Goal: Task Accomplishment & Management: Manage account settings

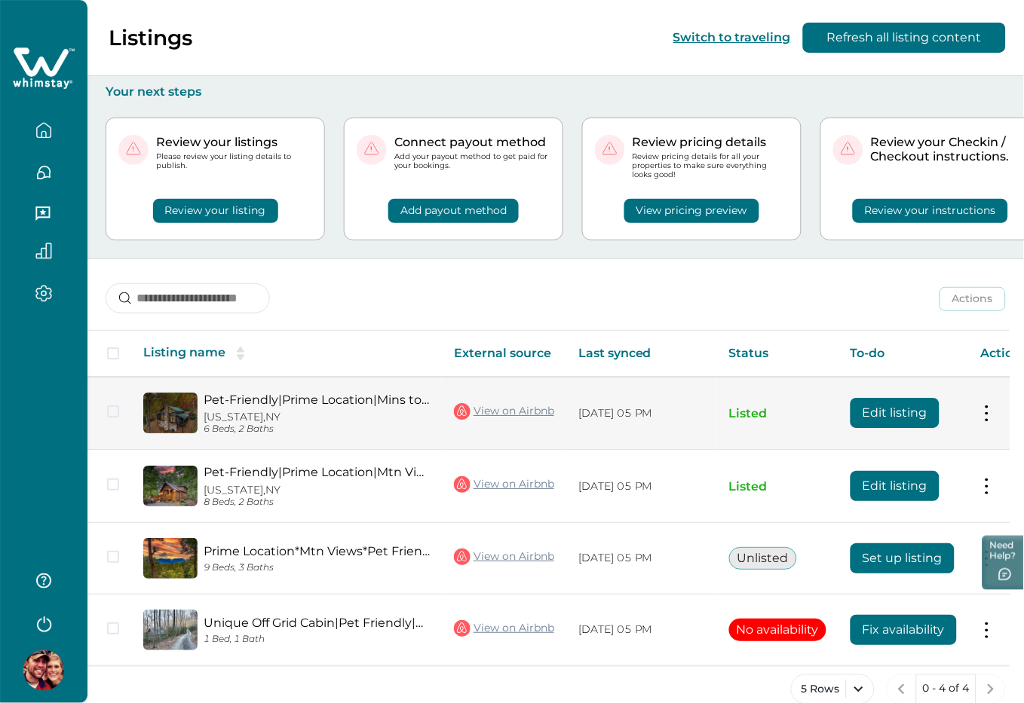
click at [906, 413] on button "Edit listing" at bounding box center [894, 413] width 89 height 30
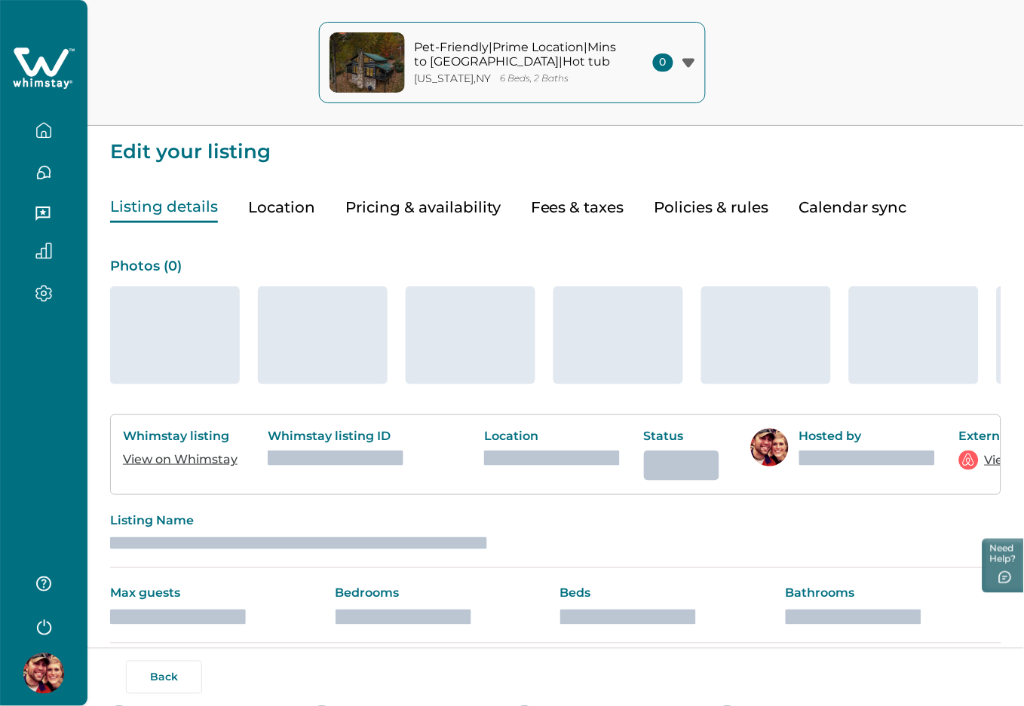
click at [455, 209] on button "Pricing & availability" at bounding box center [422, 207] width 155 height 31
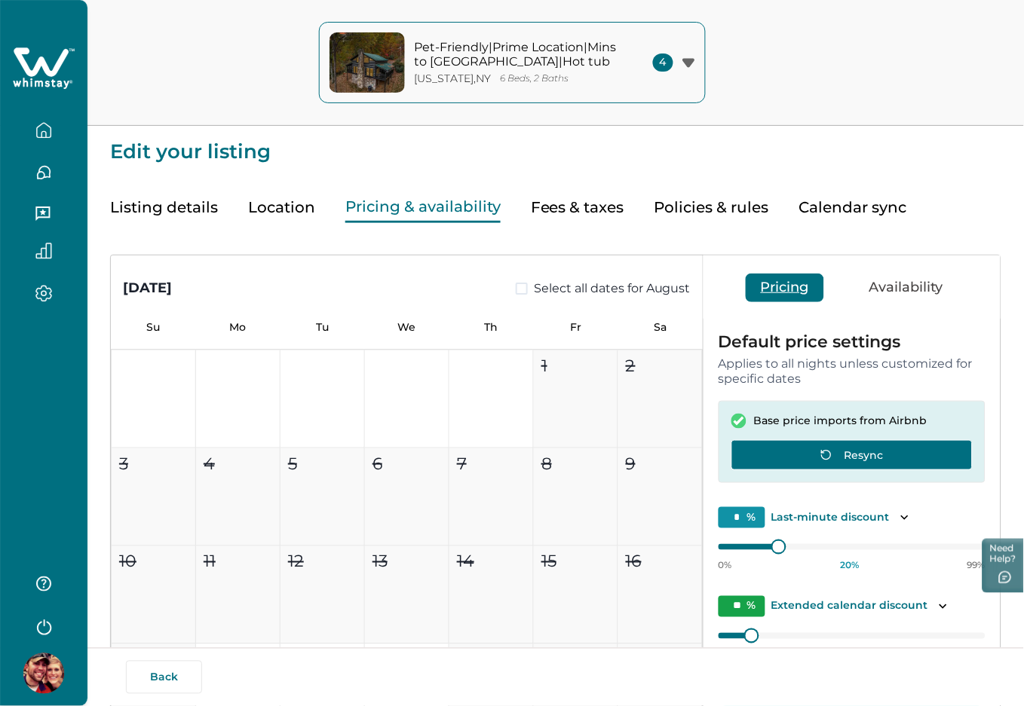
type input "**"
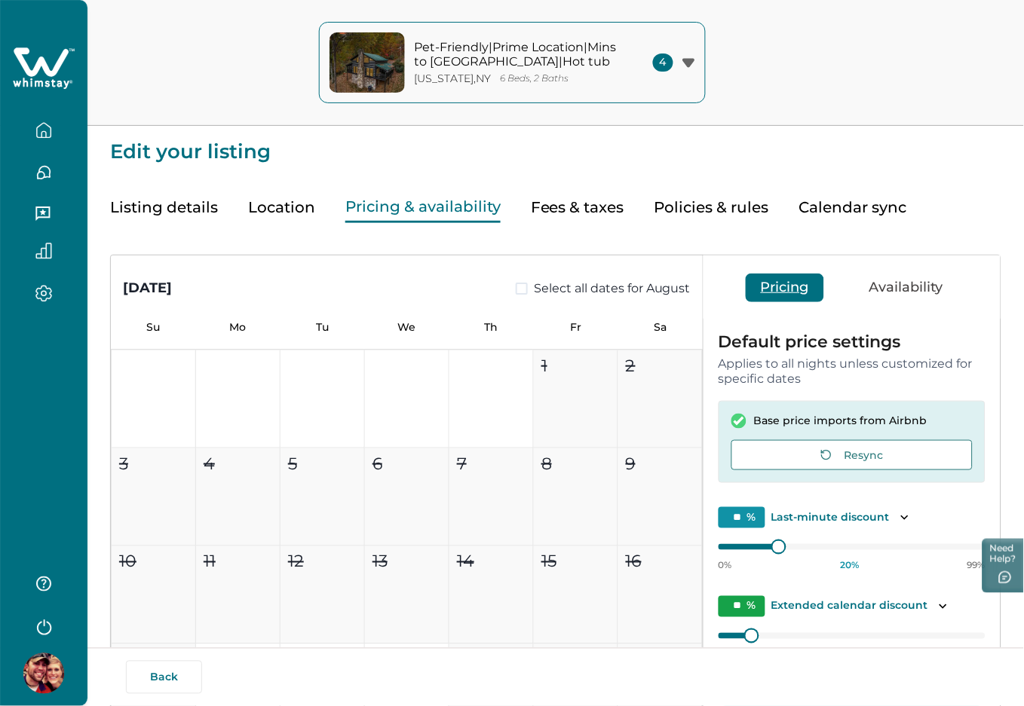
click at [19, 69] on icon at bounding box center [44, 68] width 62 height 45
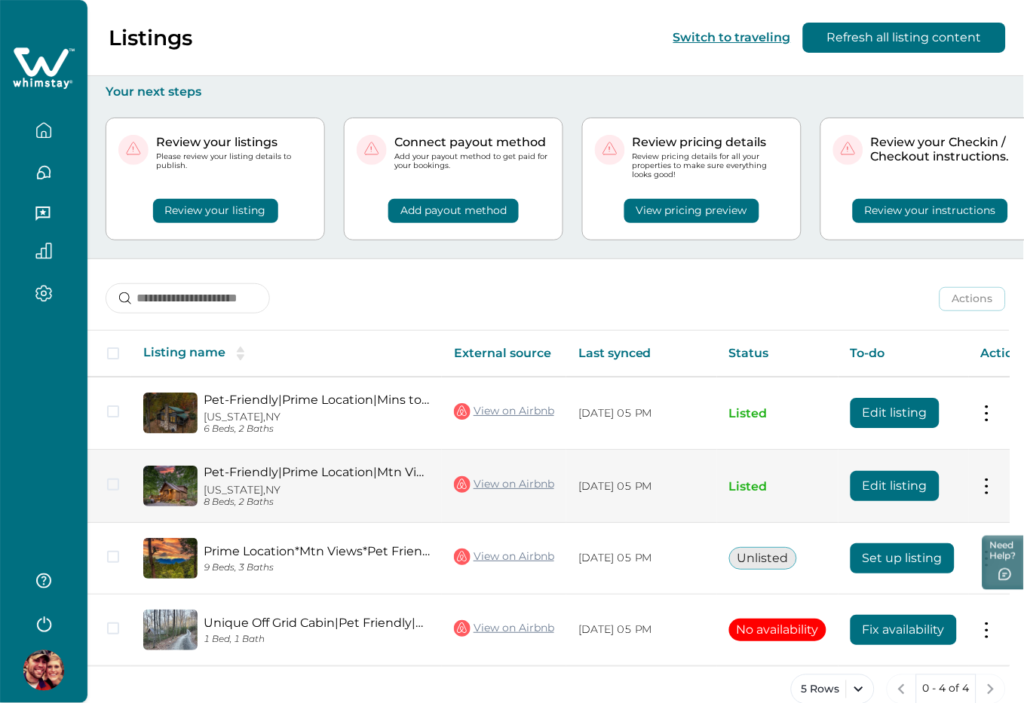
click at [630, 477] on td "08/13/2025, 05 PM" at bounding box center [641, 486] width 151 height 73
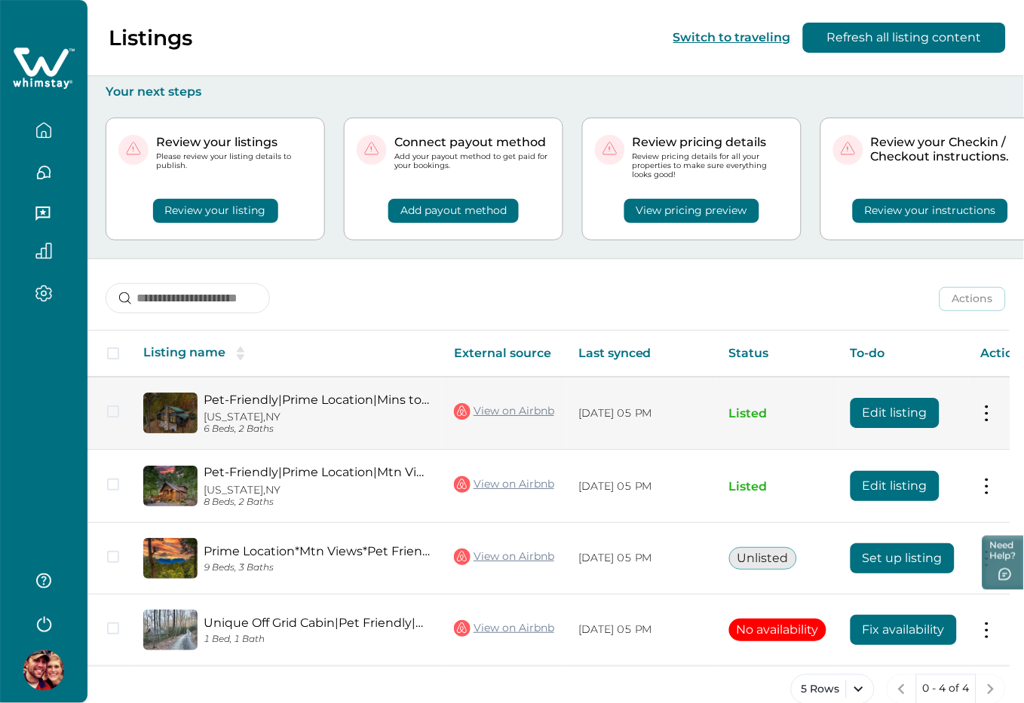
click at [927, 411] on button "Edit listing" at bounding box center [894, 413] width 89 height 30
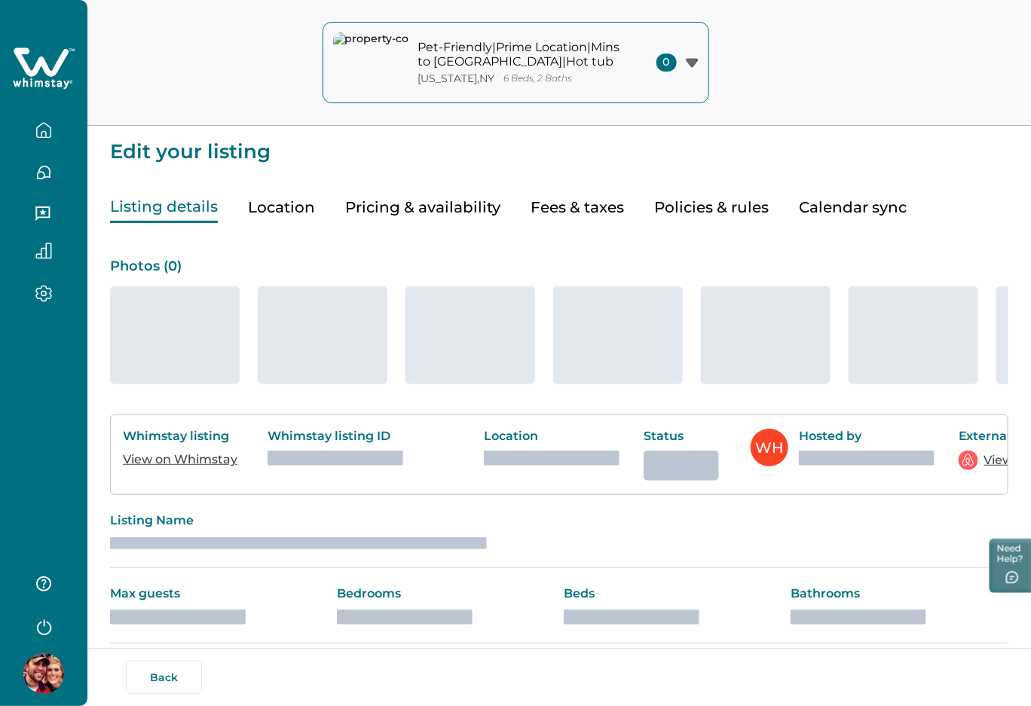
click at [55, 74] on icon at bounding box center [41, 61] width 55 height 29
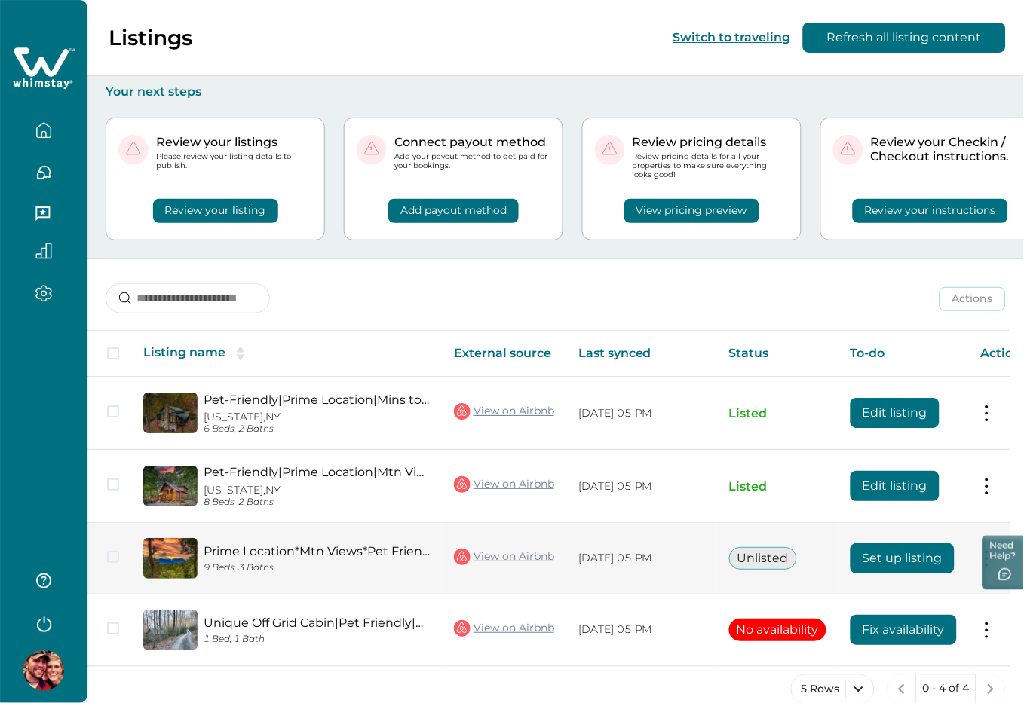
click at [922, 550] on button "Set up listing" at bounding box center [902, 559] width 104 height 30
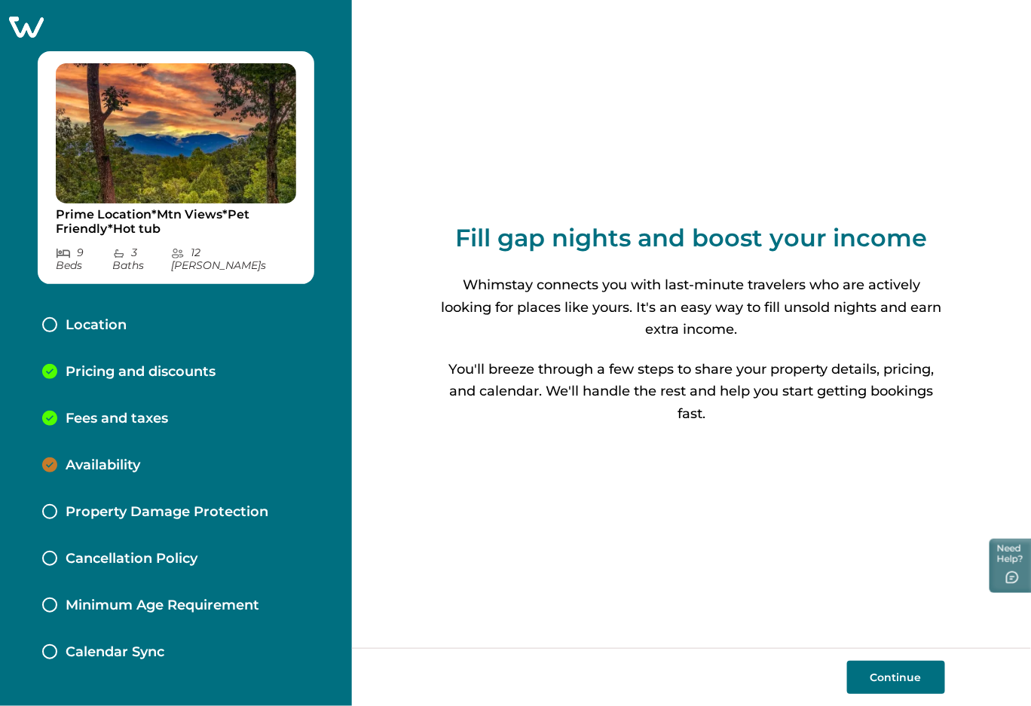
click at [32, 22] on icon at bounding box center [26, 27] width 35 height 21
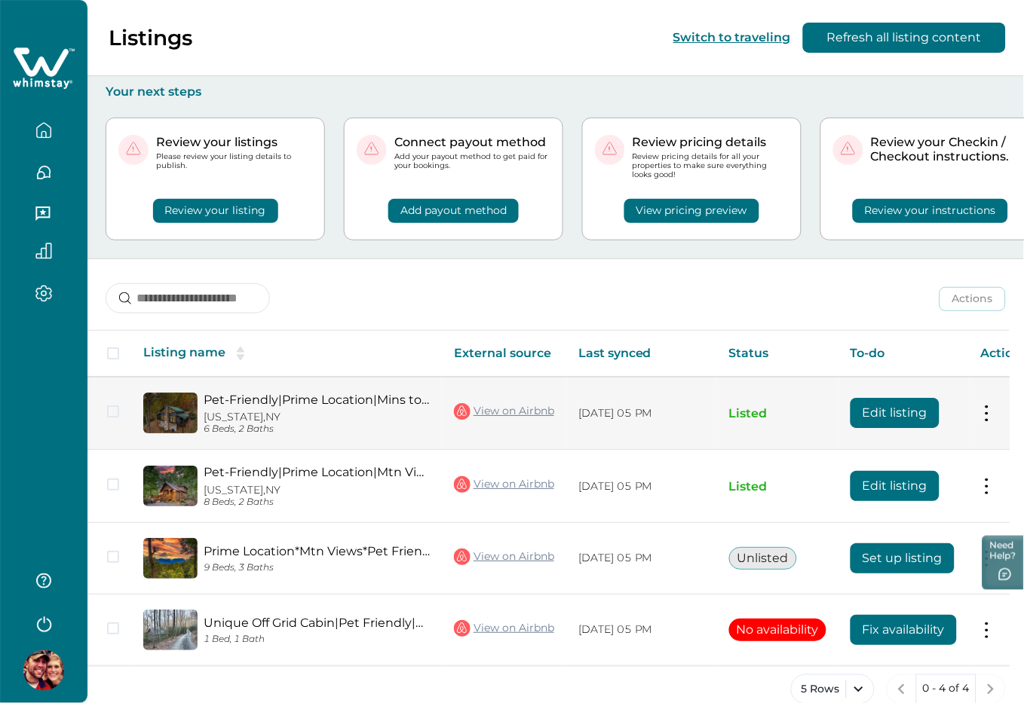
click at [902, 415] on button "Edit listing" at bounding box center [894, 413] width 89 height 30
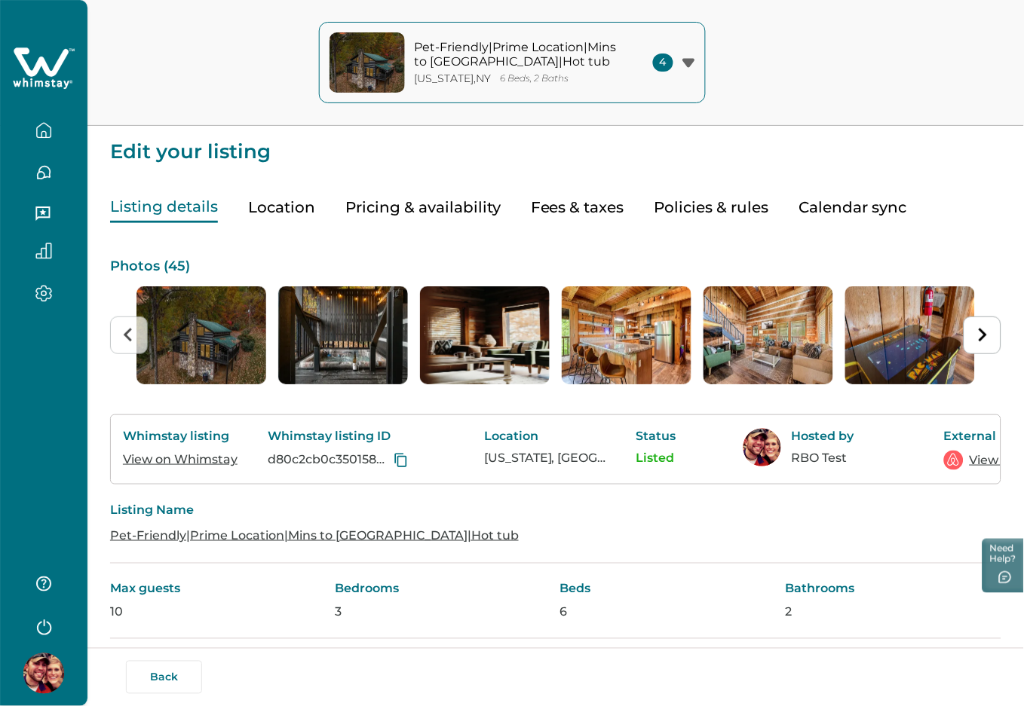
click at [437, 204] on button "Pricing & availability" at bounding box center [422, 207] width 155 height 31
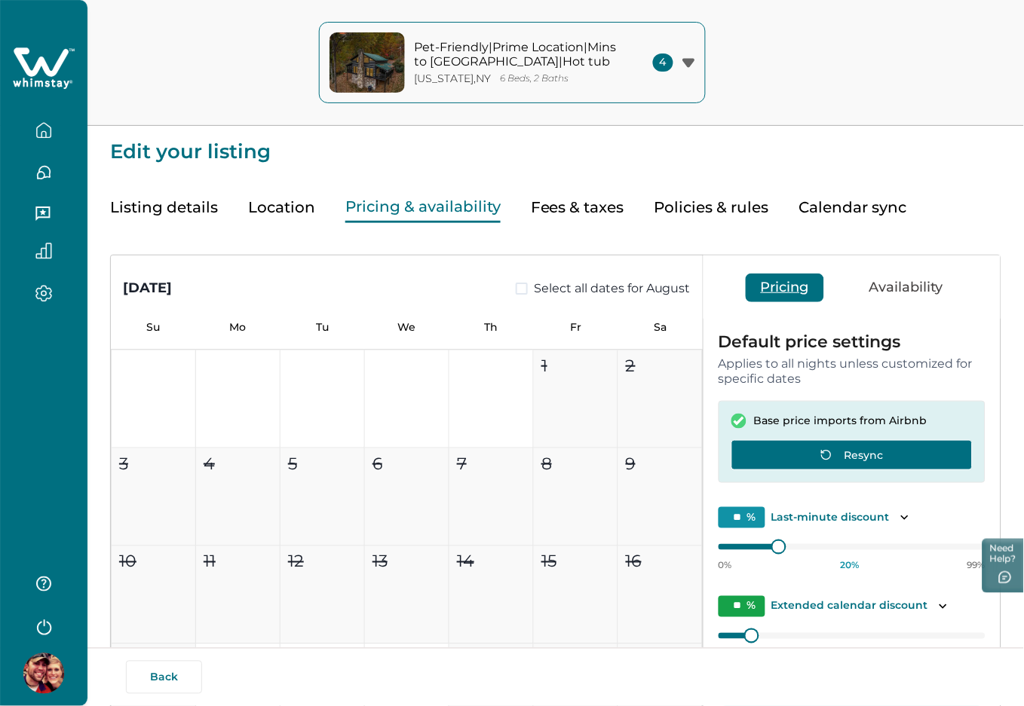
click at [886, 453] on button "Resync" at bounding box center [851, 455] width 241 height 30
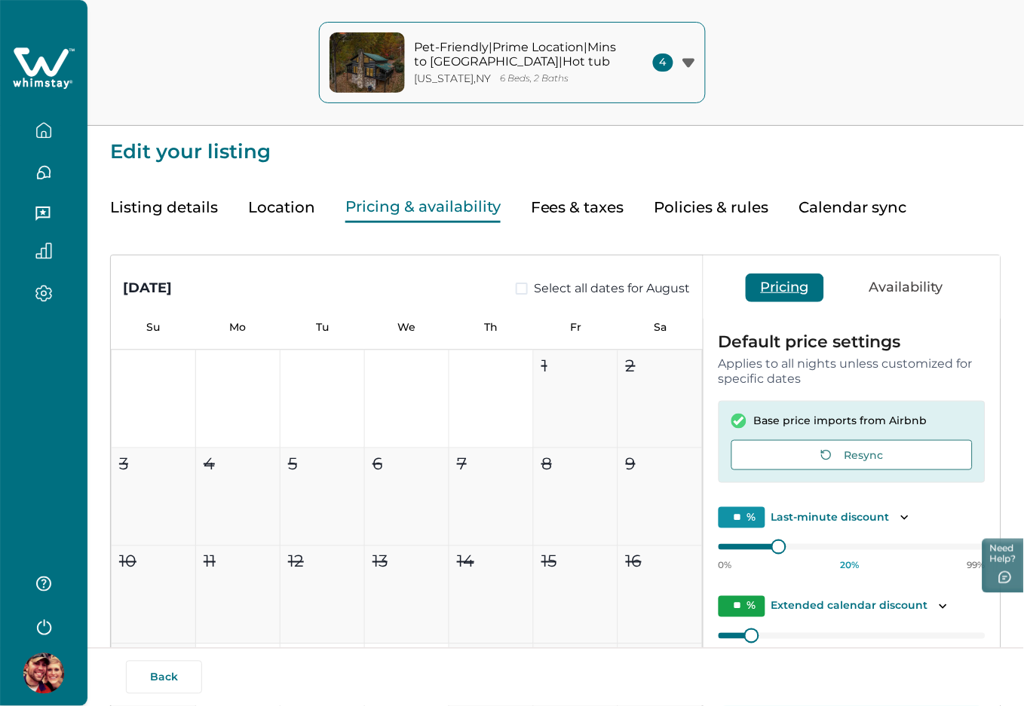
click at [191, 206] on button "Listing details" at bounding box center [164, 207] width 108 height 31
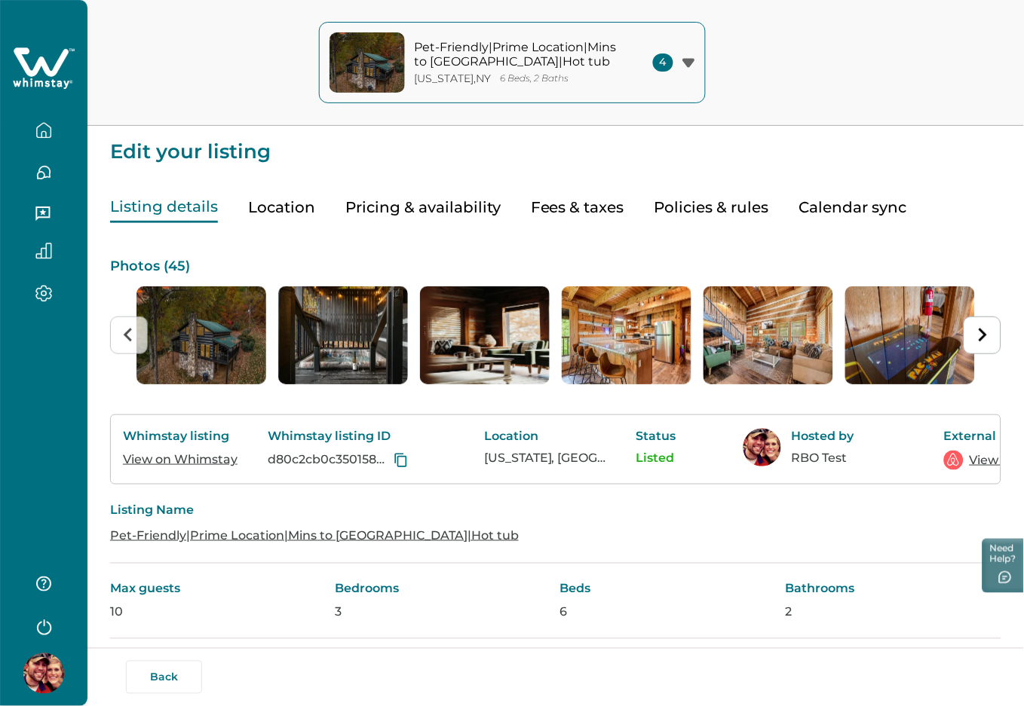
click at [288, 203] on button "Location" at bounding box center [281, 207] width 67 height 31
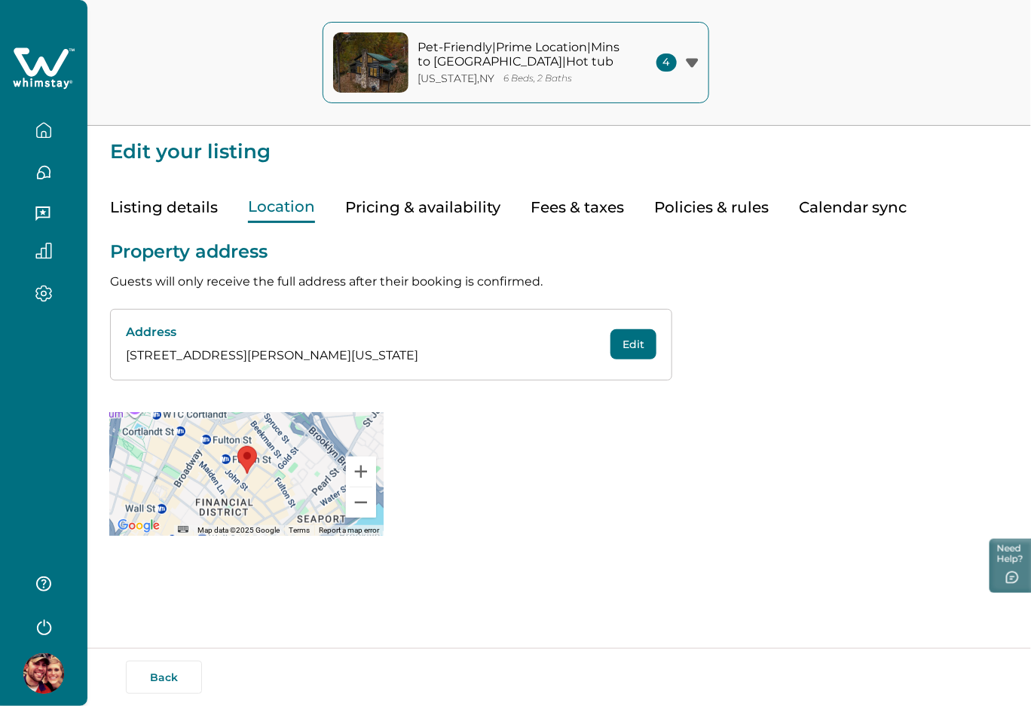
click at [636, 345] on button "Edit" at bounding box center [634, 344] width 46 height 30
select select "**"
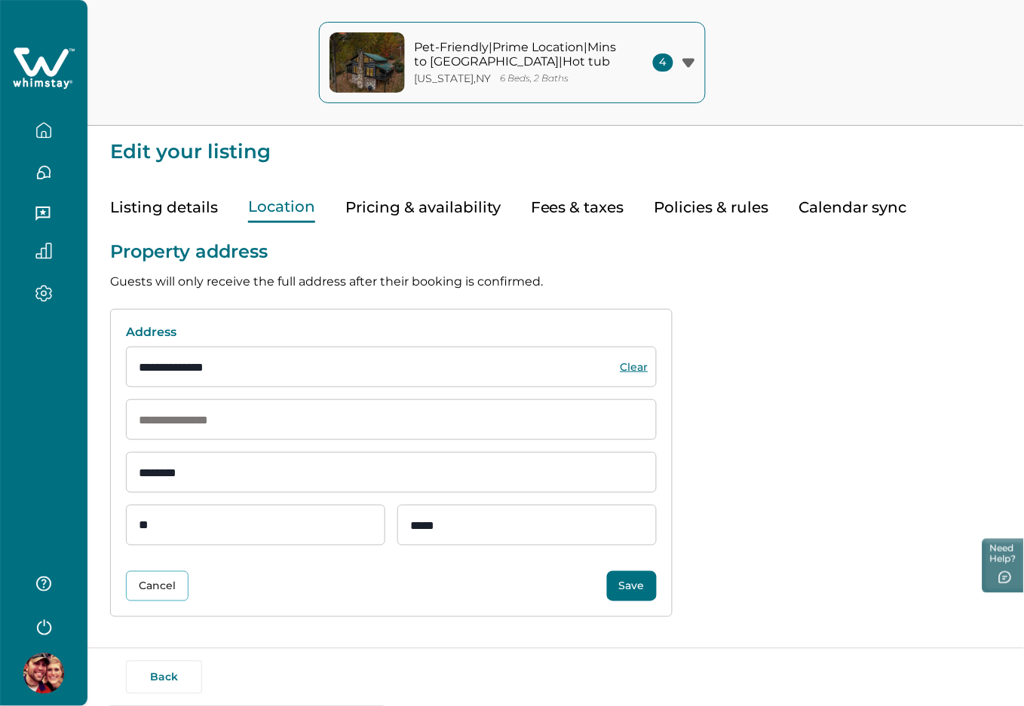
click at [463, 204] on button "Pricing & availability" at bounding box center [422, 207] width 155 height 31
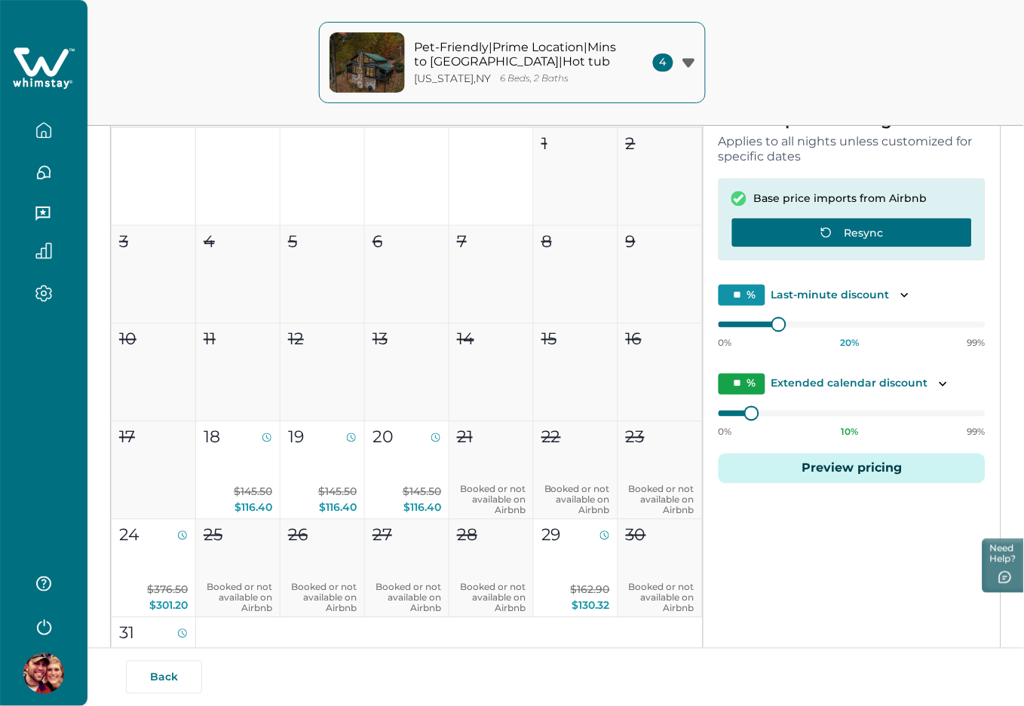
scroll to position [187, 0]
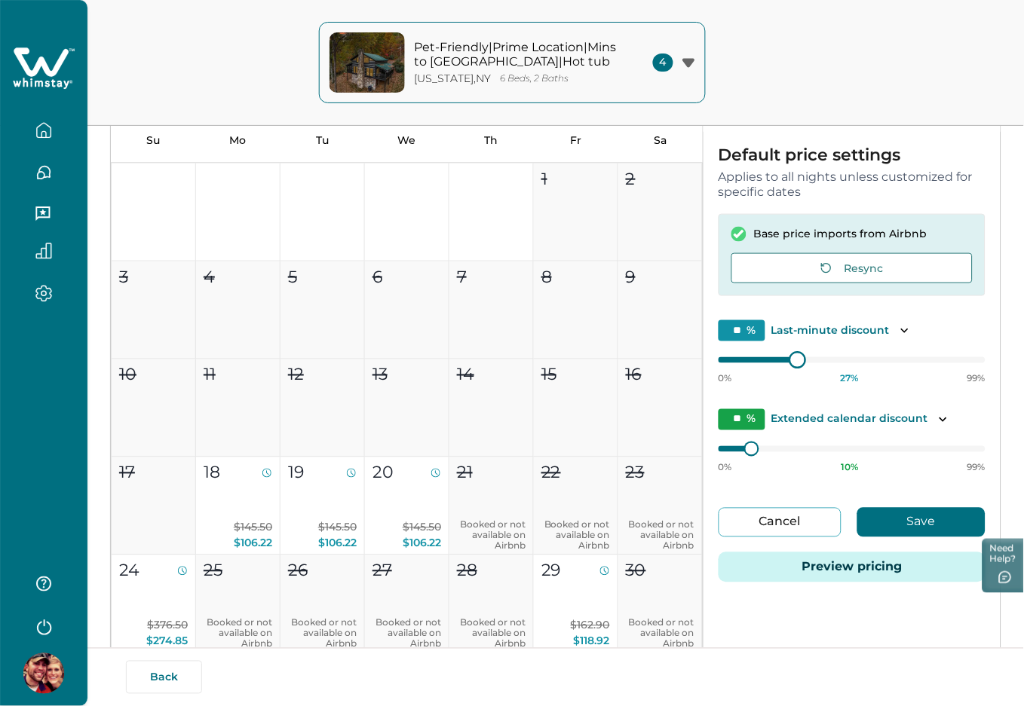
click at [792, 357] on div at bounding box center [797, 360] width 14 height 14
drag, startPoint x: 744, startPoint y: 330, endPoint x: 725, endPoint y: 332, distance: 19.0
click at [726, 329] on input "**" at bounding box center [741, 330] width 47 height 21
type input "**"
click at [767, 307] on div "Default price settings Applies to all nights unless customized for specific dat…" at bounding box center [851, 374] width 297 height 484
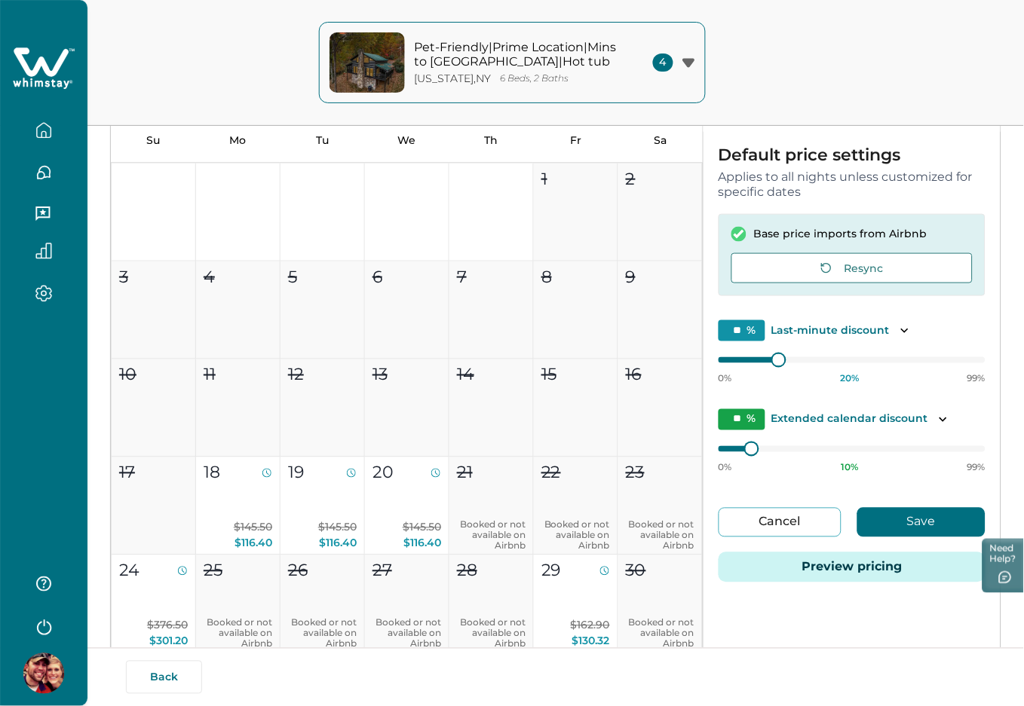
click at [794, 510] on button "Cancel" at bounding box center [779, 522] width 123 height 29
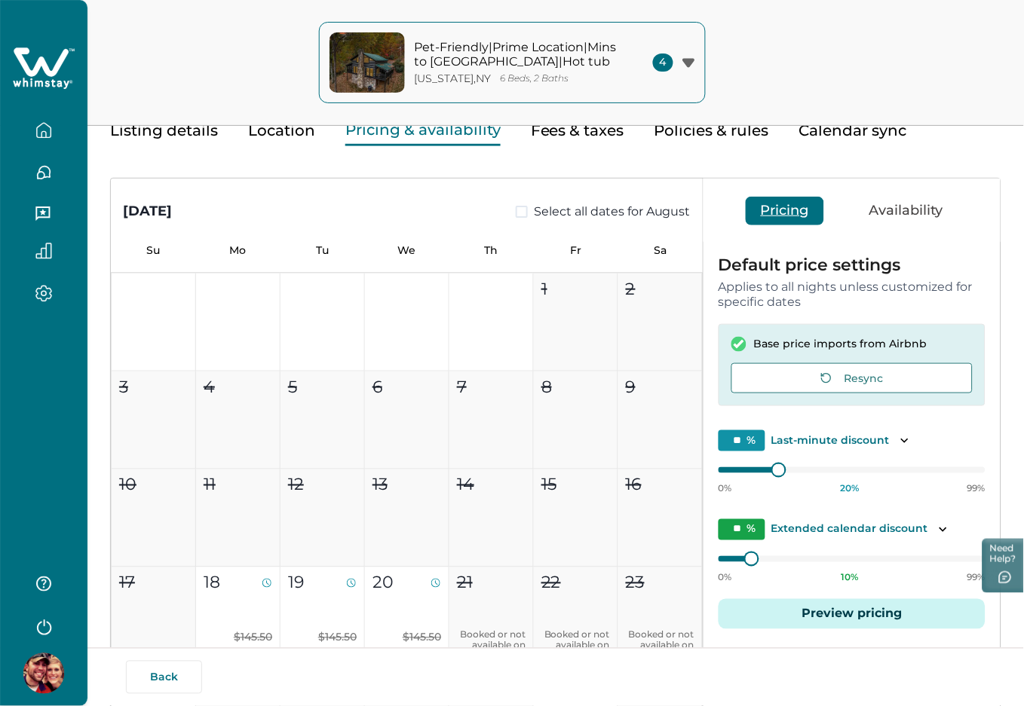
scroll to position [0, 0]
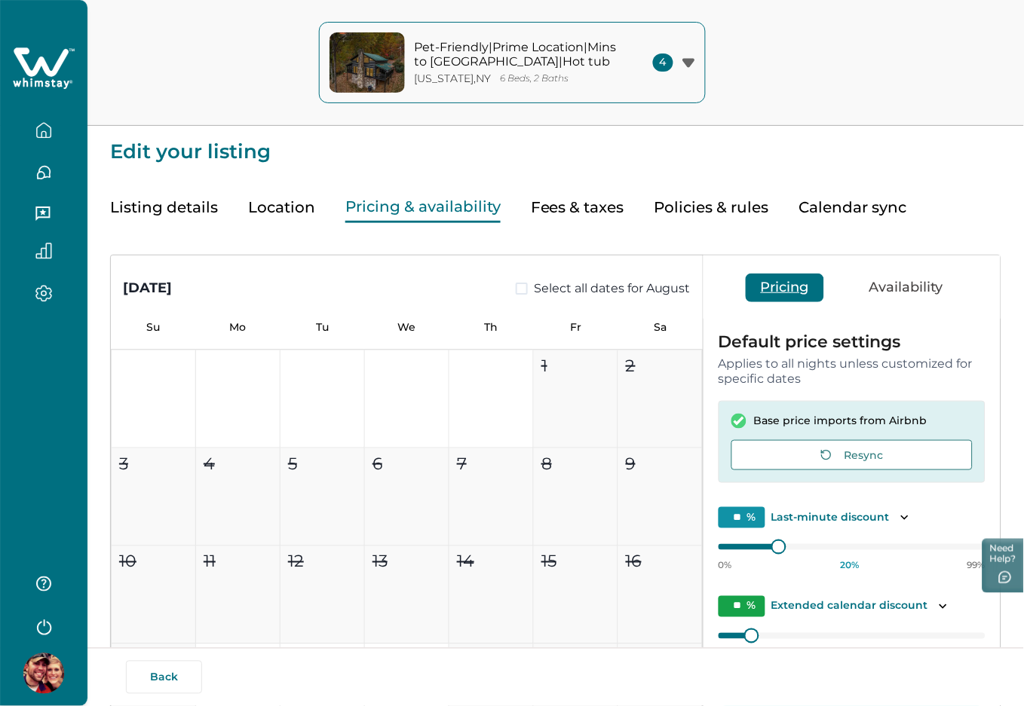
click at [899, 284] on button "Availability" at bounding box center [906, 288] width 104 height 29
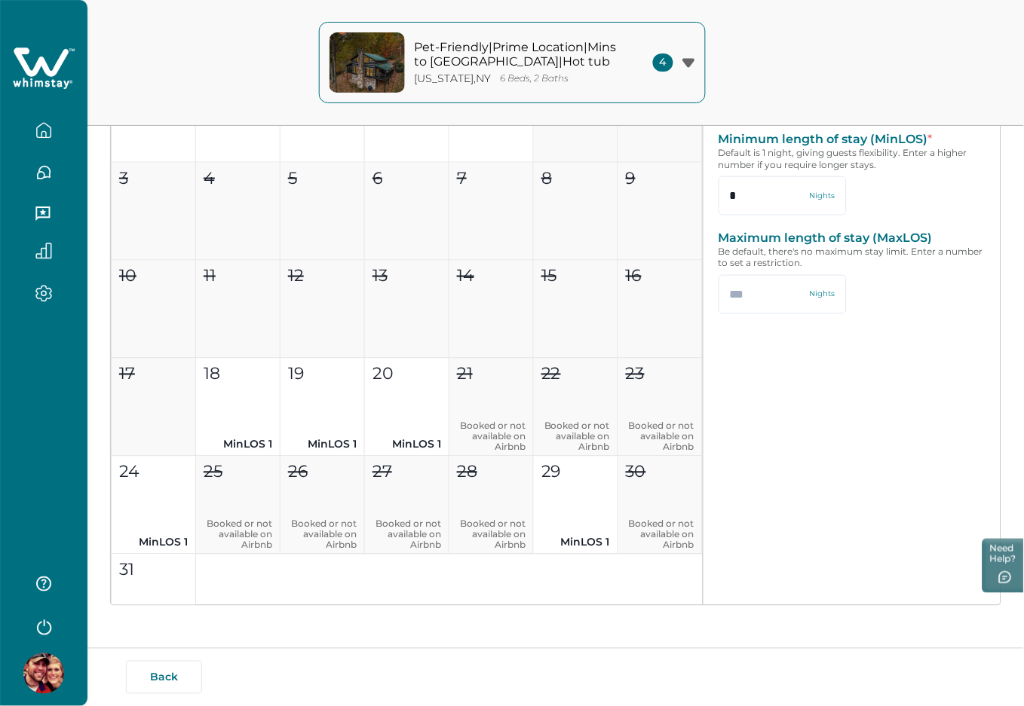
scroll to position [287, 0]
drag, startPoint x: 737, startPoint y: 191, endPoint x: 725, endPoint y: 185, distance: 13.5
click at [725, 185] on input "*" at bounding box center [782, 194] width 128 height 39
type input "*"
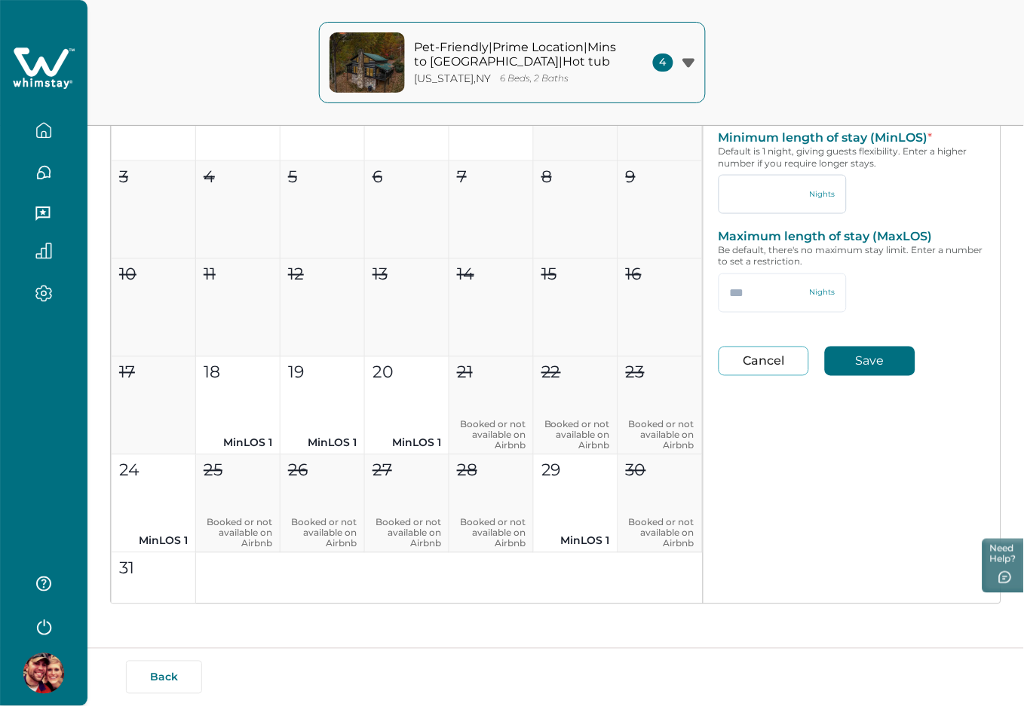
type input "*"
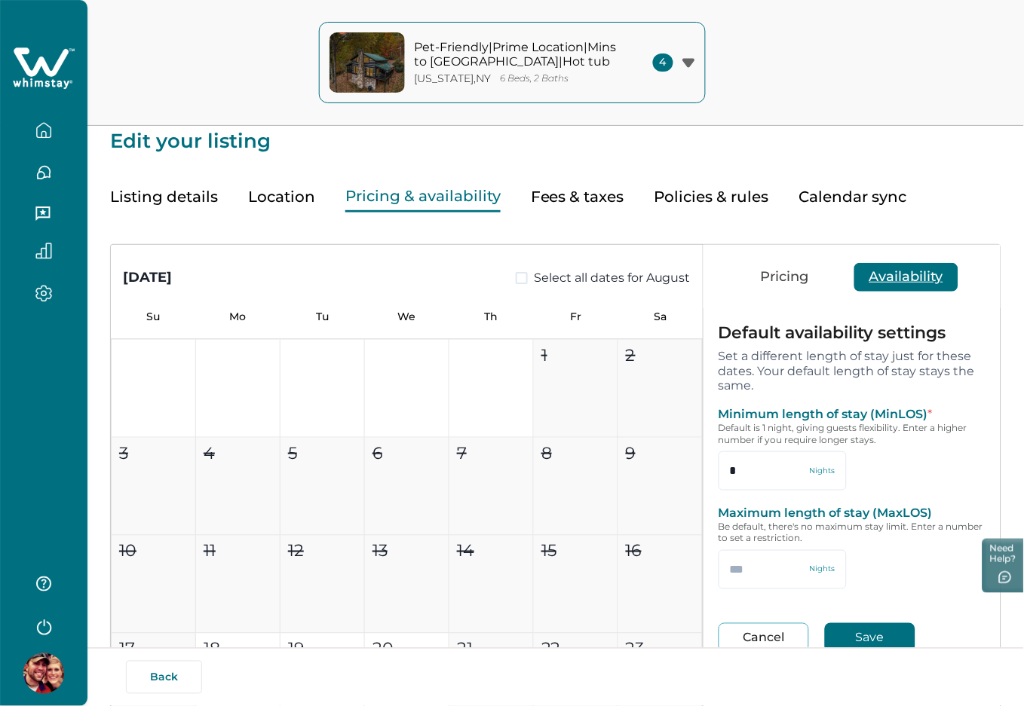
scroll to position [0, 0]
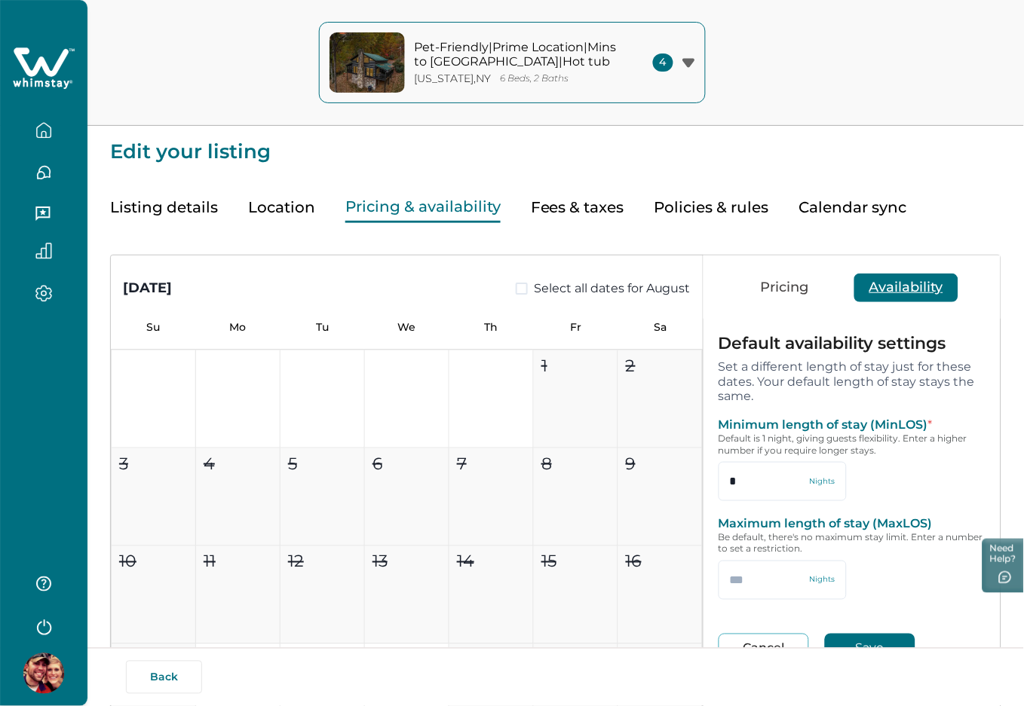
click at [562, 202] on button "Fees & taxes" at bounding box center [577, 207] width 93 height 31
type input "*"
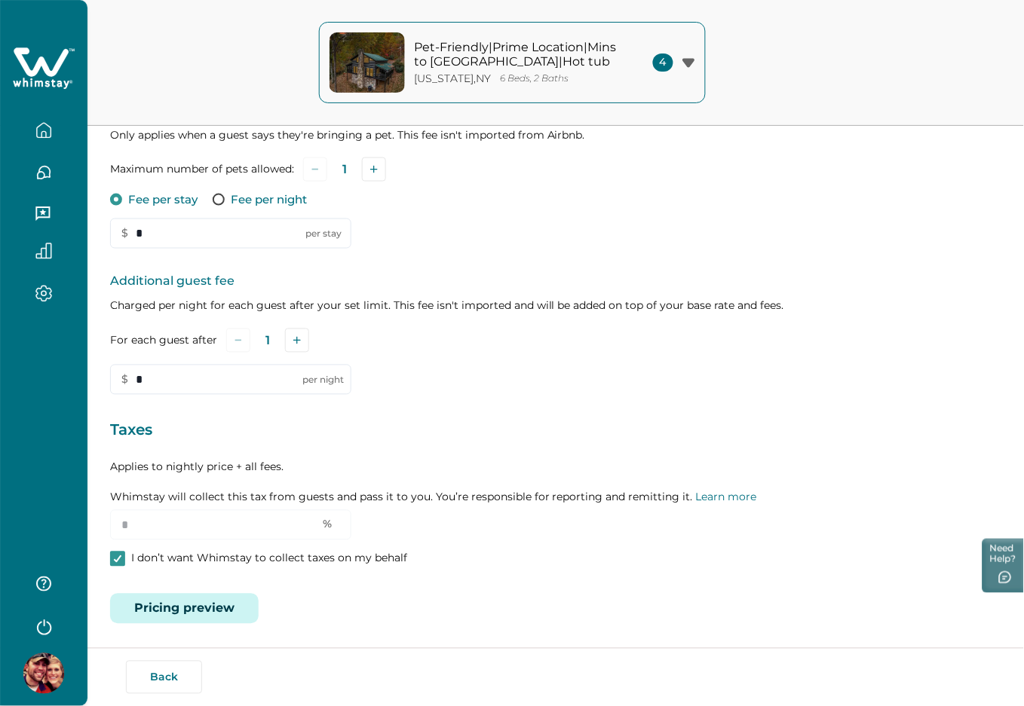
scroll to position [314, 0]
click at [374, 173] on button "Add" at bounding box center [374, 168] width 24 height 24
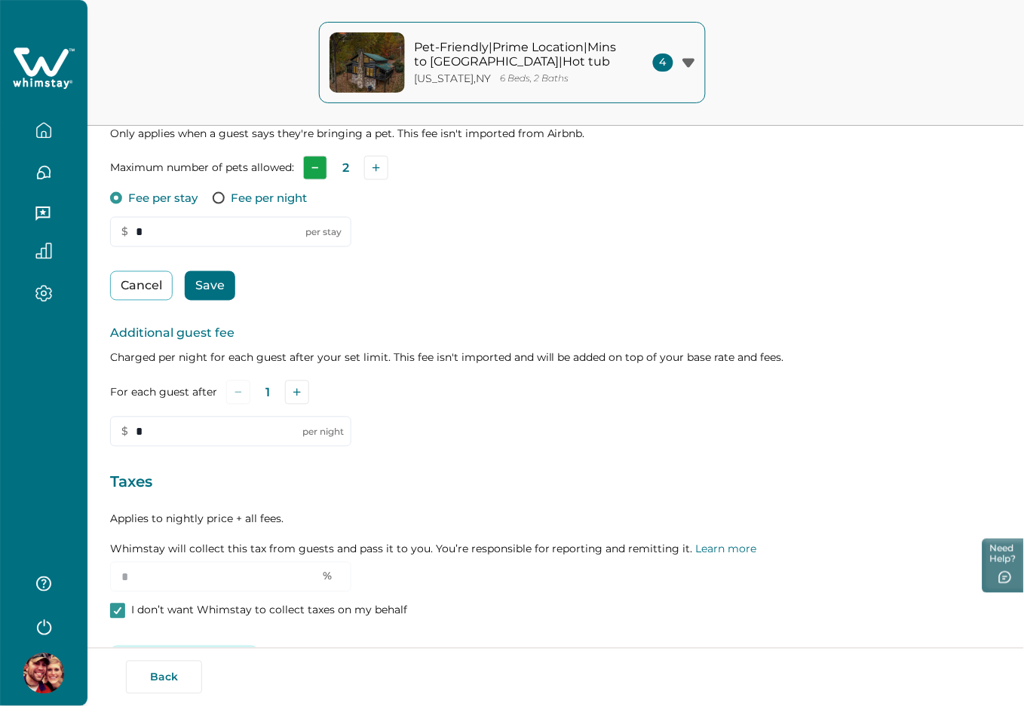
click at [314, 164] on icon "Subtract" at bounding box center [315, 168] width 8 height 8
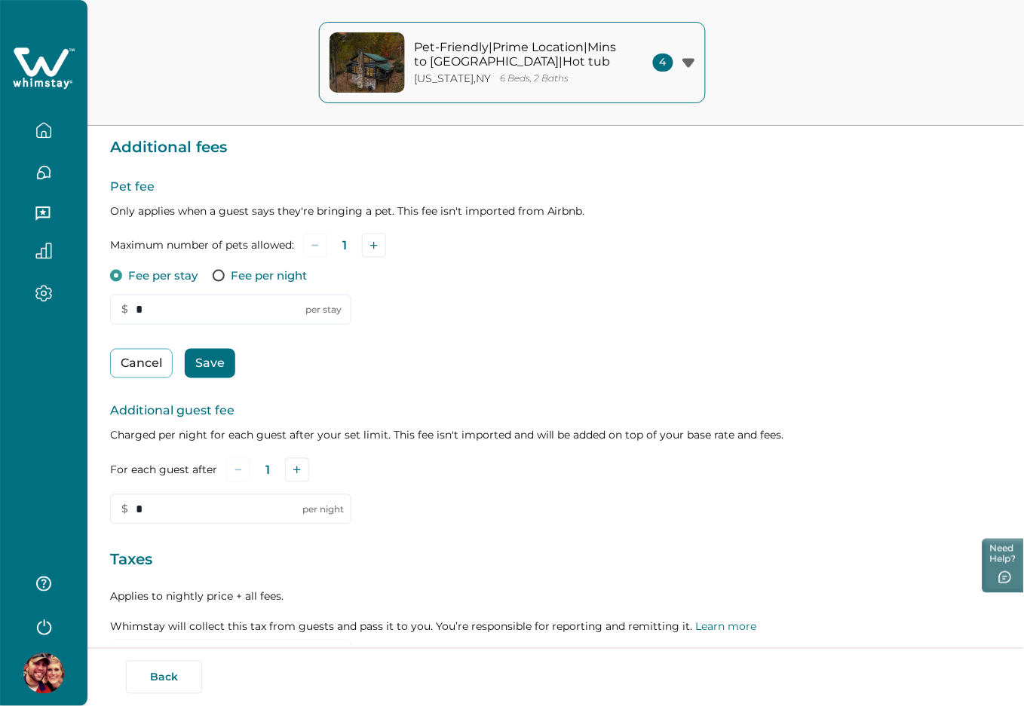
scroll to position [112, 0]
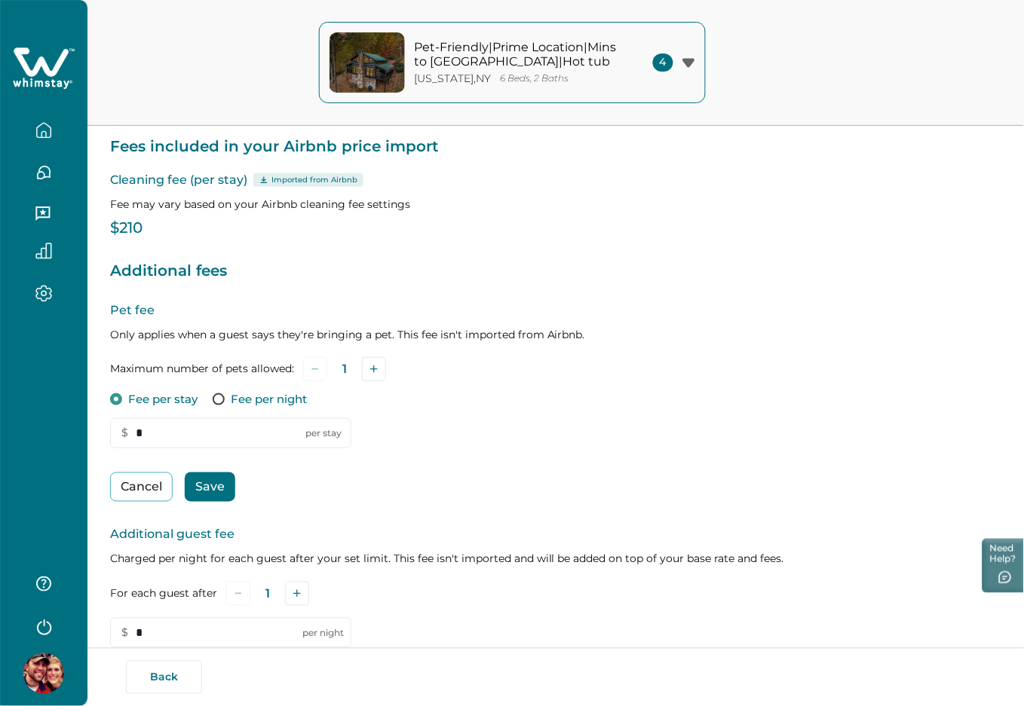
click at [251, 398] on p "Fee per night" at bounding box center [269, 399] width 76 height 15
click at [128, 392] on p "Fee per stay" at bounding box center [162, 399] width 69 height 15
click at [150, 488] on button "Cancel" at bounding box center [141, 487] width 63 height 29
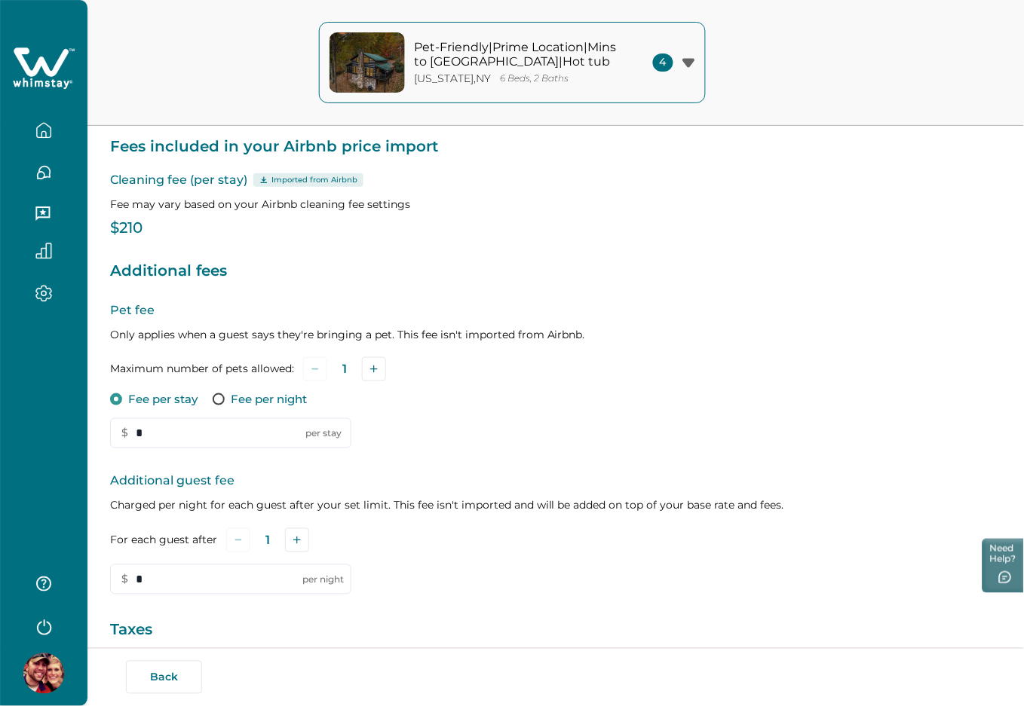
click at [253, 395] on p "Fee per night" at bounding box center [269, 399] width 76 height 15
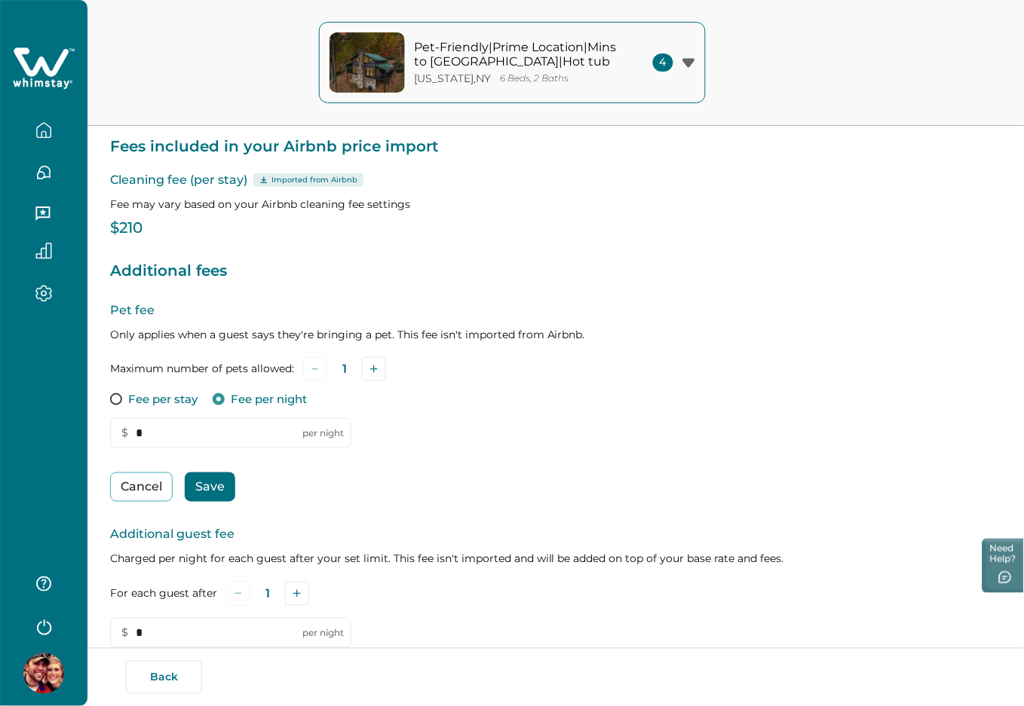
click at [164, 402] on p "Fee per stay" at bounding box center [162, 399] width 69 height 15
drag, startPoint x: 157, startPoint y: 431, endPoint x: 128, endPoint y: 434, distance: 28.7
click at [128, 434] on input "*" at bounding box center [230, 433] width 241 height 30
type input "*"
click at [152, 479] on button "Cancel" at bounding box center [141, 487] width 63 height 29
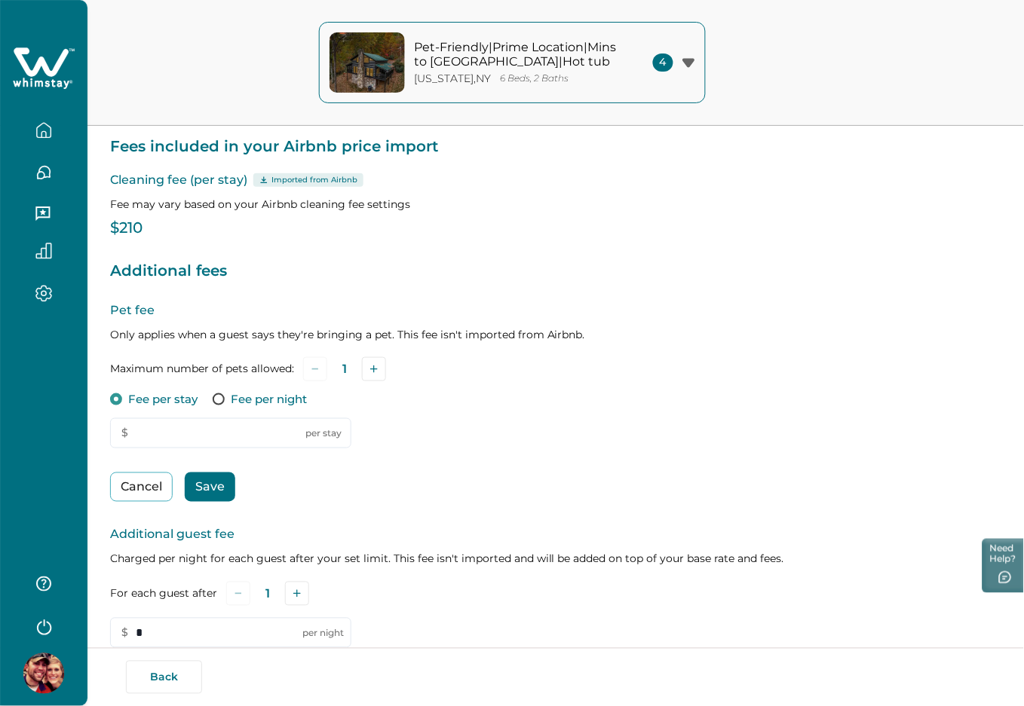
type input "*"
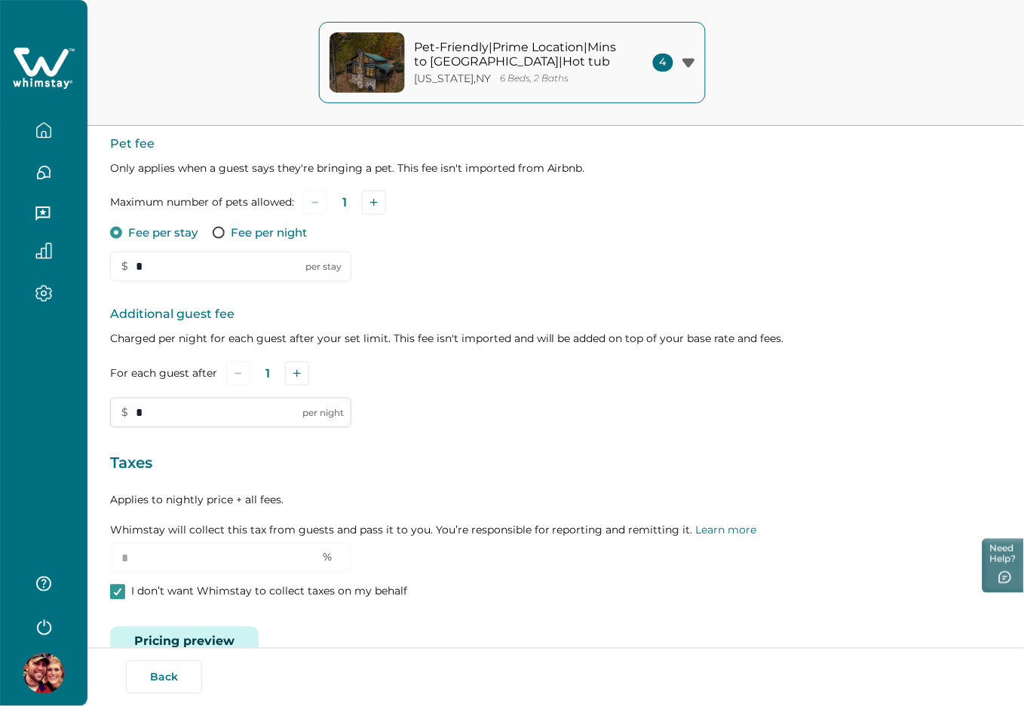
scroll to position [314, 0]
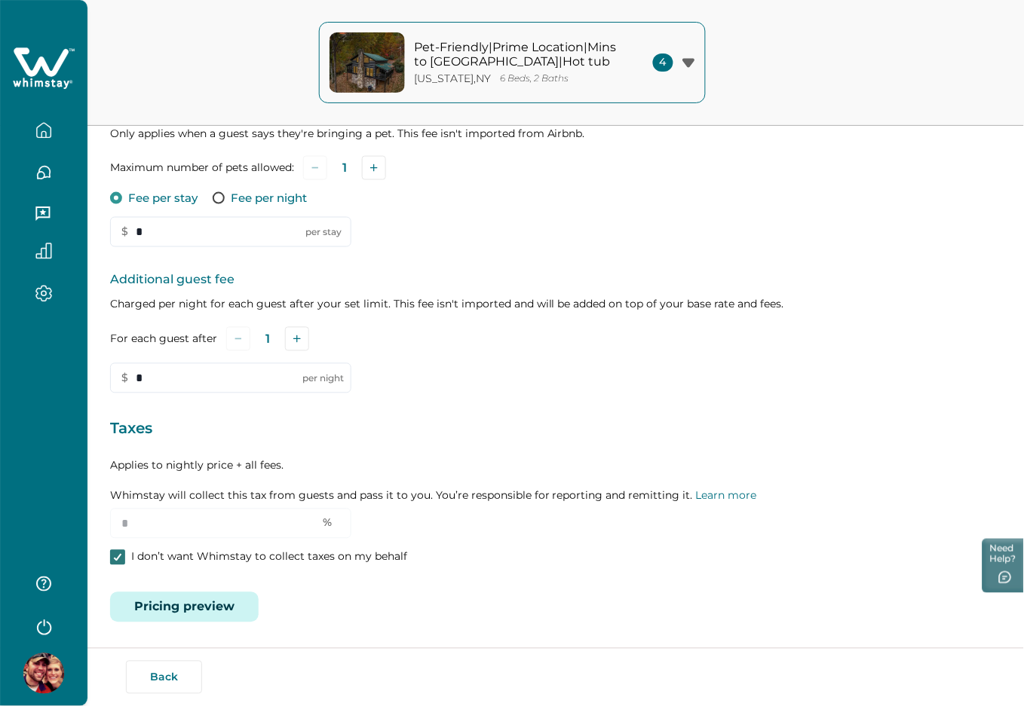
click at [118, 554] on icon at bounding box center [117, 558] width 9 height 8
drag, startPoint x: 121, startPoint y: 525, endPoint x: 112, endPoint y: 525, distance: 9.8
click at [112, 525] on input "*" at bounding box center [230, 524] width 241 height 30
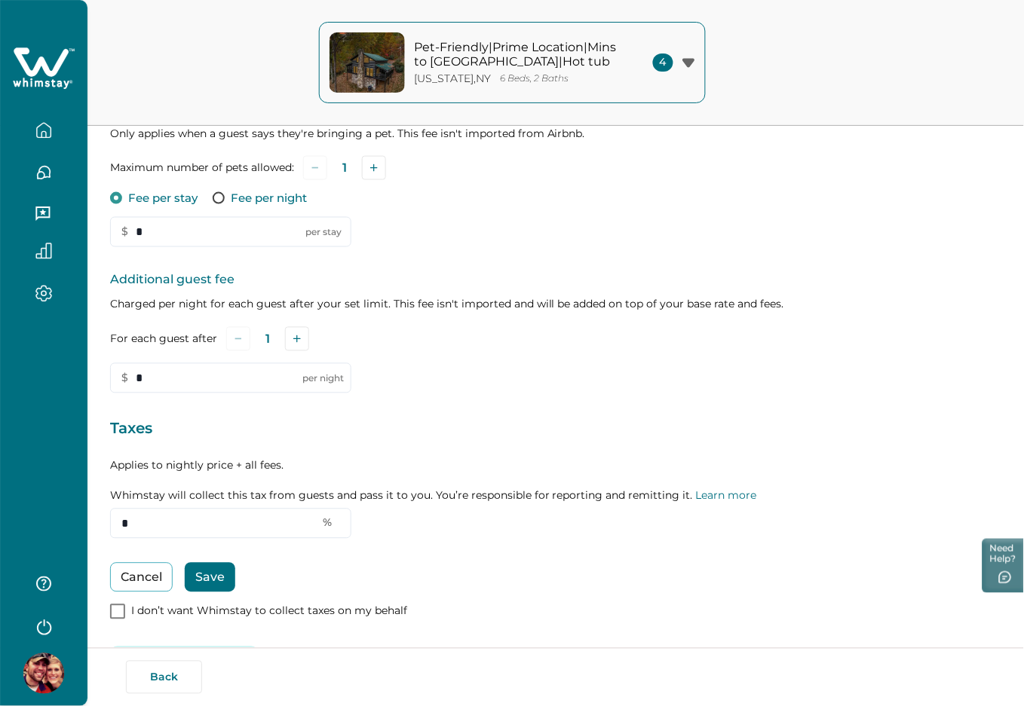
type input "*"
click at [285, 335] on button "Add" at bounding box center [297, 339] width 24 height 24
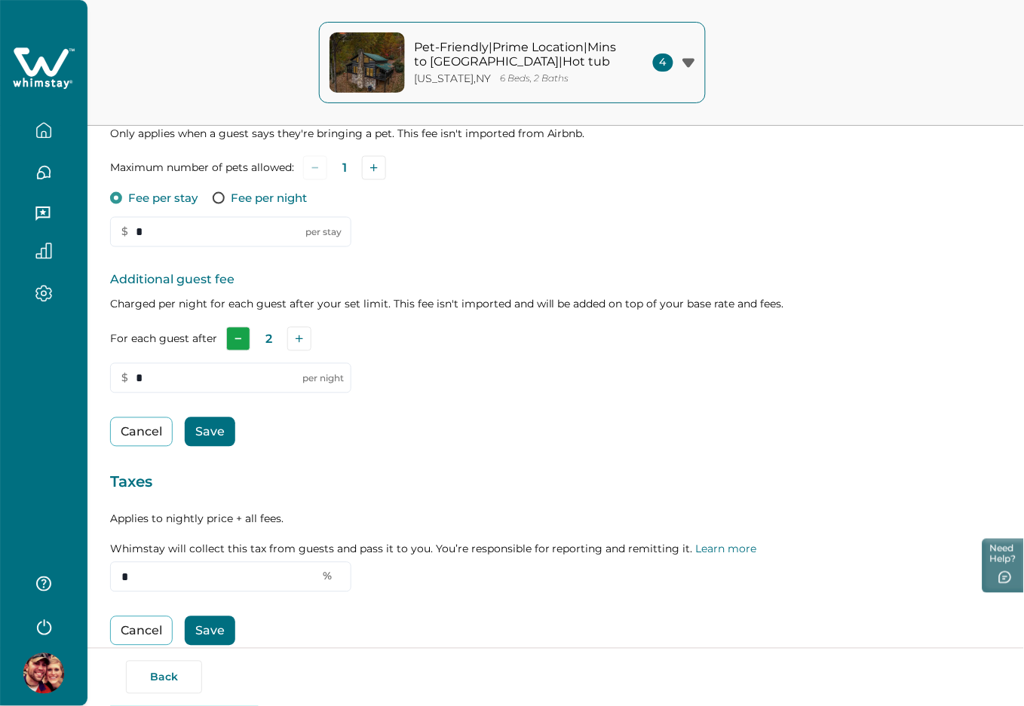
click at [237, 335] on icon "Subtract" at bounding box center [238, 339] width 8 height 8
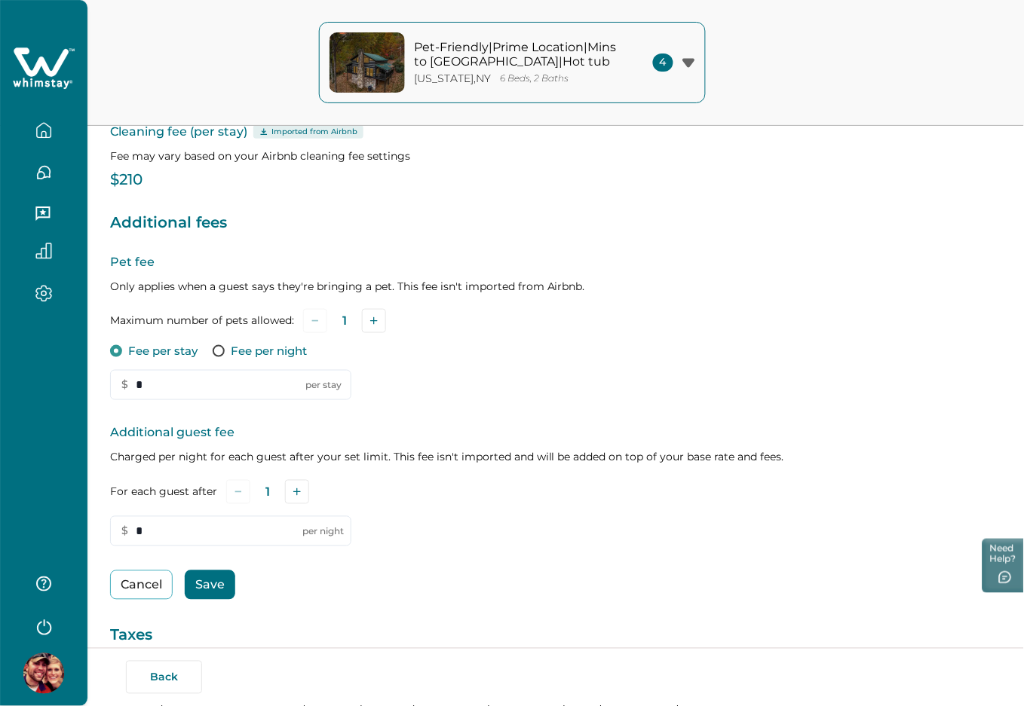
scroll to position [0, 0]
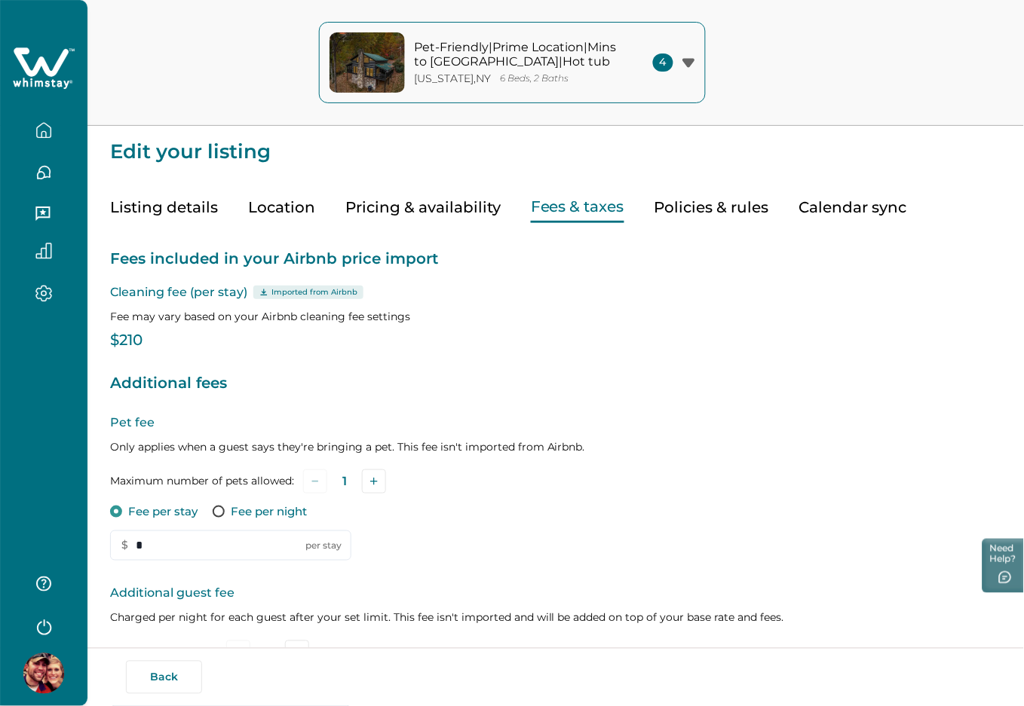
click at [691, 199] on button "Policies & rules" at bounding box center [711, 207] width 115 height 31
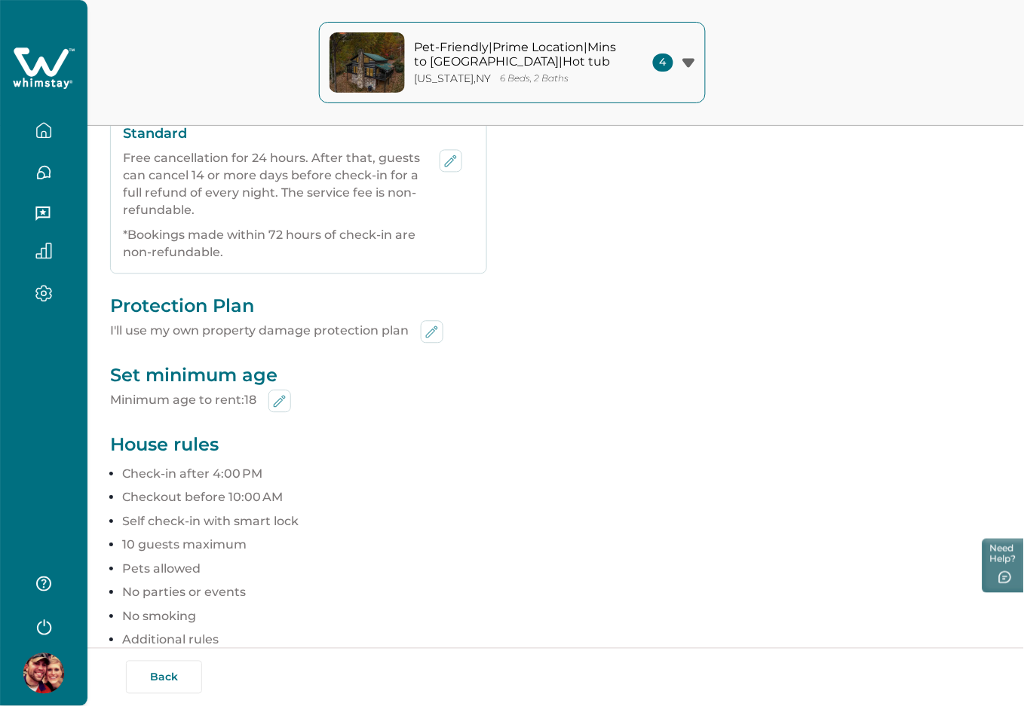
scroll to position [402, 0]
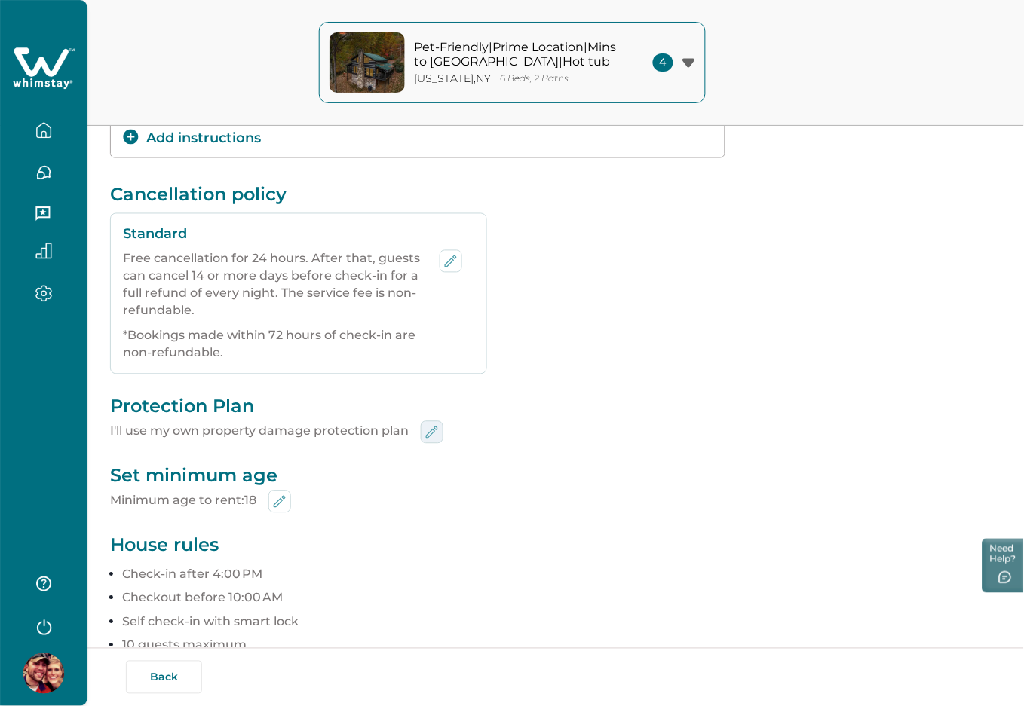
click at [428, 435] on icon "edit-min-age" at bounding box center [432, 433] width 18 height 18
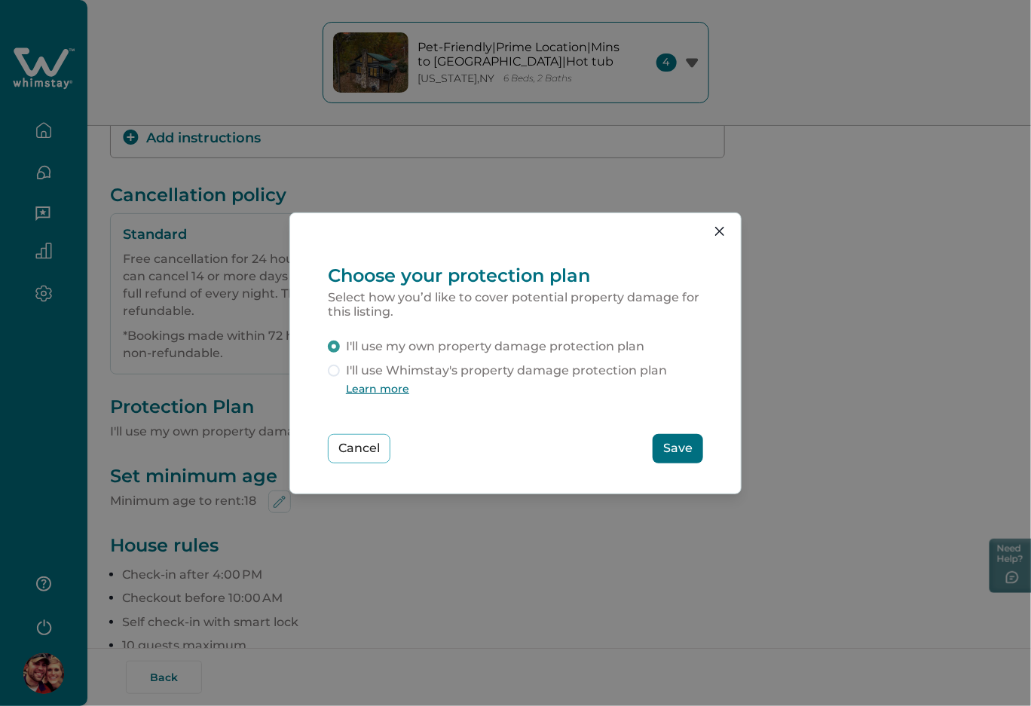
click at [461, 370] on span "I'll use Whimstay's property damage protection plan" at bounding box center [506, 371] width 321 height 18
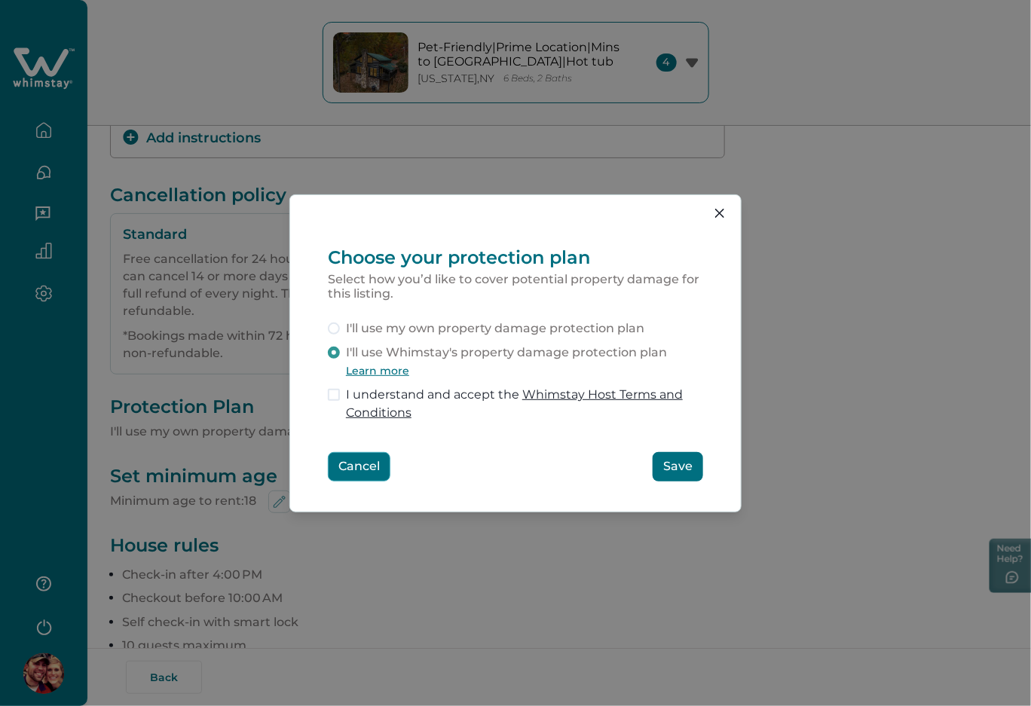
click at [366, 470] on button "Cancel" at bounding box center [359, 466] width 63 height 29
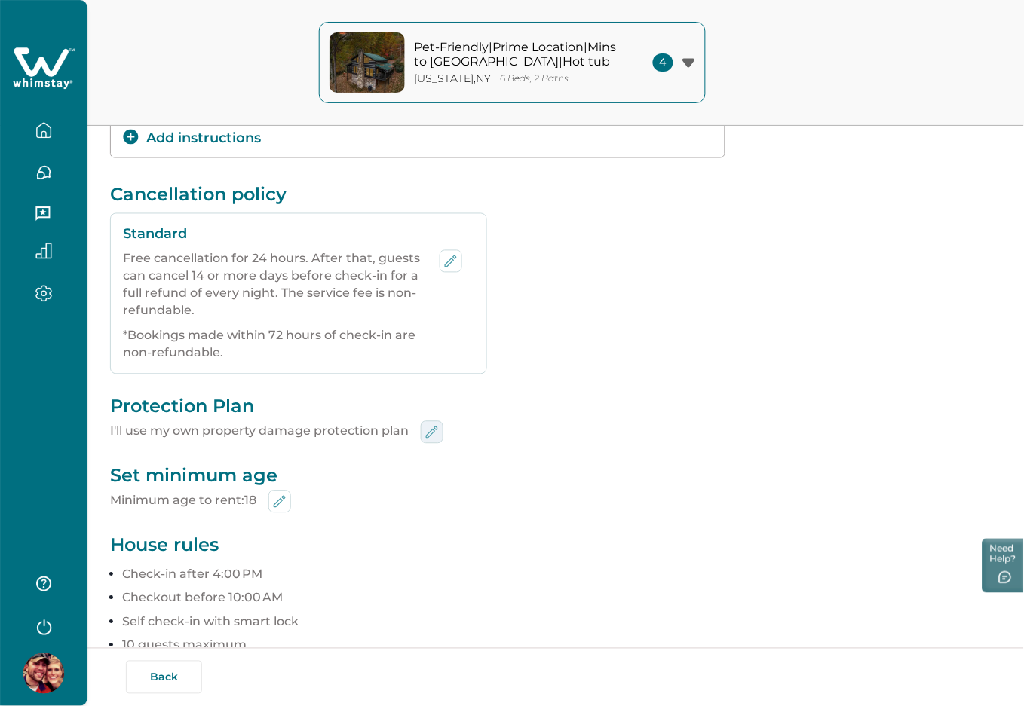
click at [439, 430] on icon "edit-min-age" at bounding box center [432, 433] width 18 height 18
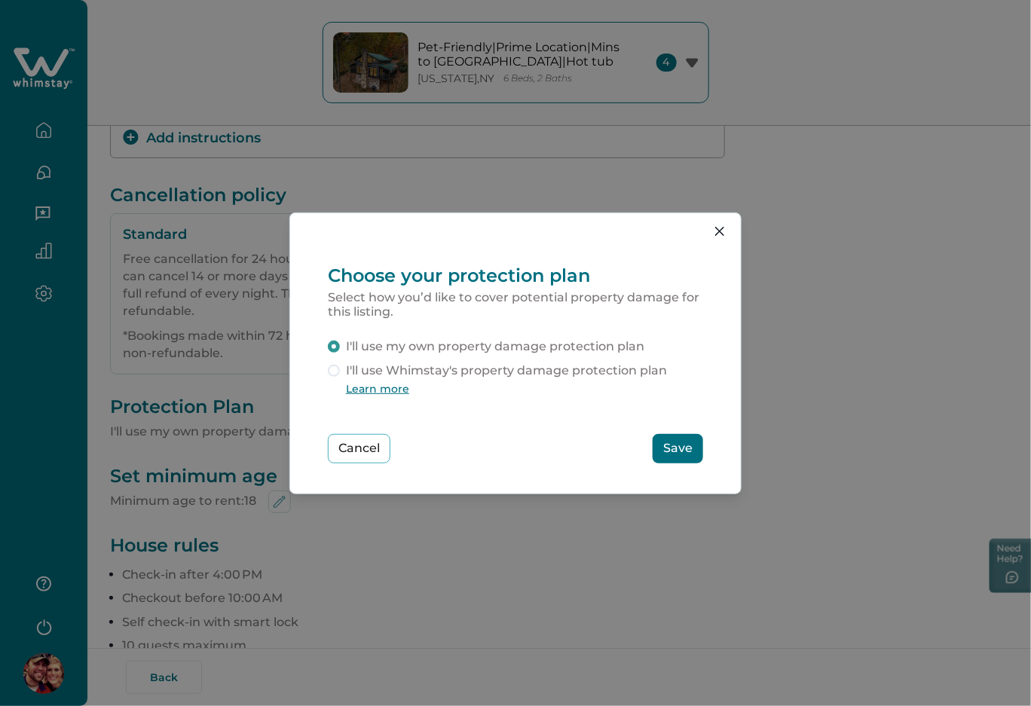
click at [480, 369] on span "I'll use Whimstay's property damage protection plan" at bounding box center [506, 371] width 321 height 18
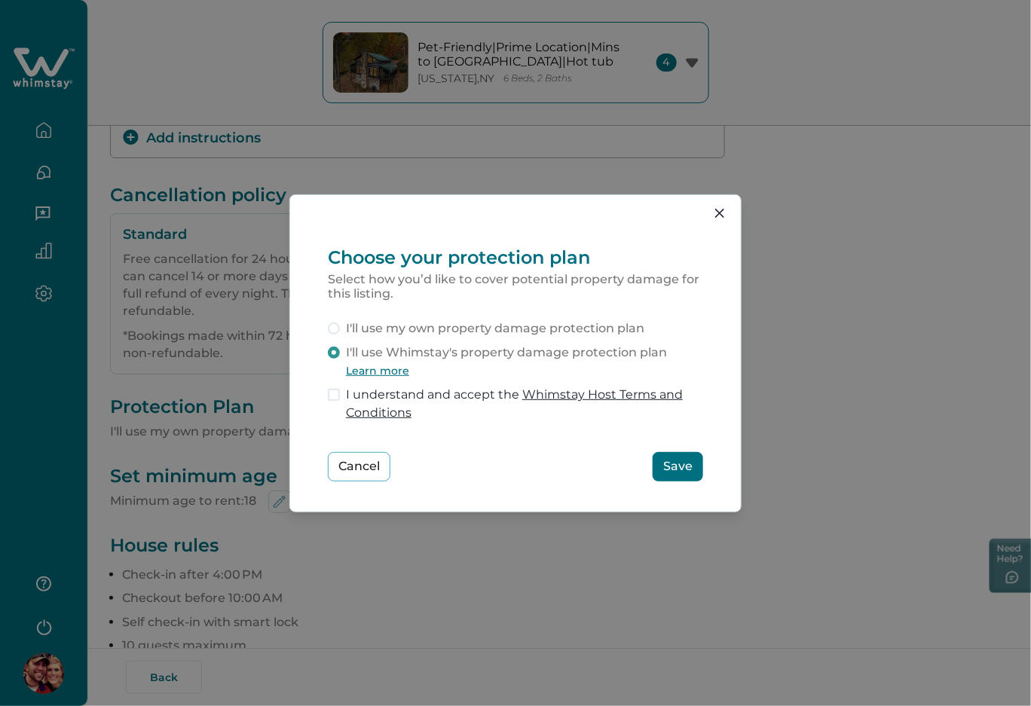
click at [407, 397] on span "I understand and accept the Whimstay Host Terms and Conditions" at bounding box center [524, 404] width 357 height 36
click at [358, 463] on button "Cancel" at bounding box center [359, 466] width 63 height 29
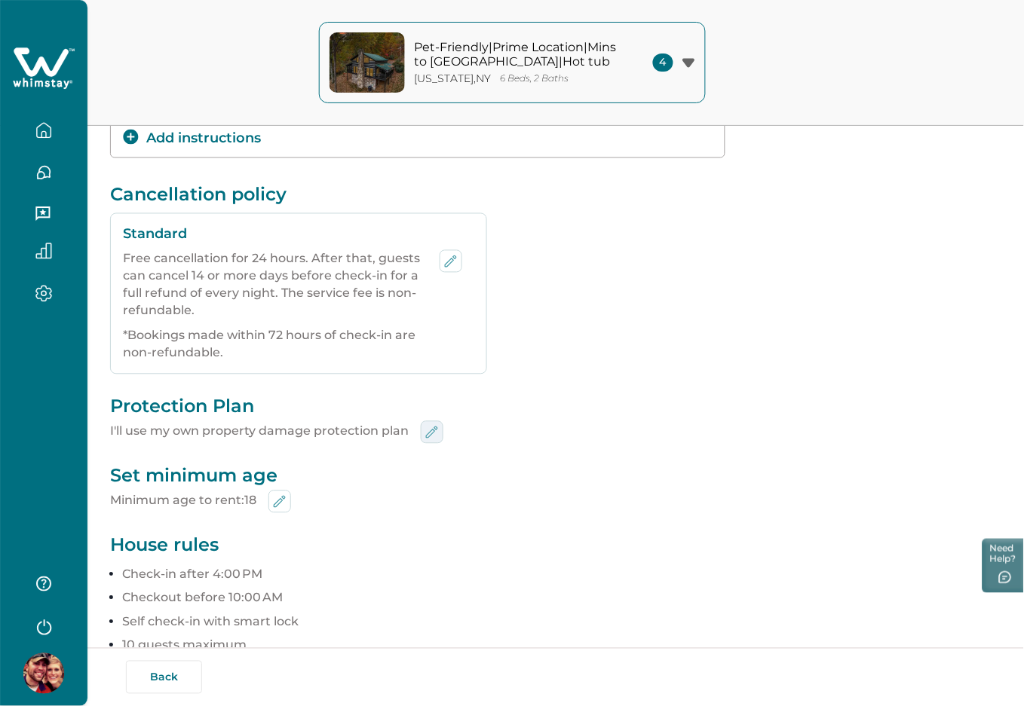
click at [423, 428] on icon "edit-min-age" at bounding box center [432, 433] width 18 height 18
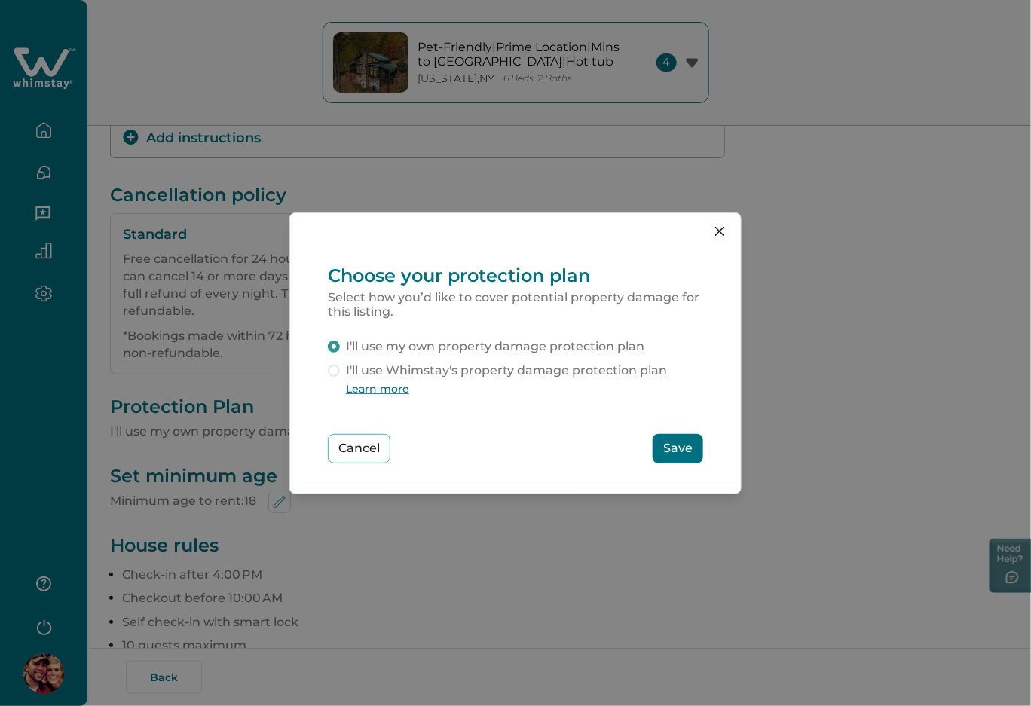
click at [456, 371] on span "I'll use Whimstay's property damage protection plan" at bounding box center [506, 371] width 321 height 18
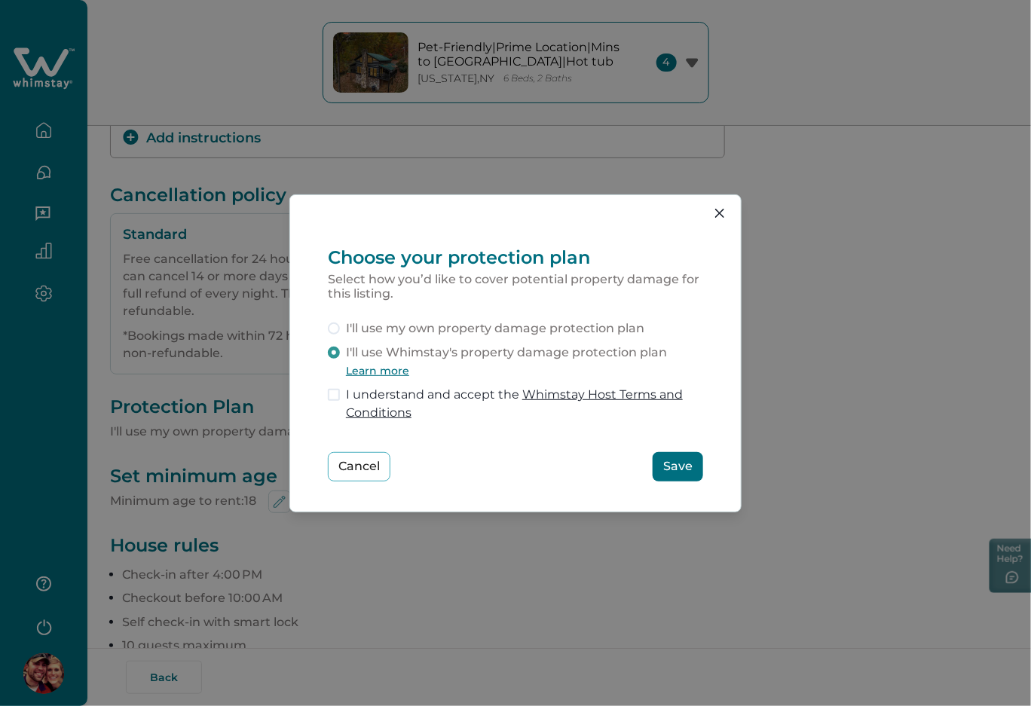
click at [435, 393] on span "I understand and accept the Whimstay Host Terms and Conditions" at bounding box center [524, 404] width 357 height 36
click at [666, 457] on button "Save" at bounding box center [678, 466] width 51 height 29
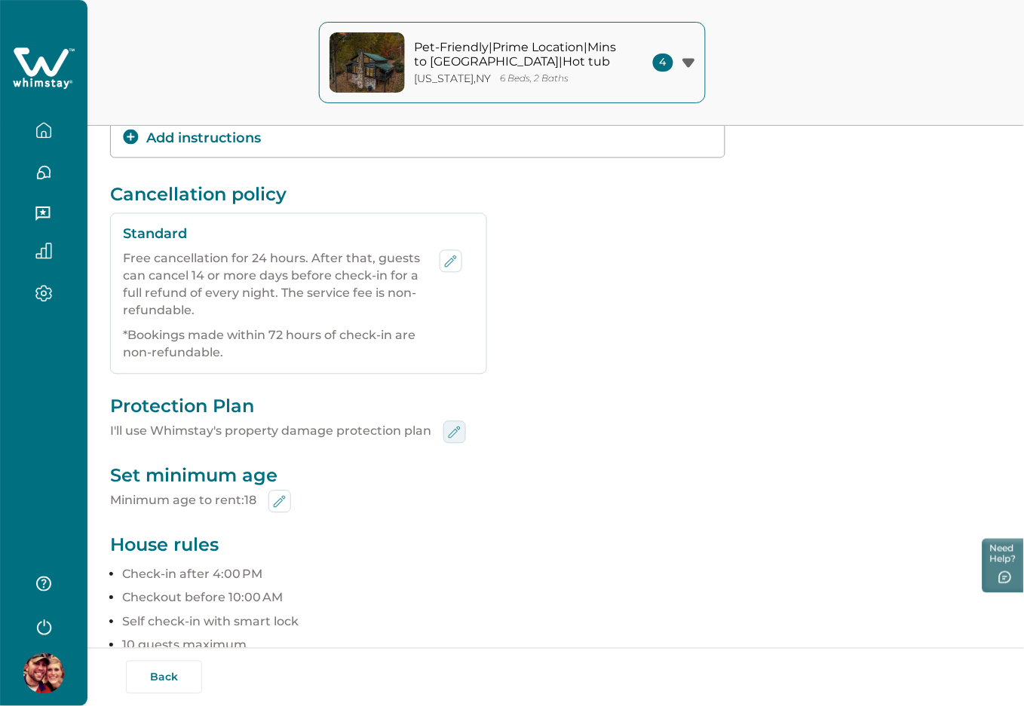
click at [462, 429] on button "edit-min-age" at bounding box center [454, 432] width 23 height 23
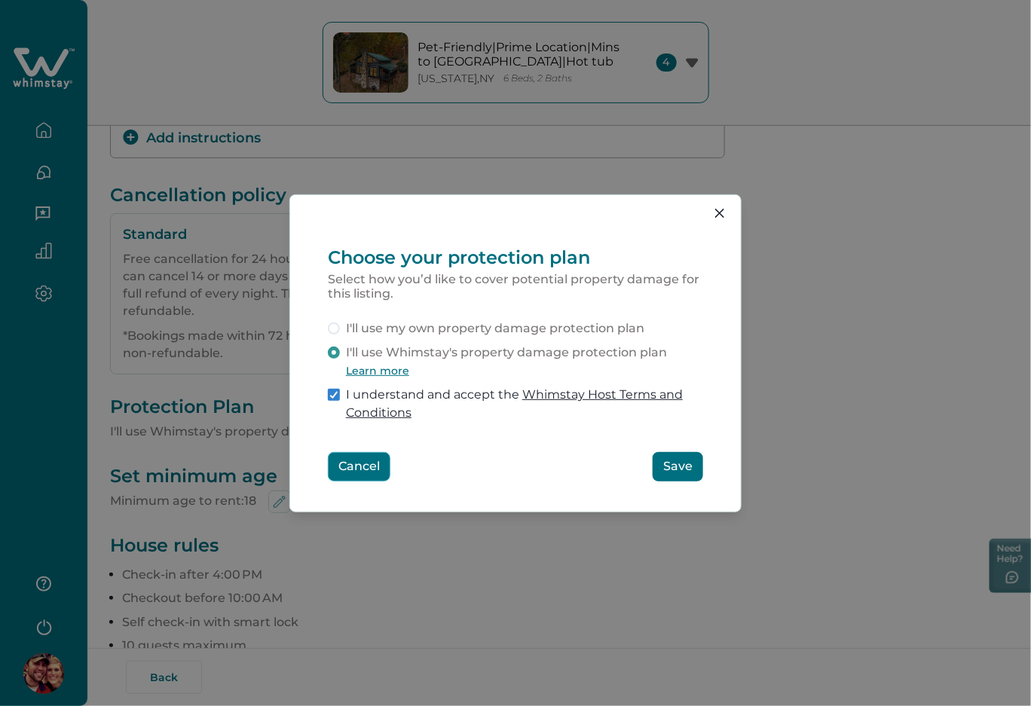
click at [367, 474] on button "Cancel" at bounding box center [359, 466] width 63 height 29
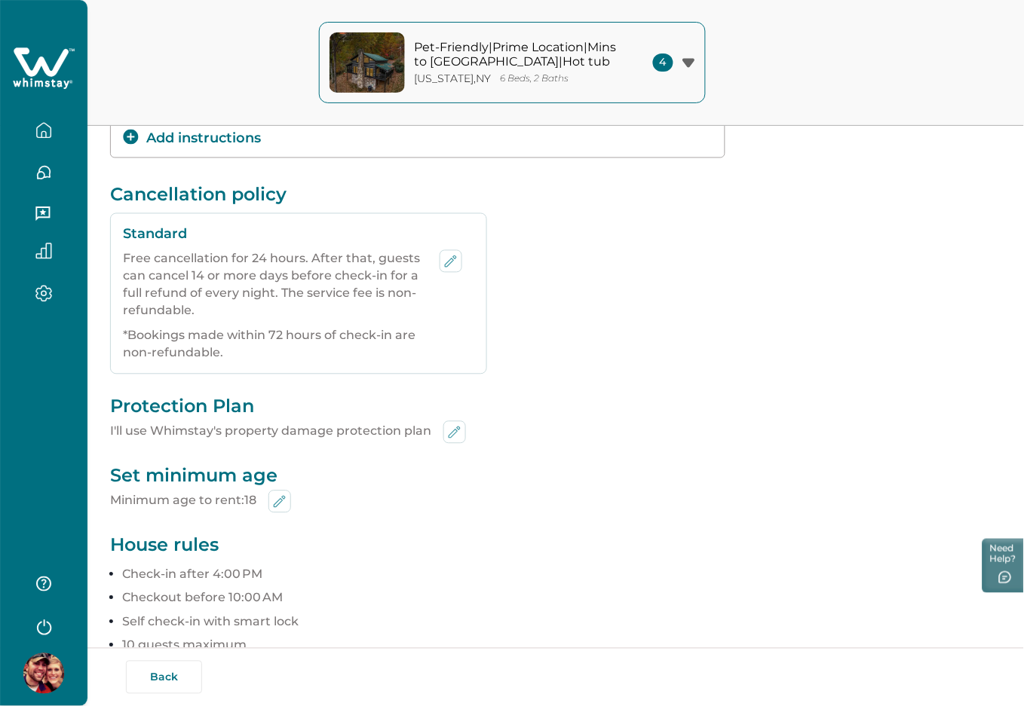
click at [467, 423] on p "I'll use Whimstay's property damage protection plan" at bounding box center [555, 432] width 891 height 23
click at [462, 425] on button "edit-min-age" at bounding box center [454, 432] width 23 height 23
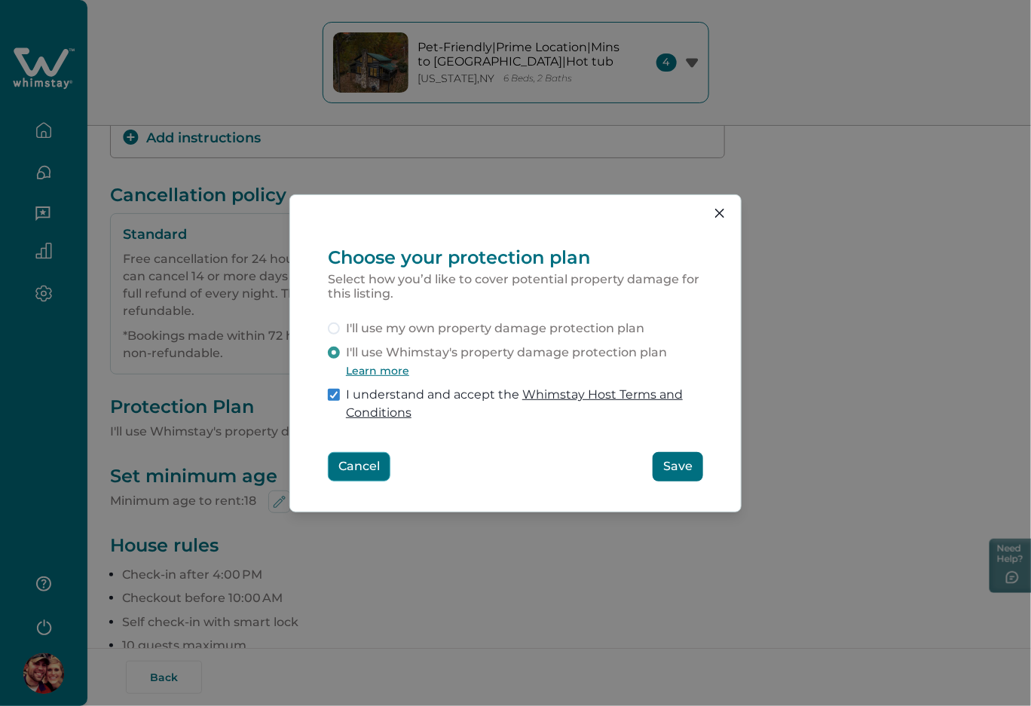
click at [369, 466] on button "Cancel" at bounding box center [359, 466] width 63 height 29
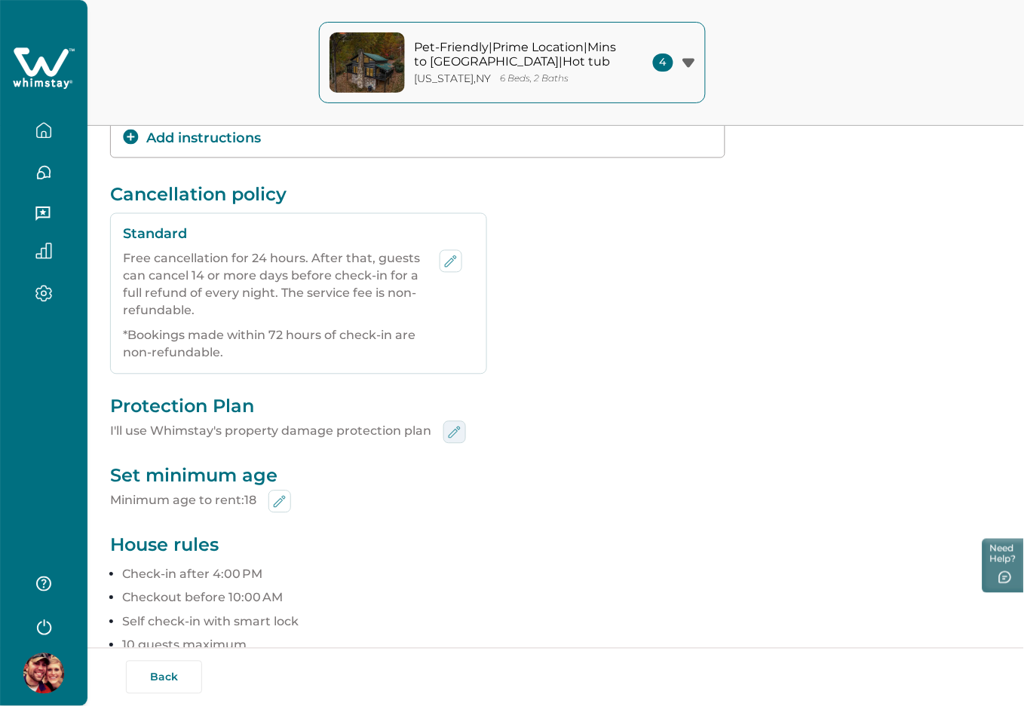
click at [449, 438] on icon "edit-min-age" at bounding box center [455, 433] width 18 height 18
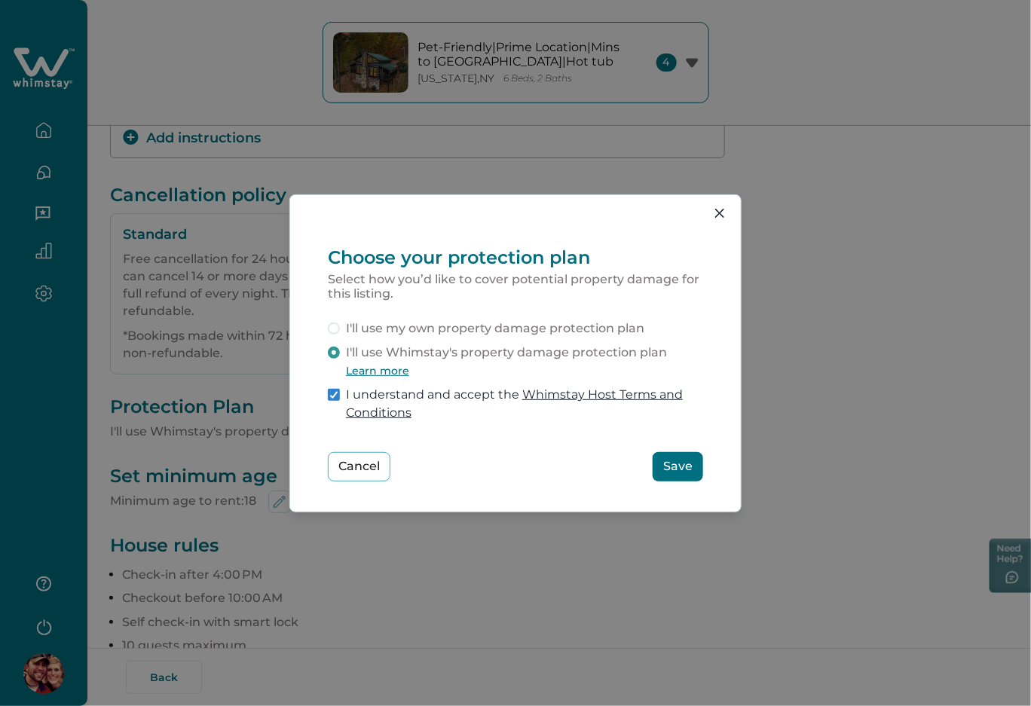
click at [412, 335] on span "I'll use my own property damage protection plan" at bounding box center [495, 329] width 299 height 18
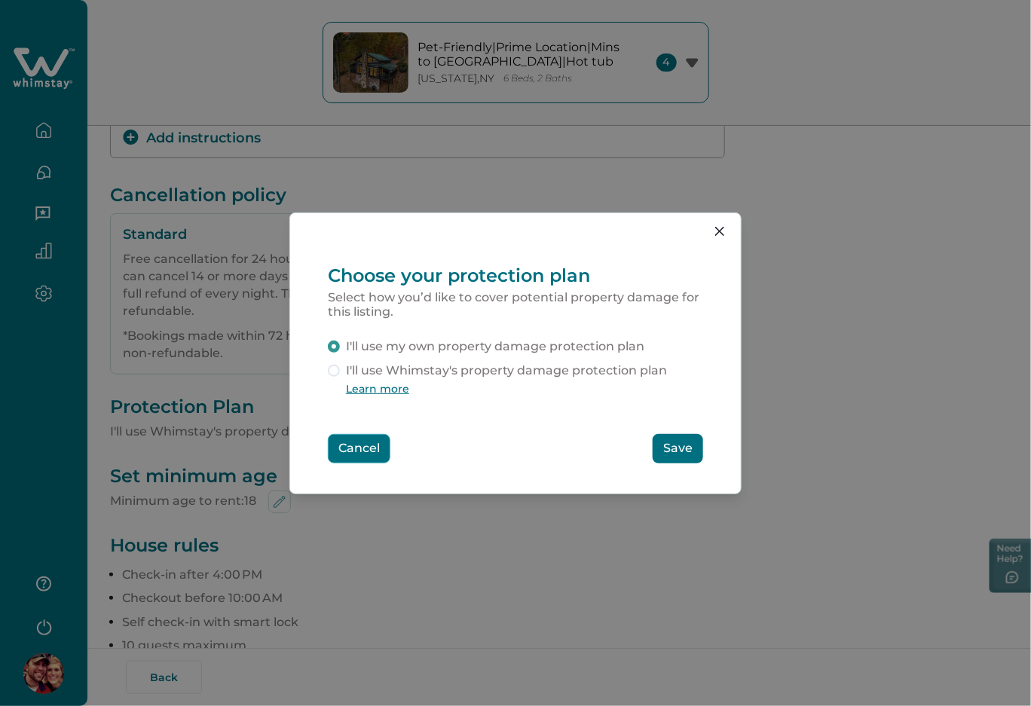
click at [353, 447] on button "Cancel" at bounding box center [359, 448] width 63 height 29
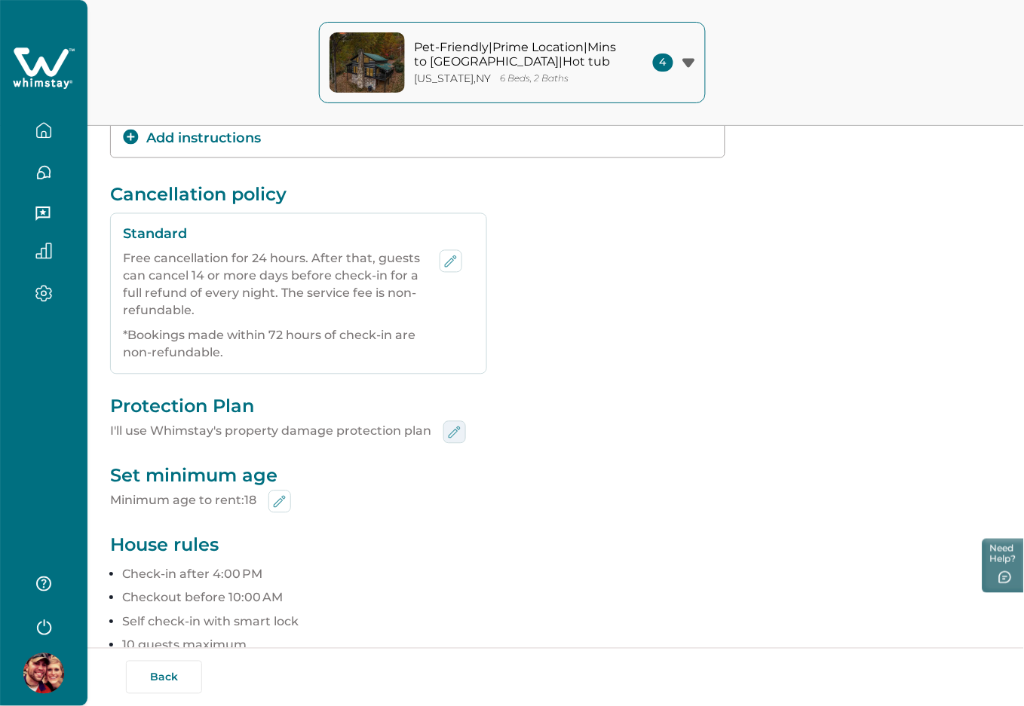
click at [456, 427] on icon "edit-min-age" at bounding box center [455, 433] width 18 height 18
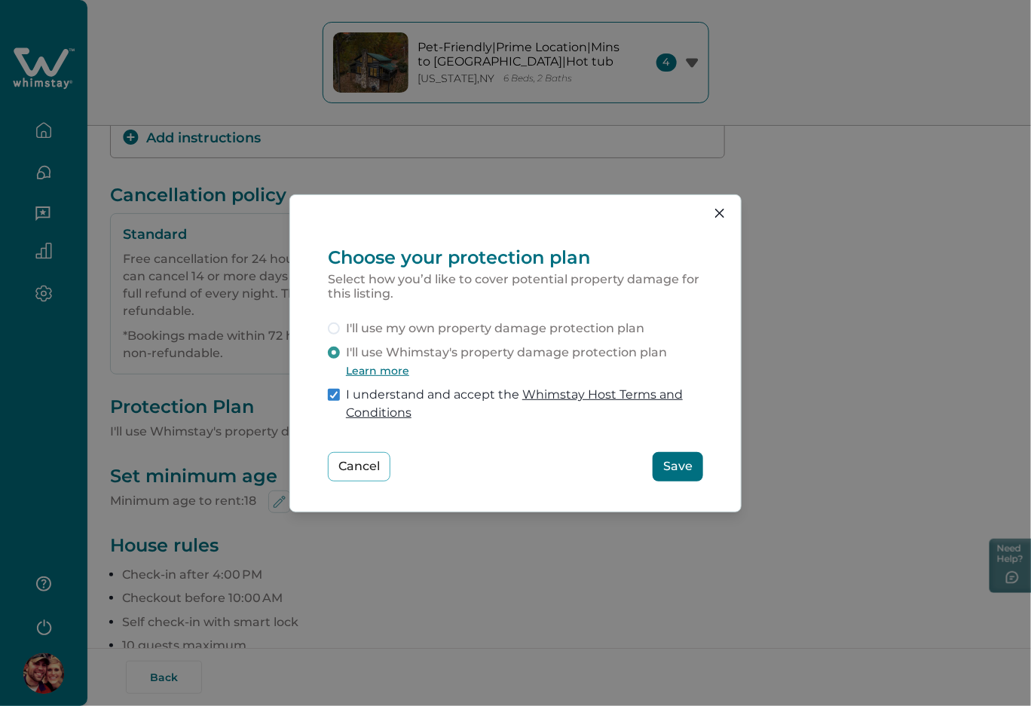
click at [426, 327] on span "I'll use my own property damage protection plan" at bounding box center [495, 329] width 299 height 18
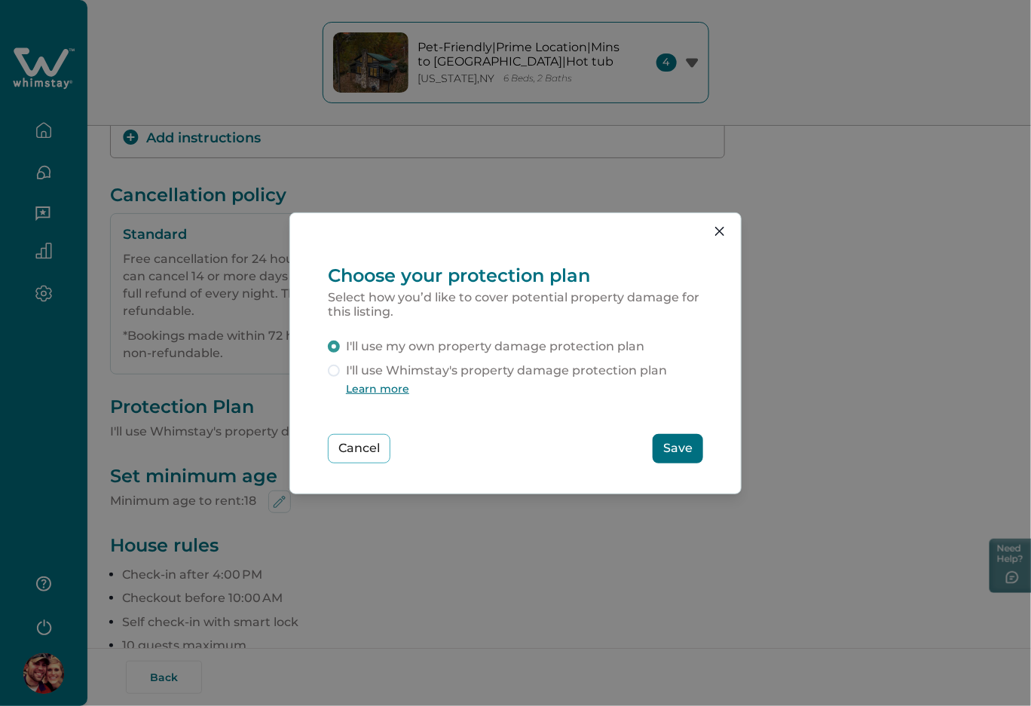
click at [666, 452] on button "Save" at bounding box center [678, 448] width 51 height 29
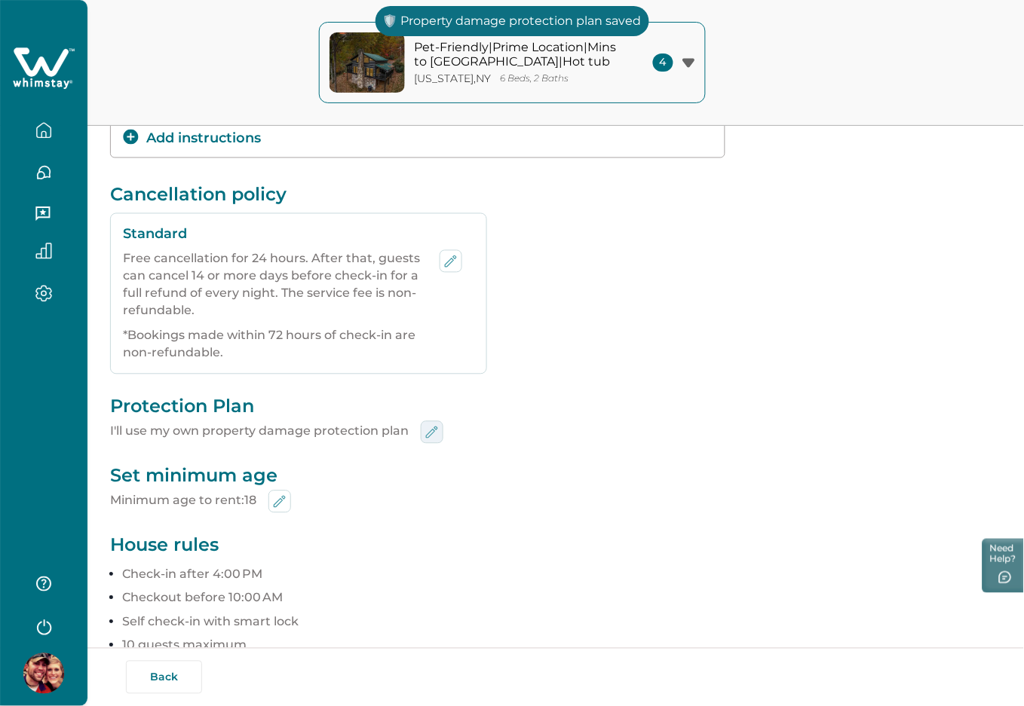
click at [436, 434] on icon "edit-min-age" at bounding box center [432, 433] width 18 height 18
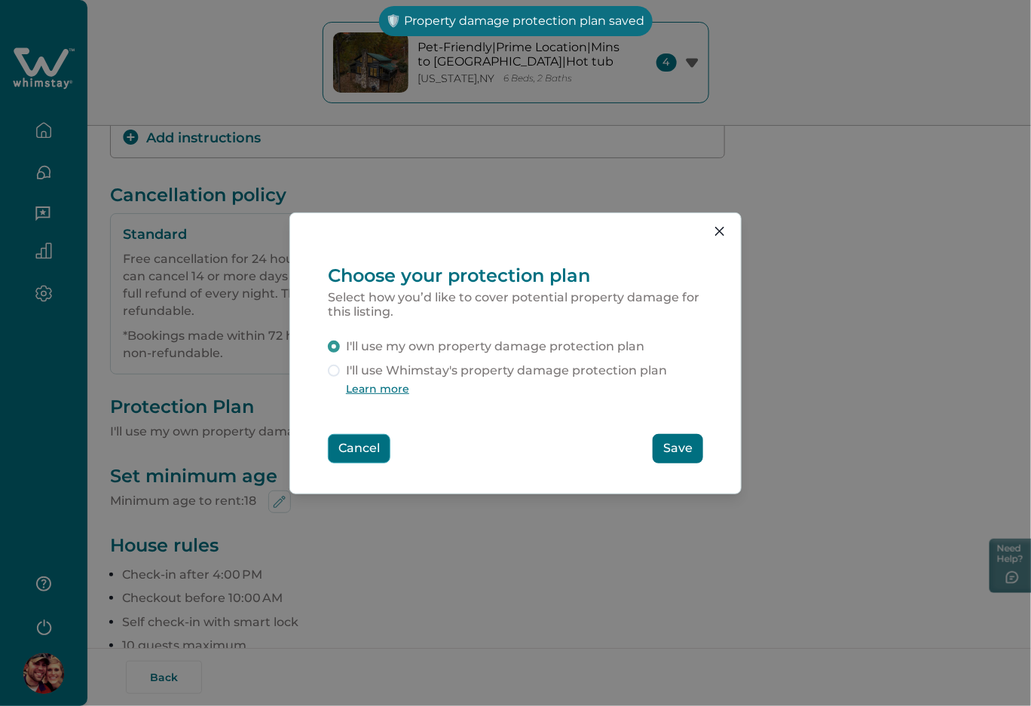
click at [368, 444] on button "Cancel" at bounding box center [359, 448] width 63 height 29
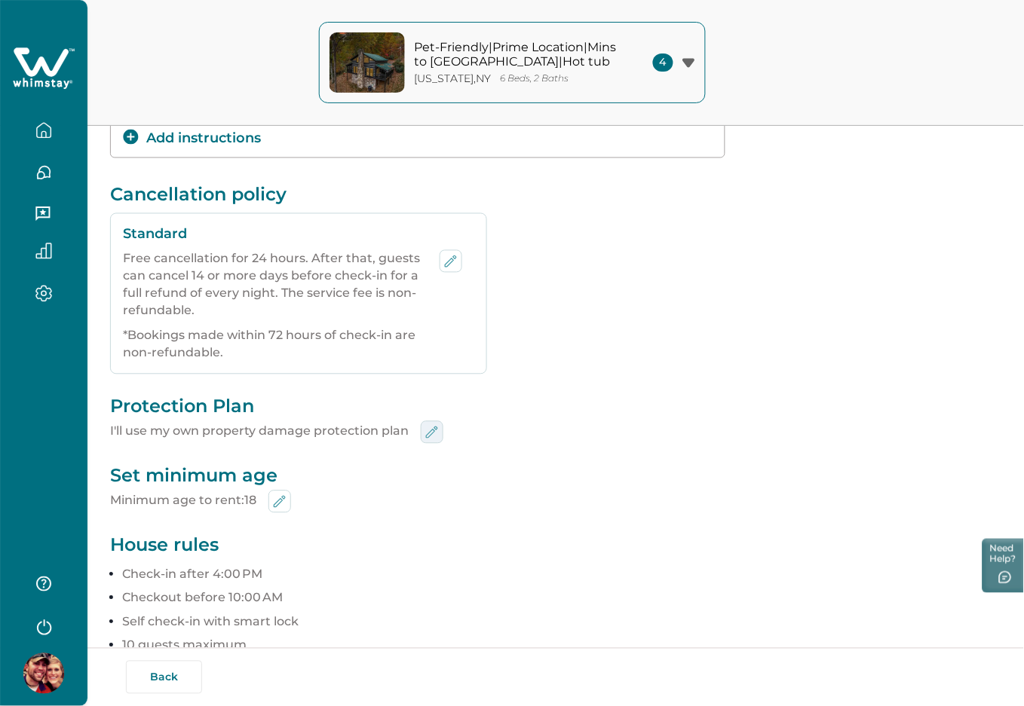
click at [431, 421] on button "edit-min-age" at bounding box center [432, 432] width 23 height 23
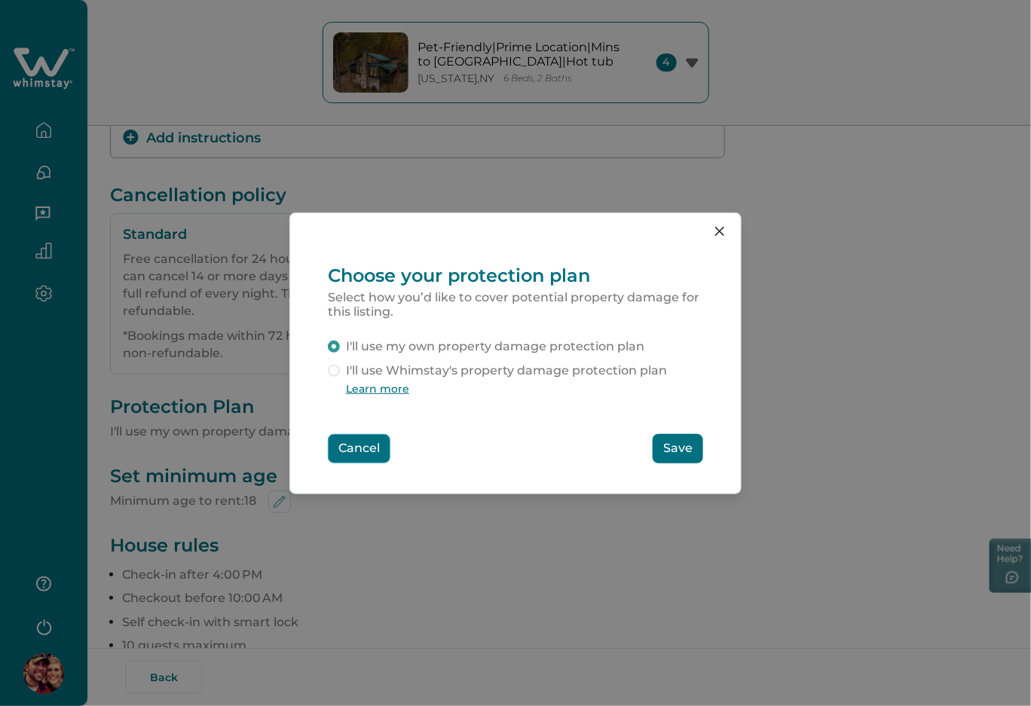
click at [356, 445] on button "Cancel" at bounding box center [359, 448] width 63 height 29
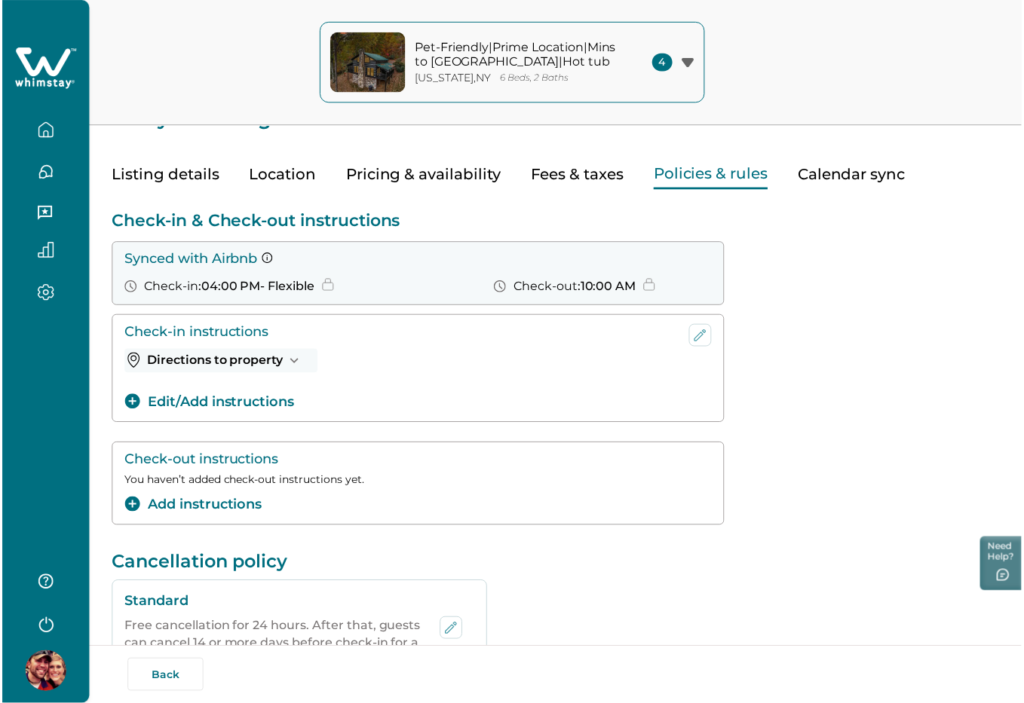
scroll to position [0, 0]
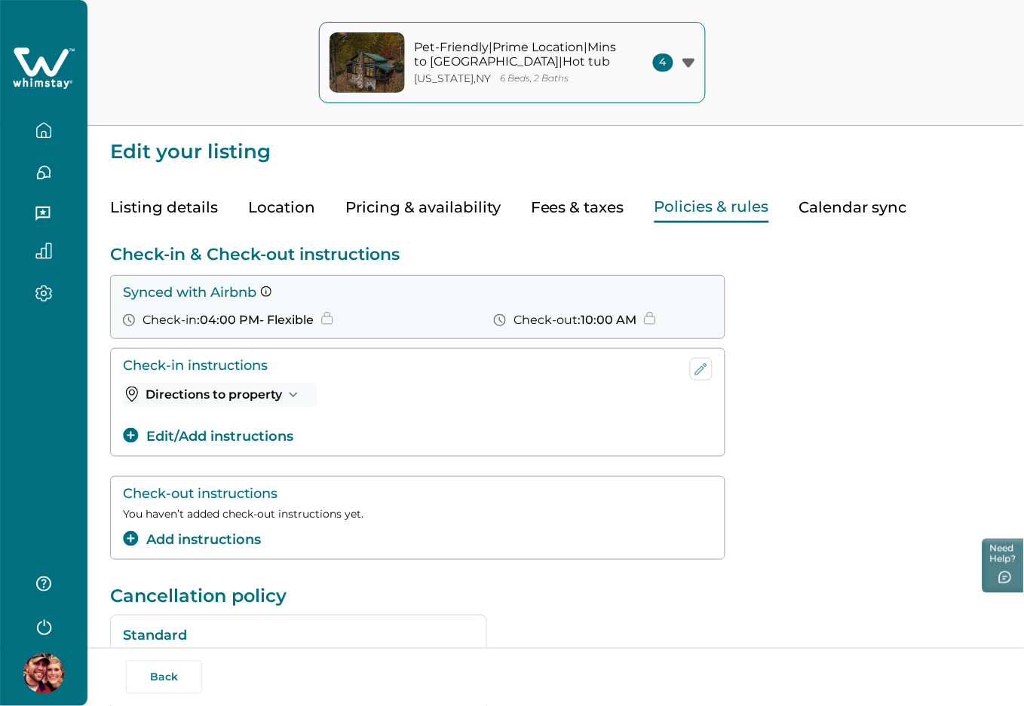
click at [847, 190] on div "Listing details Location Pricing & availability Fees & taxes Policies & rules C…" at bounding box center [555, 192] width 891 height 61
click at [852, 203] on button "Calendar sync" at bounding box center [853, 207] width 108 height 31
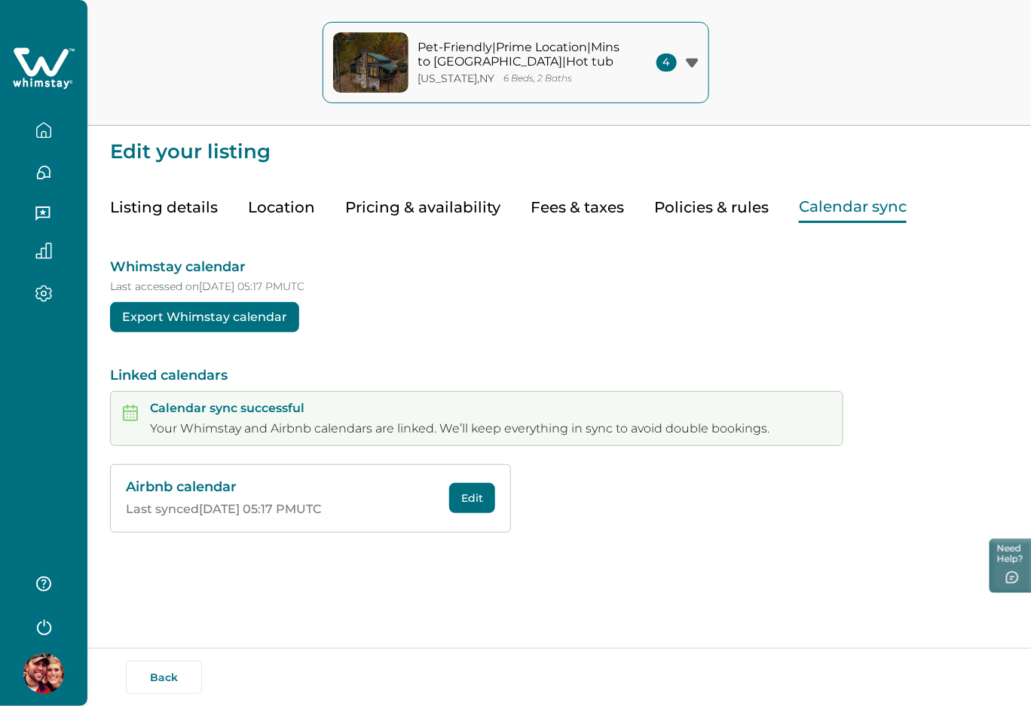
click at [26, 67] on icon at bounding box center [41, 61] width 55 height 29
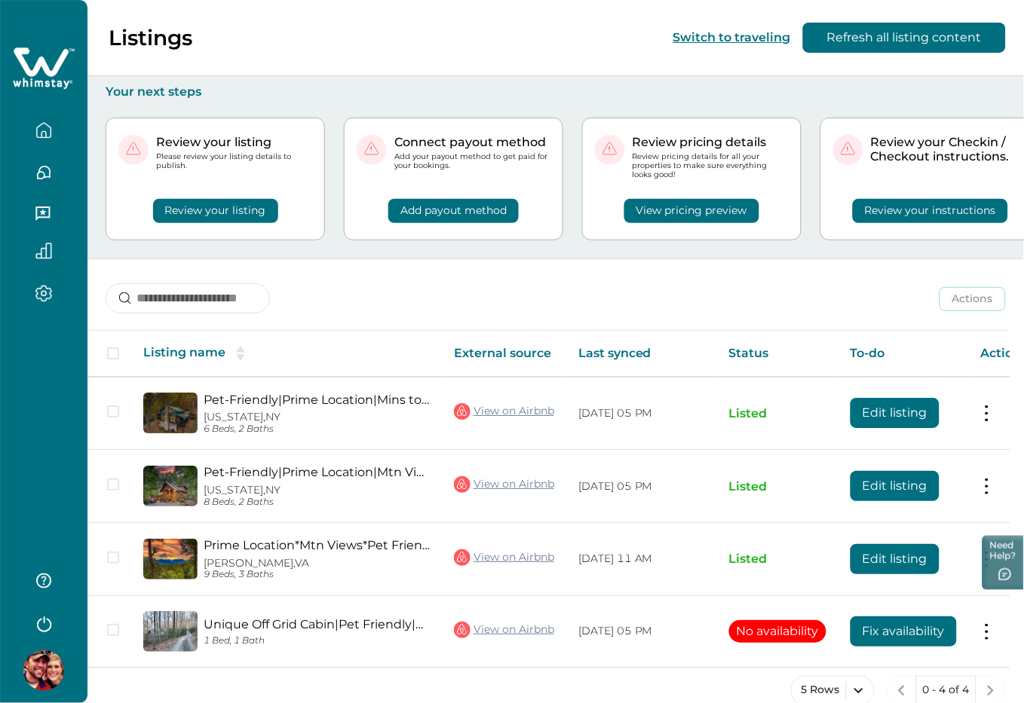
click at [911, 210] on button "Review your instructions" at bounding box center [930, 211] width 155 height 24
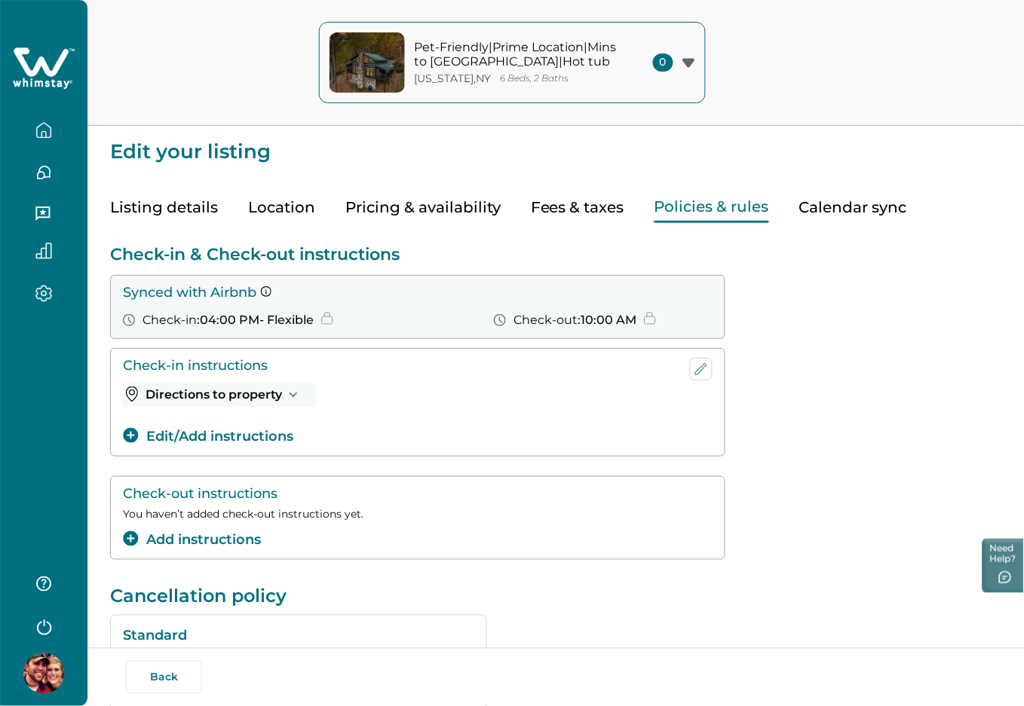
click at [51, 65] on icon at bounding box center [44, 68] width 62 height 45
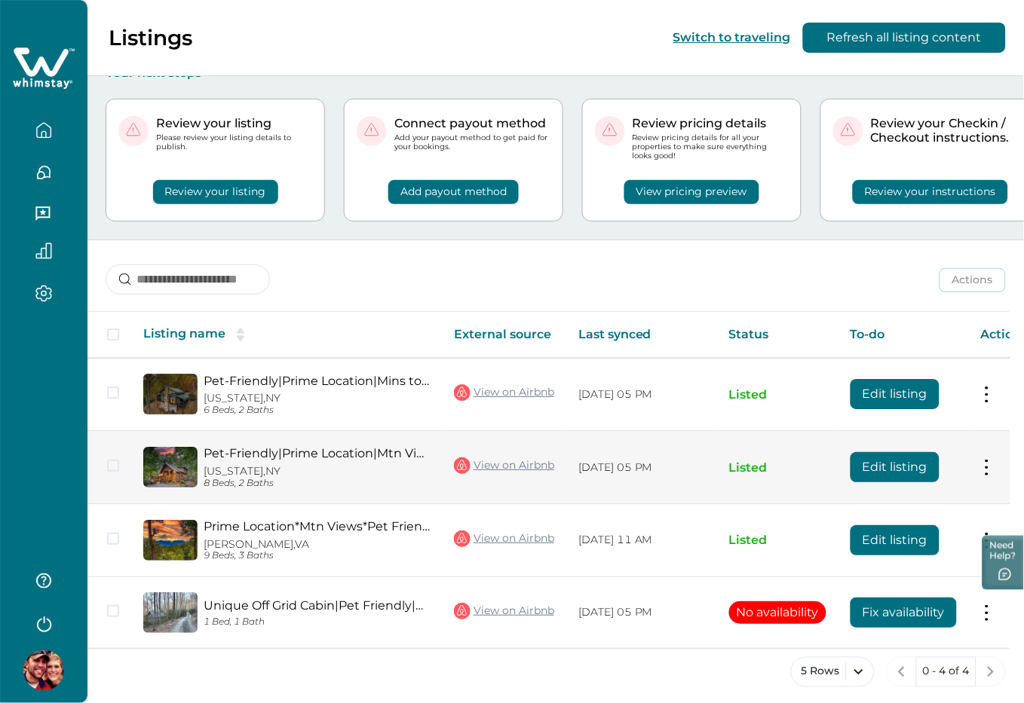
scroll to position [29, 0]
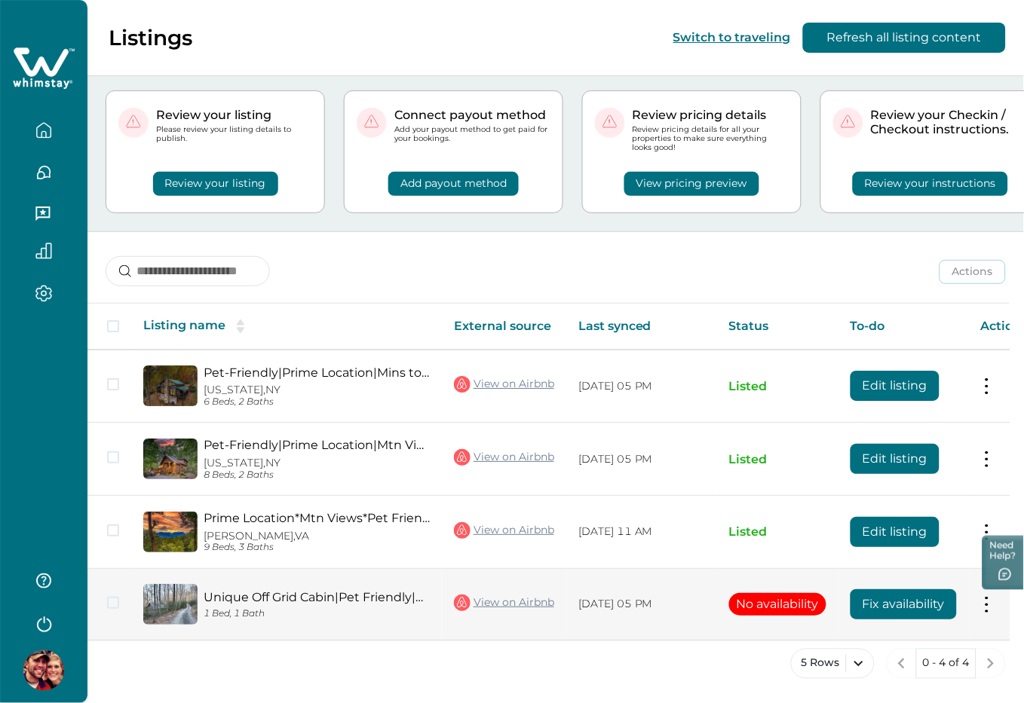
click at [921, 598] on button "Fix availability" at bounding box center [903, 605] width 106 height 30
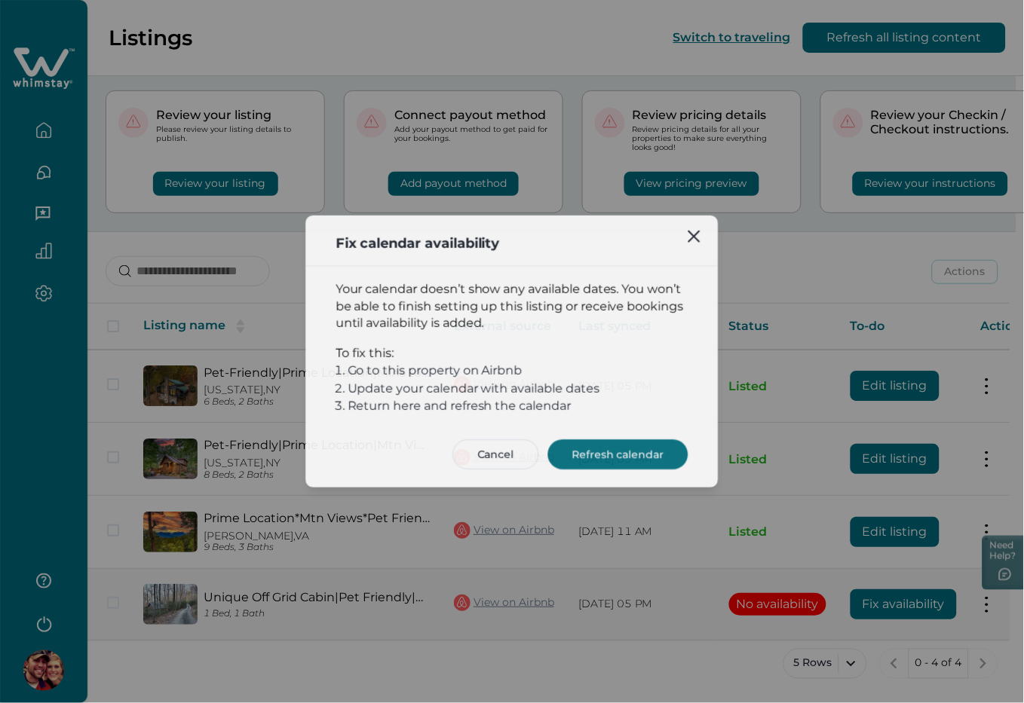
scroll to position [26, 0]
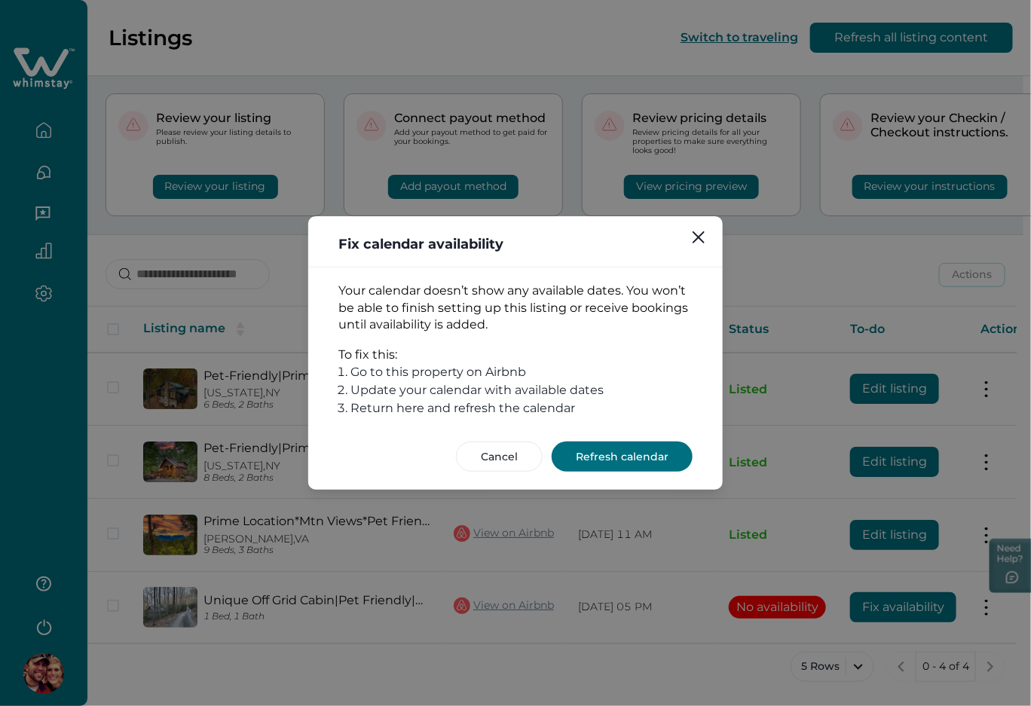
click at [626, 458] on button "Refresh calendar" at bounding box center [622, 457] width 141 height 30
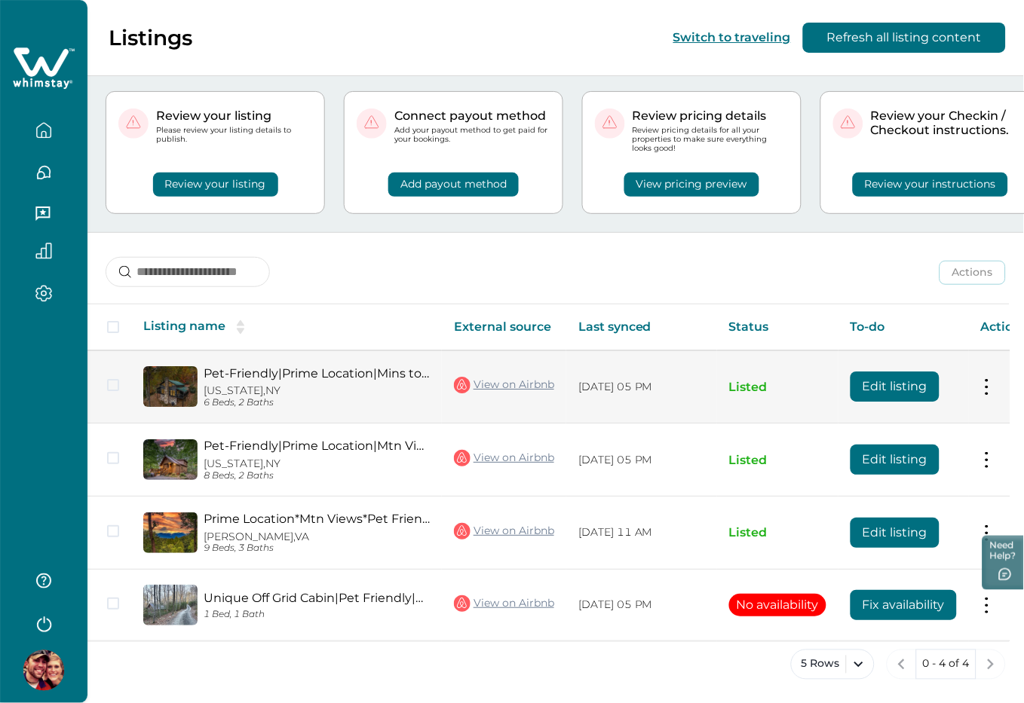
click at [882, 380] on button "Edit listing" at bounding box center [894, 387] width 89 height 30
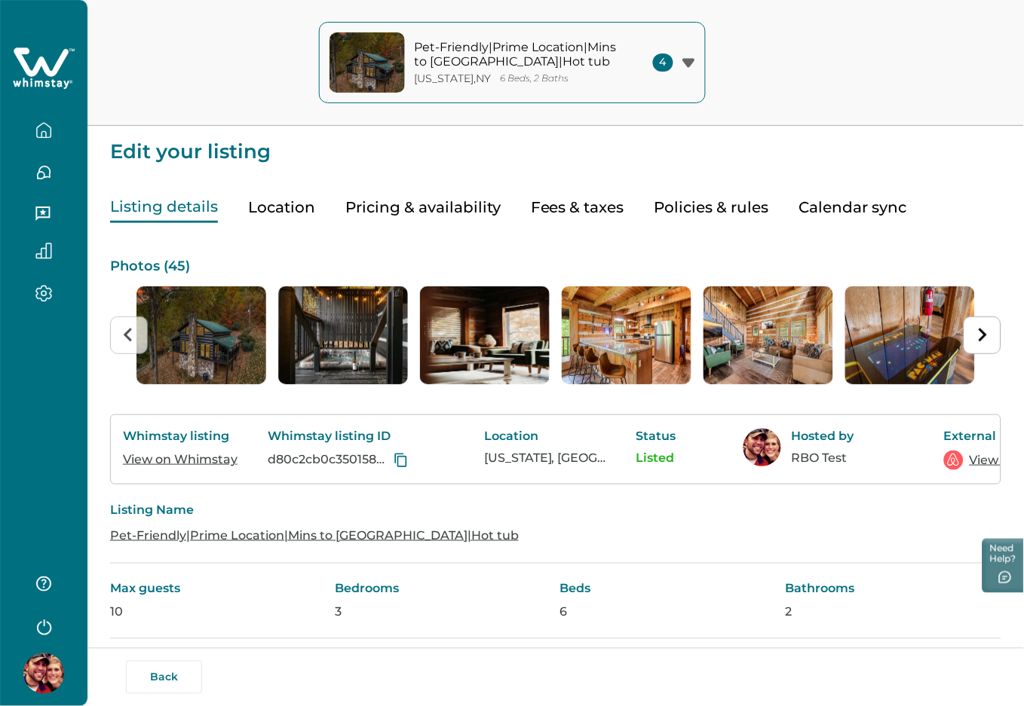
click at [429, 211] on button "Pricing & availability" at bounding box center [422, 207] width 155 height 31
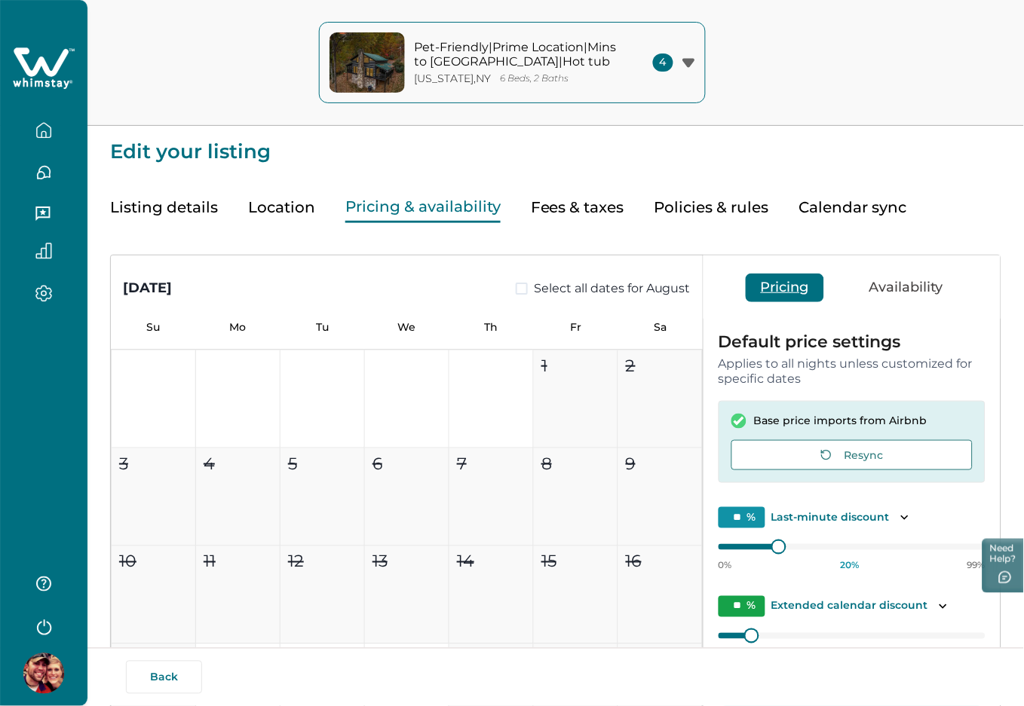
click at [51, 59] on icon at bounding box center [44, 68] width 62 height 45
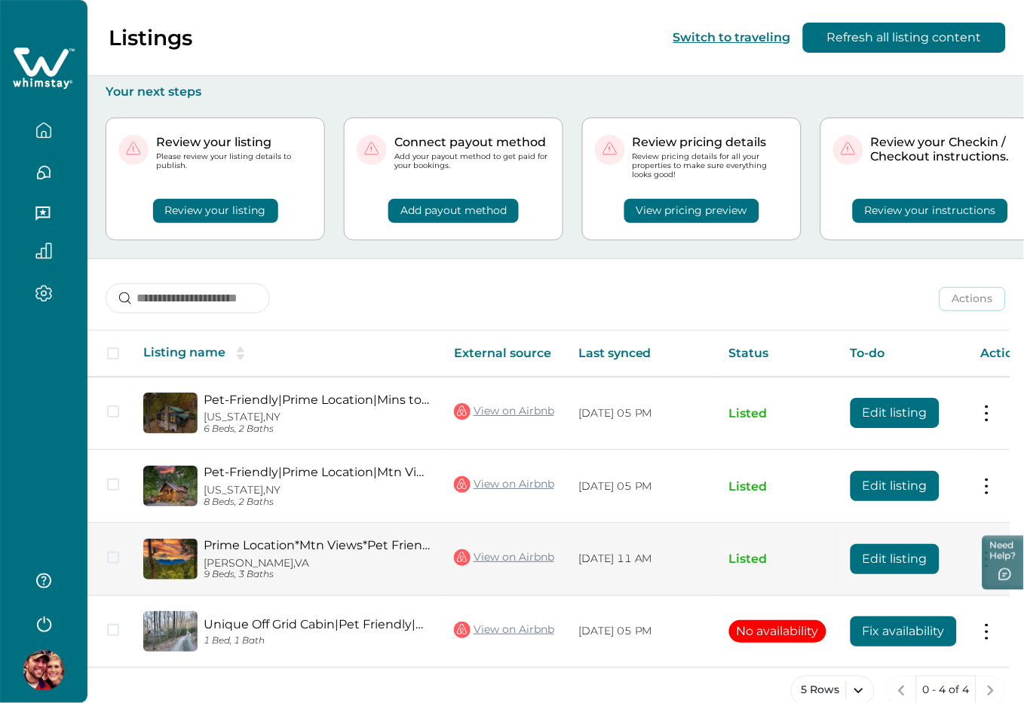
click at [875, 555] on button "Edit listing" at bounding box center [894, 559] width 89 height 30
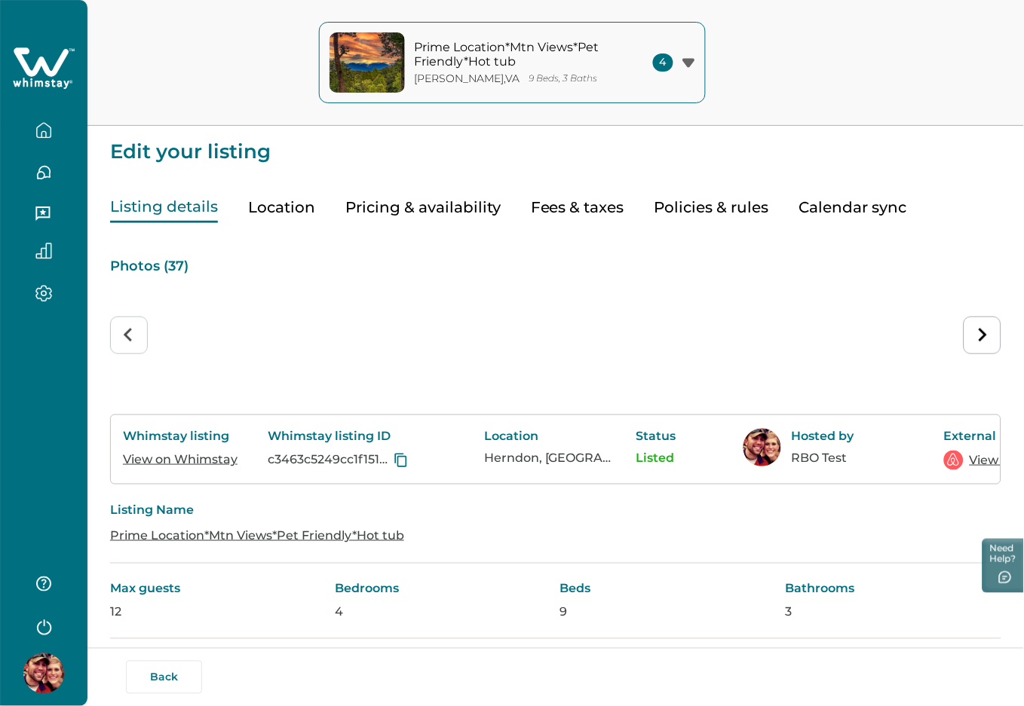
type input "**"
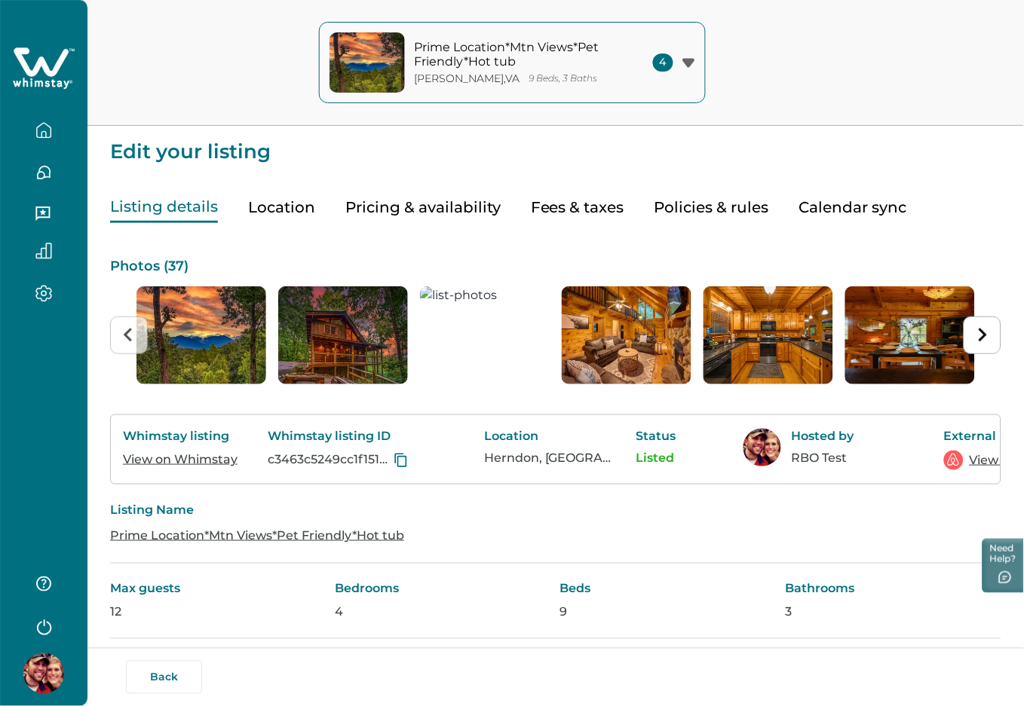
click at [396, 198] on button "Pricing & availability" at bounding box center [422, 207] width 155 height 31
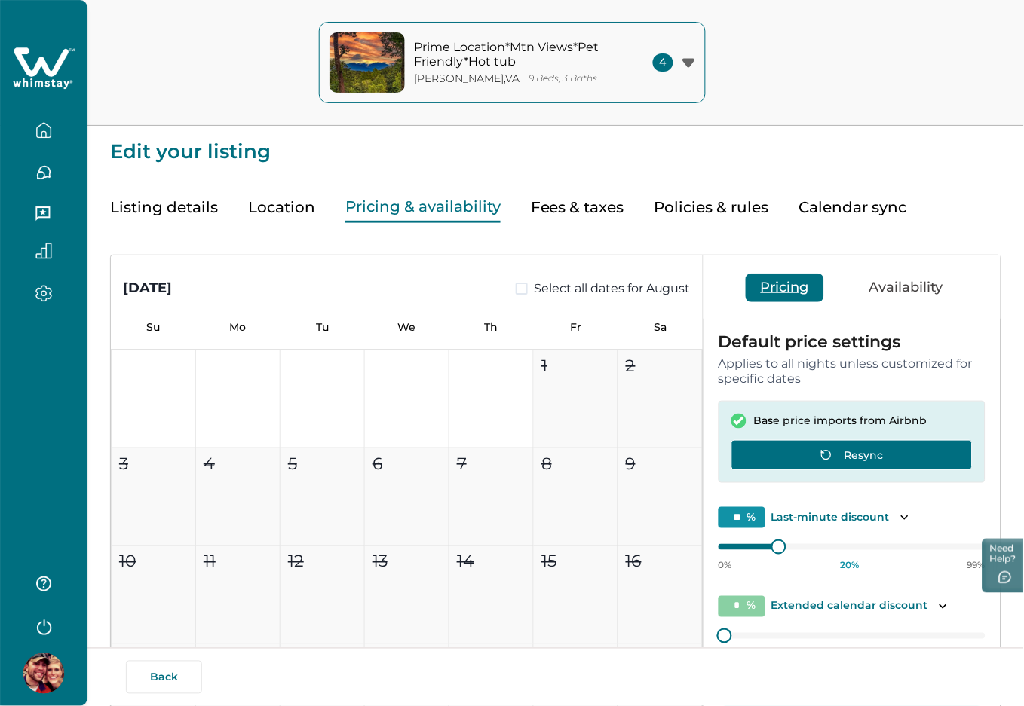
click at [851, 446] on button "Resync" at bounding box center [851, 455] width 241 height 30
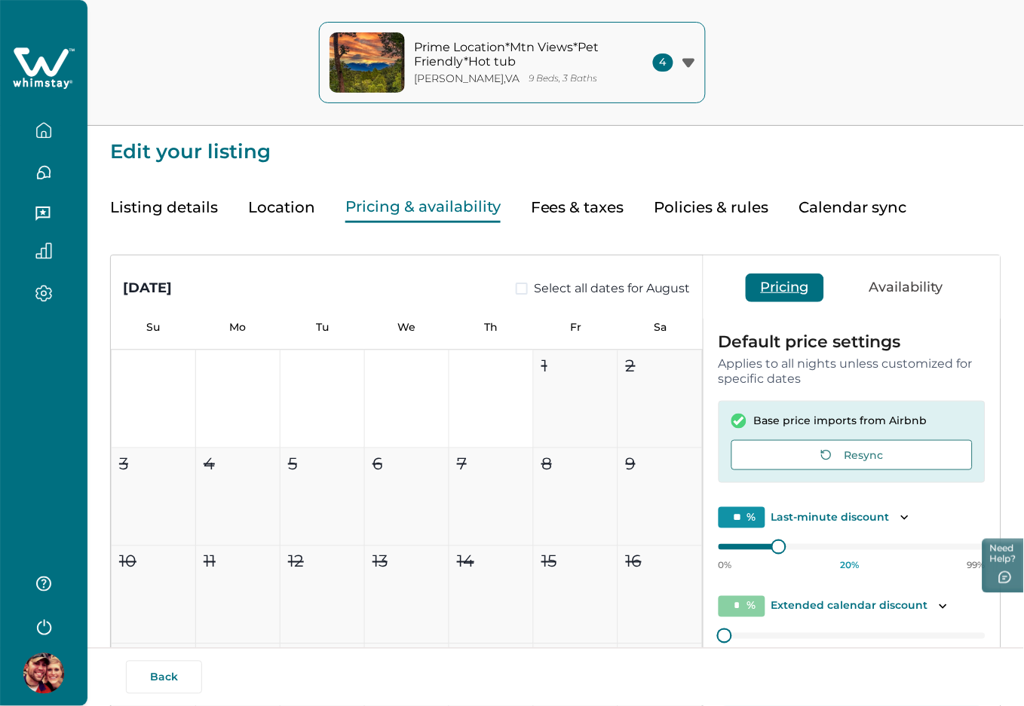
click at [47, 54] on icon at bounding box center [44, 68] width 62 height 45
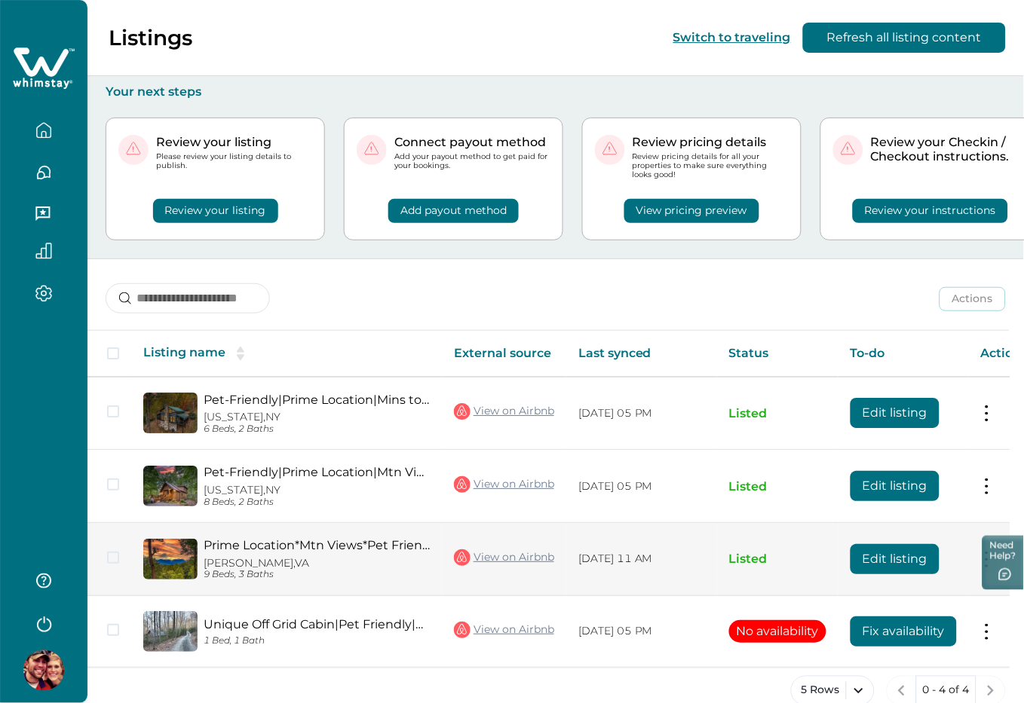
click at [899, 562] on button "Edit listing" at bounding box center [894, 559] width 89 height 30
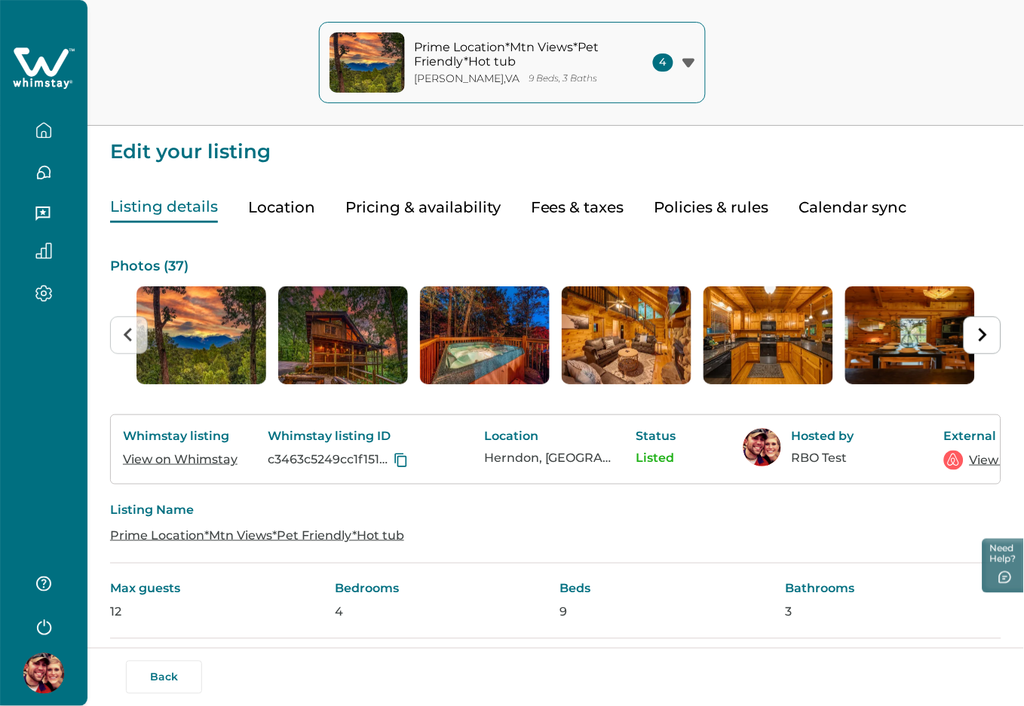
click at [439, 208] on button "Pricing & availability" at bounding box center [422, 207] width 155 height 31
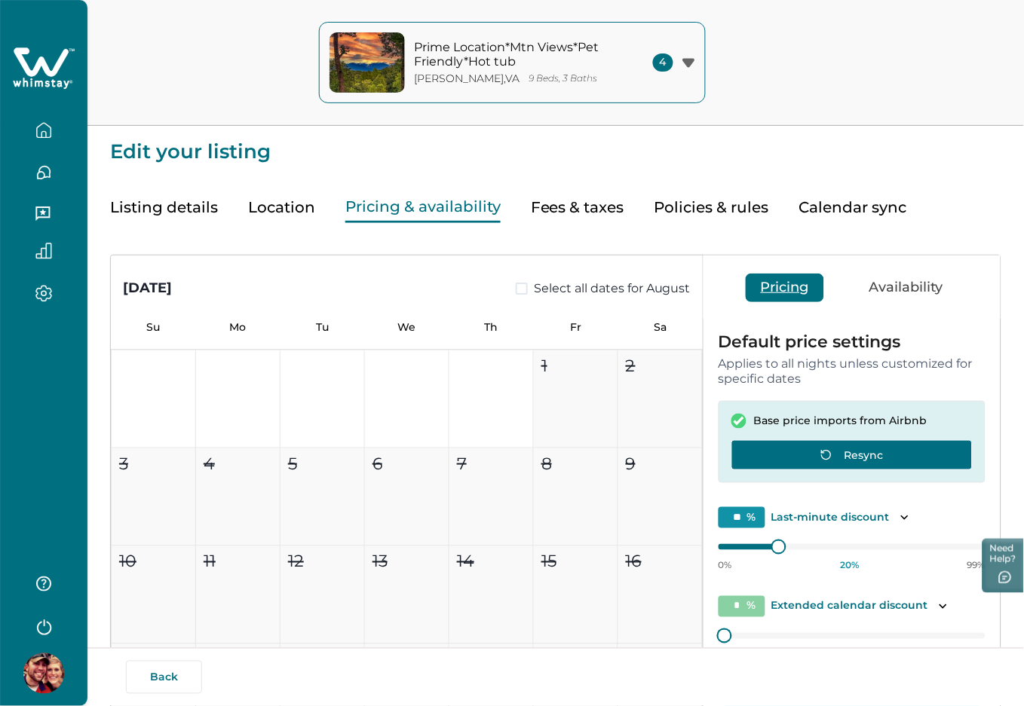
click at [903, 456] on button "Resync" at bounding box center [851, 455] width 241 height 30
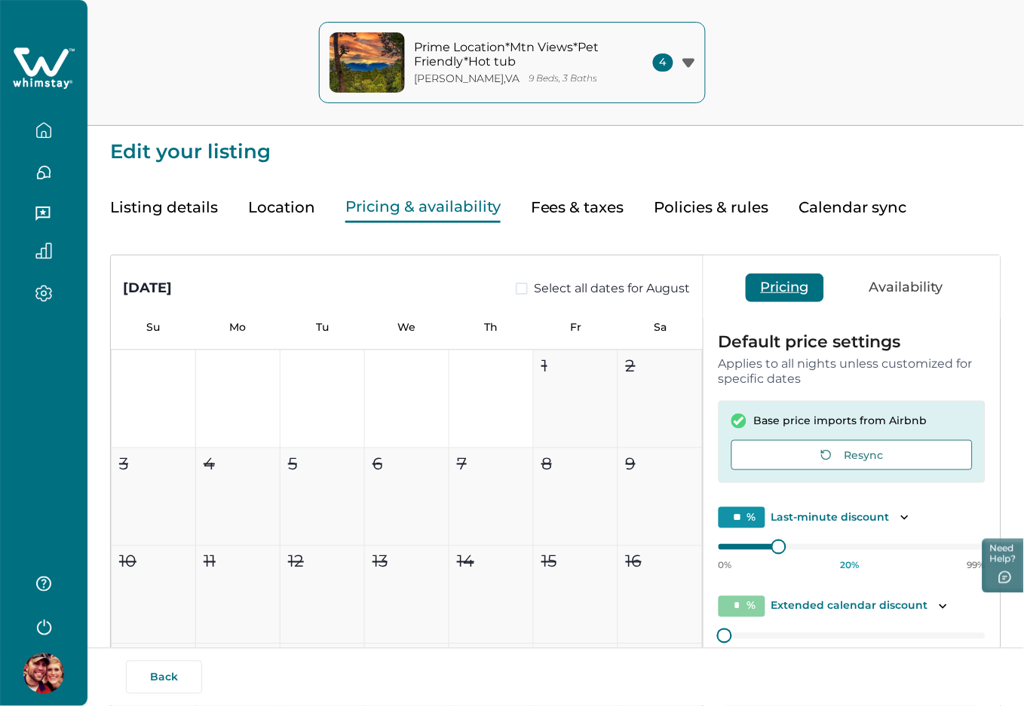
click at [43, 69] on icon at bounding box center [41, 61] width 55 height 29
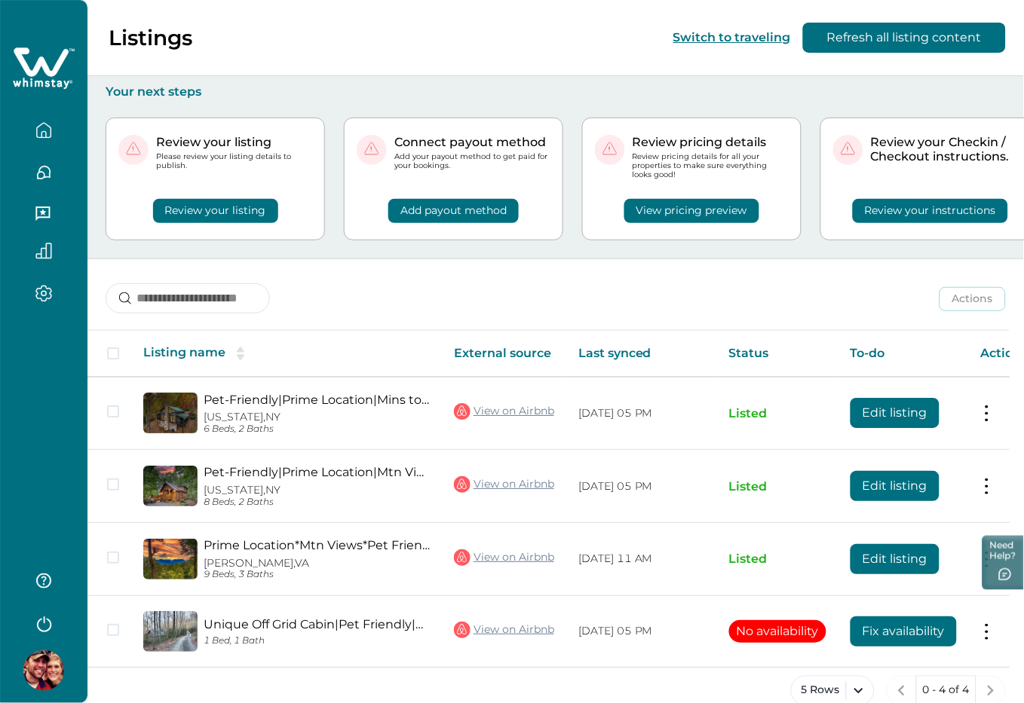
click at [43, 621] on icon "button" at bounding box center [43, 623] width 23 height 23
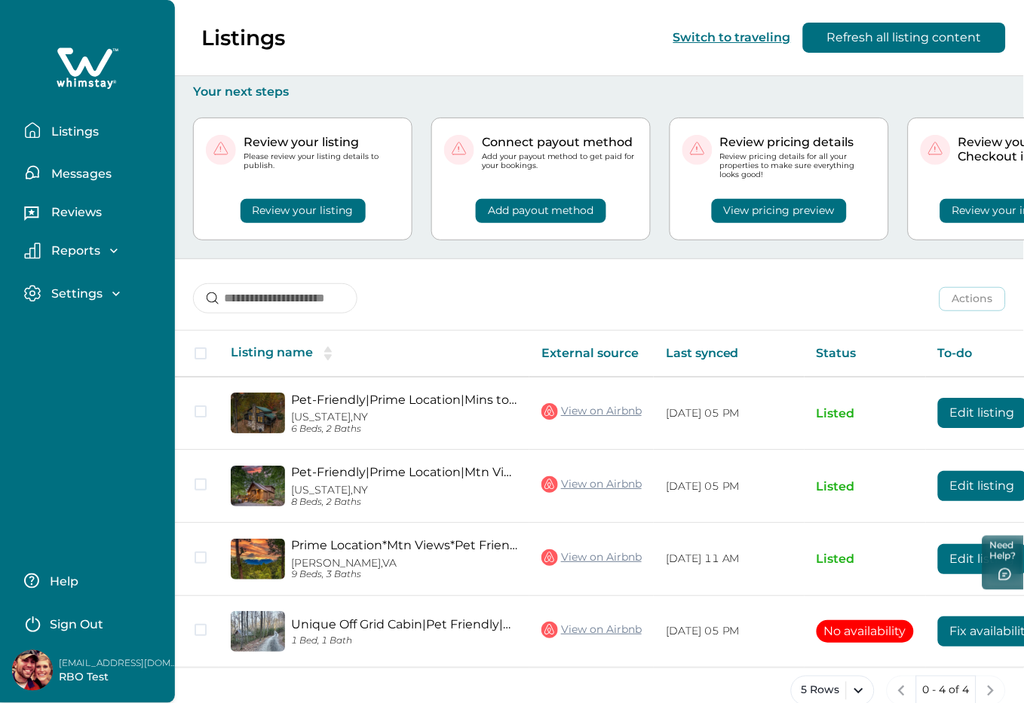
click at [102, 621] on p "Sign Out" at bounding box center [77, 625] width 54 height 15
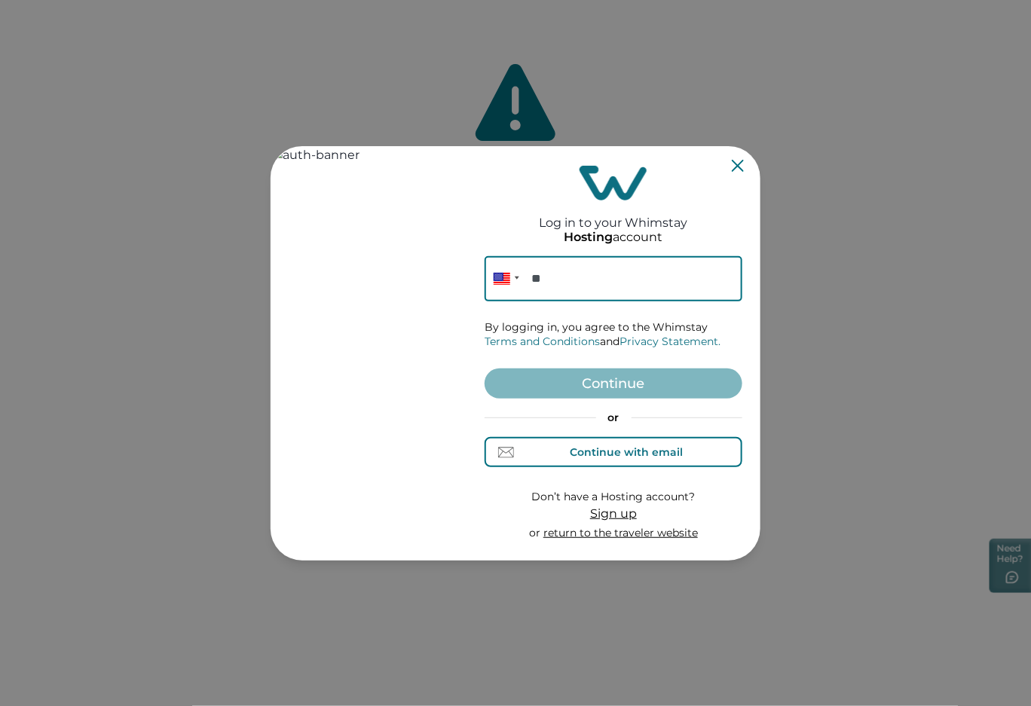
click at [628, 449] on div "Continue with email" at bounding box center [627, 452] width 113 height 12
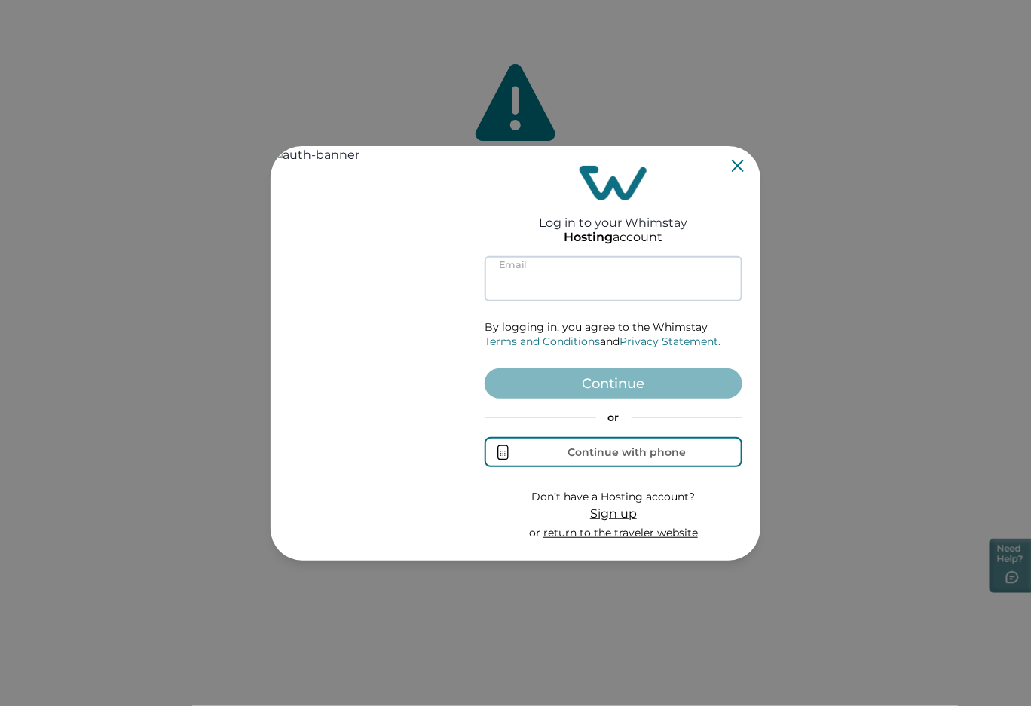
click at [541, 286] on input at bounding box center [614, 278] width 258 height 45
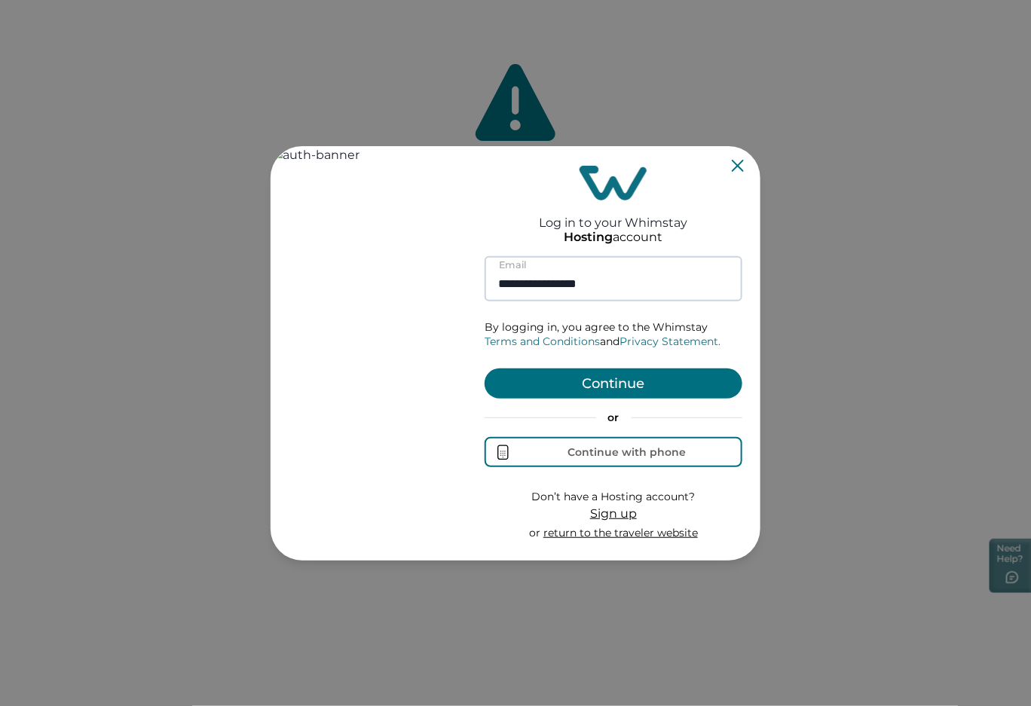
type input "**********"
click at [485, 369] on button "Continue" at bounding box center [614, 384] width 258 height 30
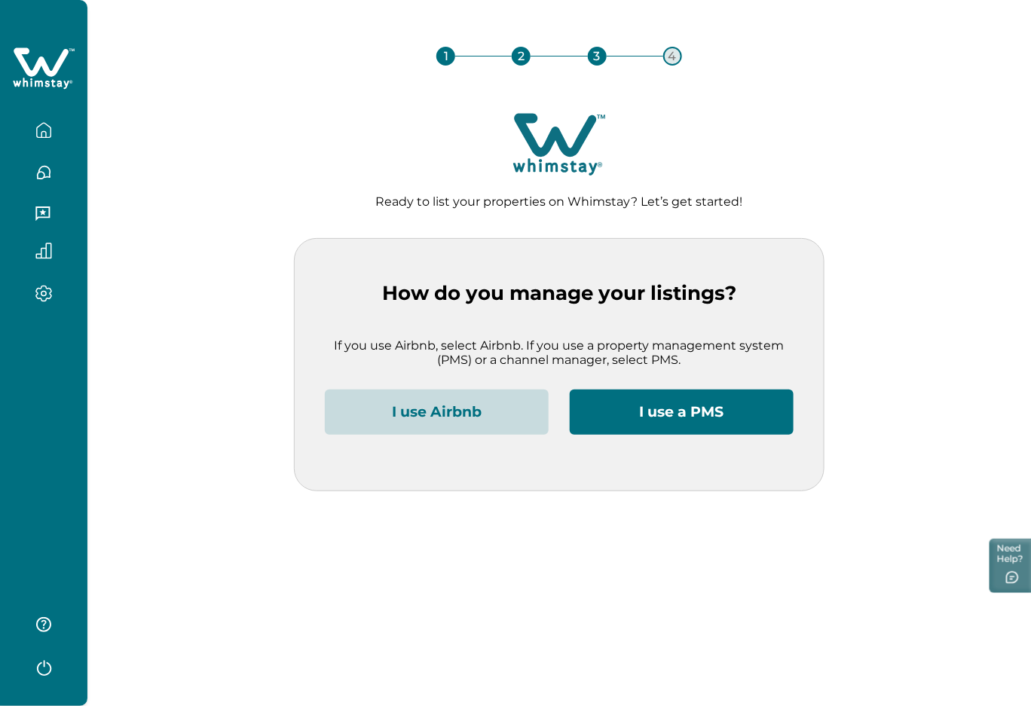
click at [483, 421] on button "I use Airbnb" at bounding box center [437, 412] width 224 height 45
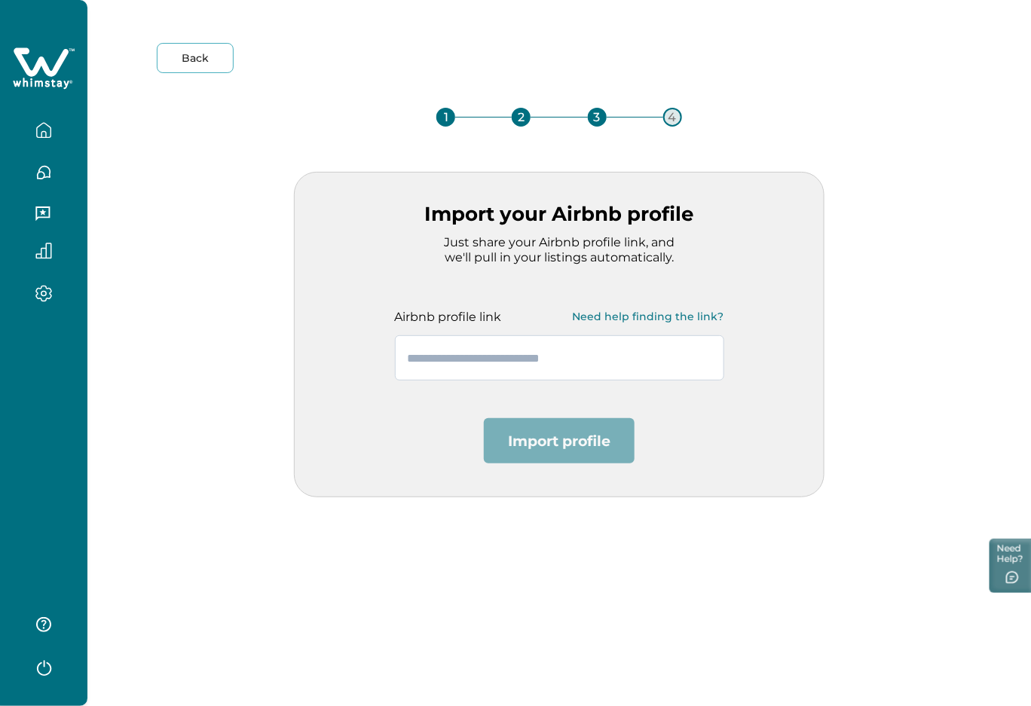
click at [535, 361] on input "text" at bounding box center [559, 357] width 329 height 45
paste input "**********"
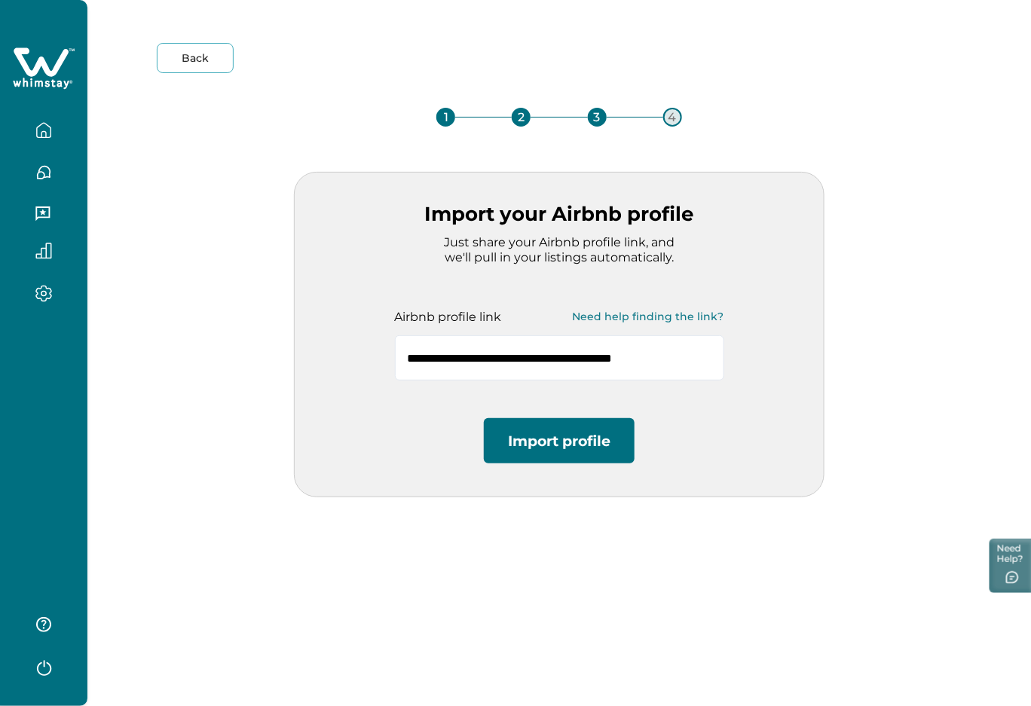
type input "**********"
click at [588, 440] on button "Import profile" at bounding box center [559, 440] width 151 height 45
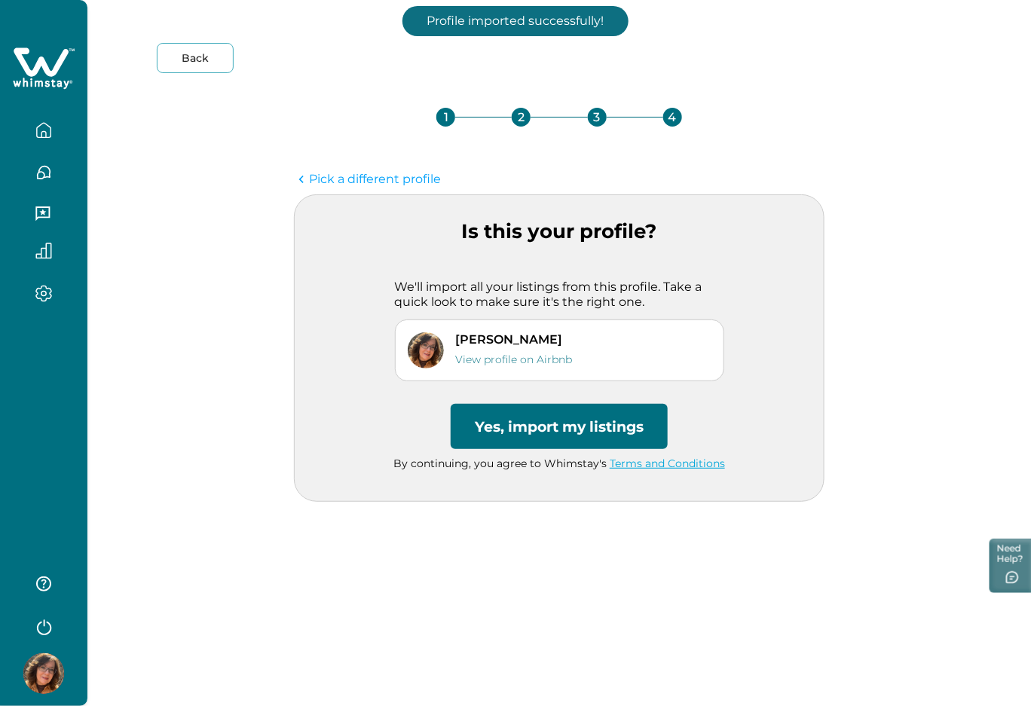
click at [621, 420] on button "Yes, import my listings" at bounding box center [559, 426] width 217 height 45
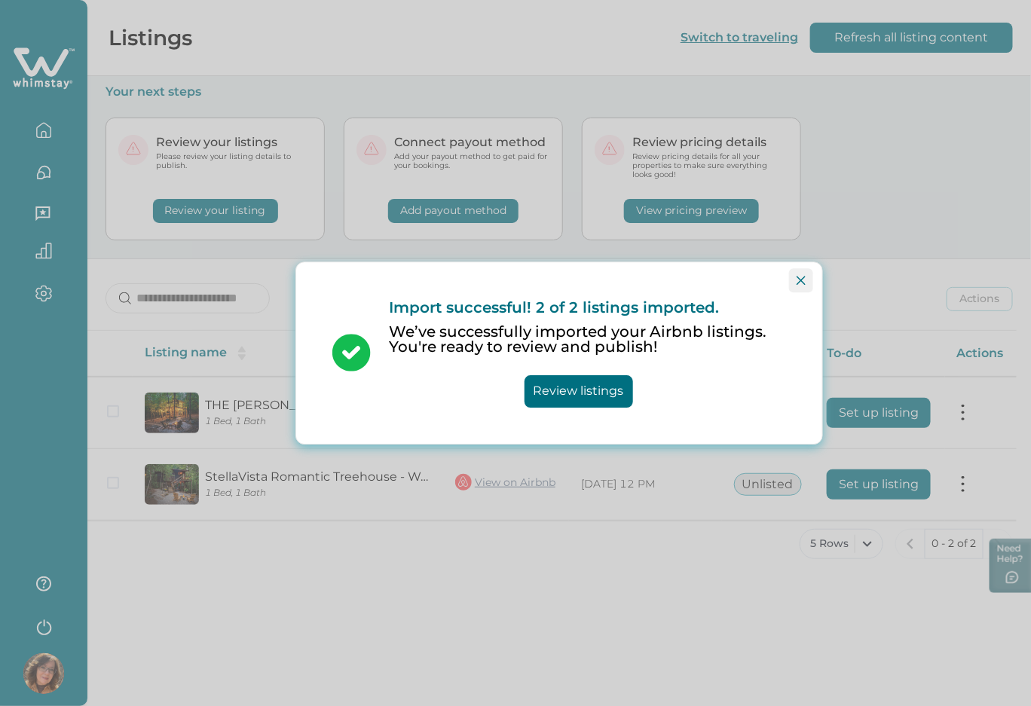
click at [792, 277] on button "Close" at bounding box center [801, 280] width 24 height 24
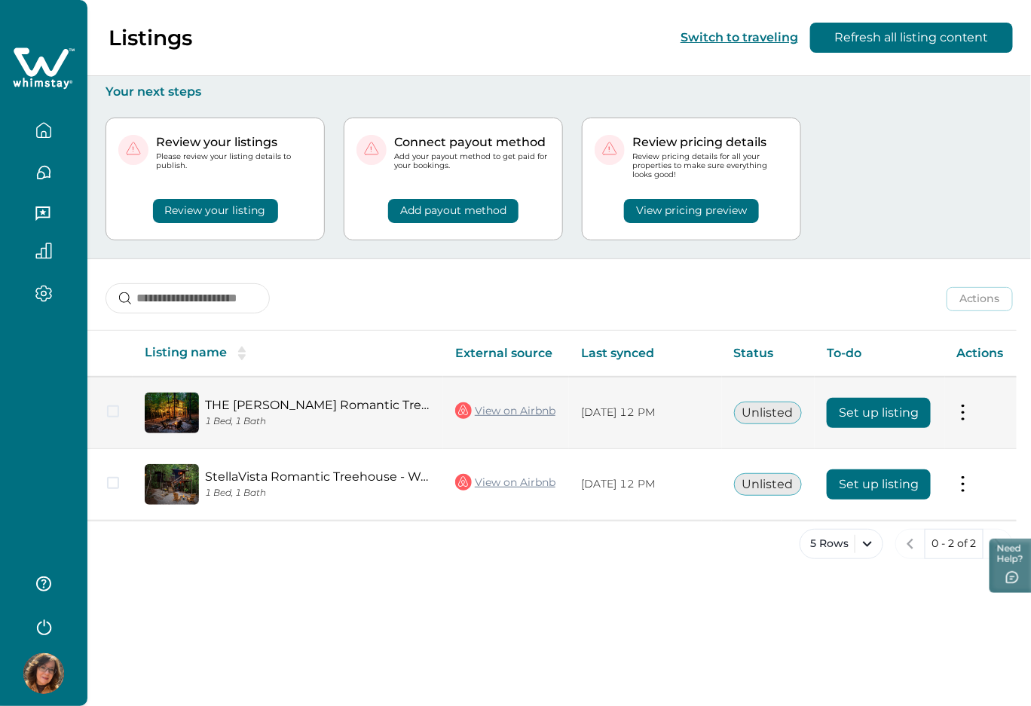
click at [901, 409] on button "Set up listing" at bounding box center [879, 413] width 104 height 30
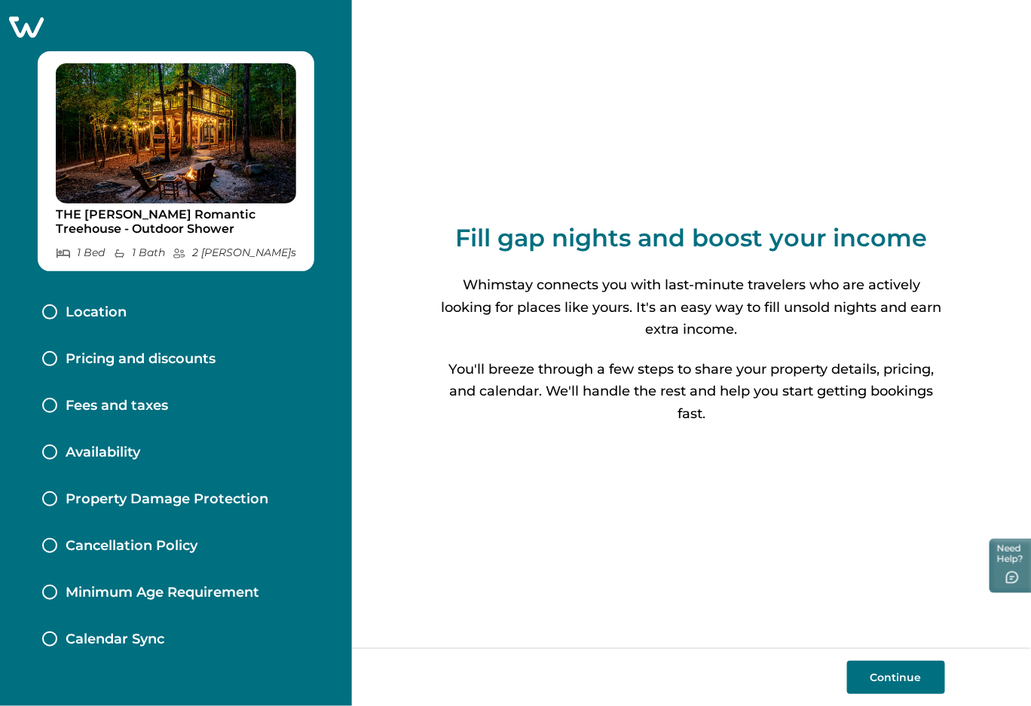
click at [866, 679] on button "Continue" at bounding box center [896, 677] width 98 height 33
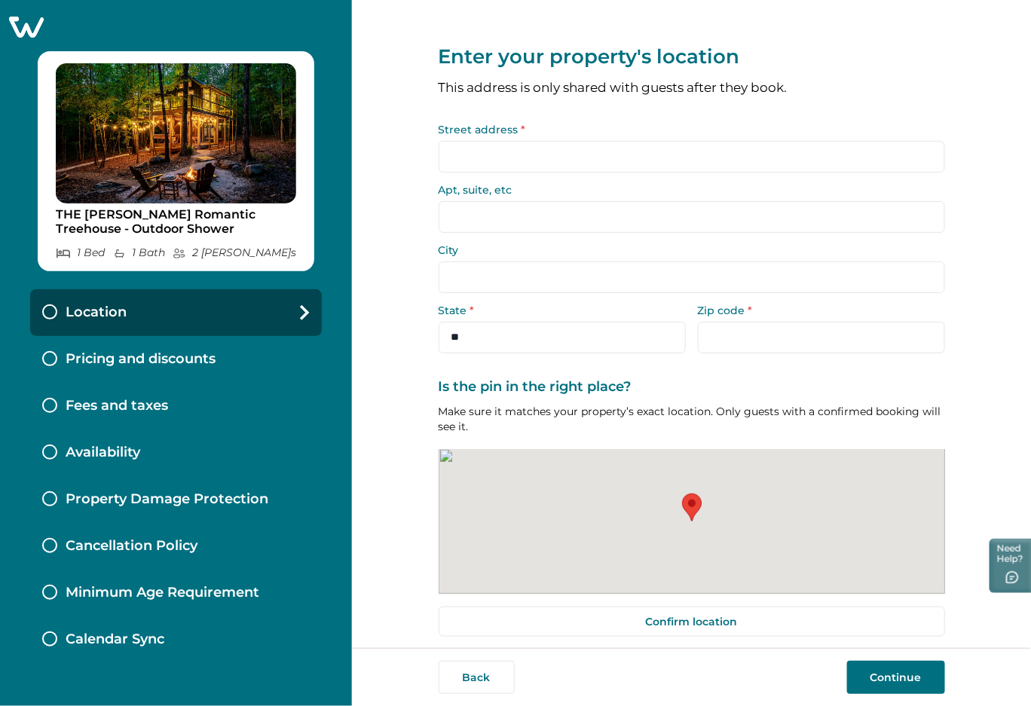
click at [866, 679] on button "Continue" at bounding box center [896, 677] width 98 height 33
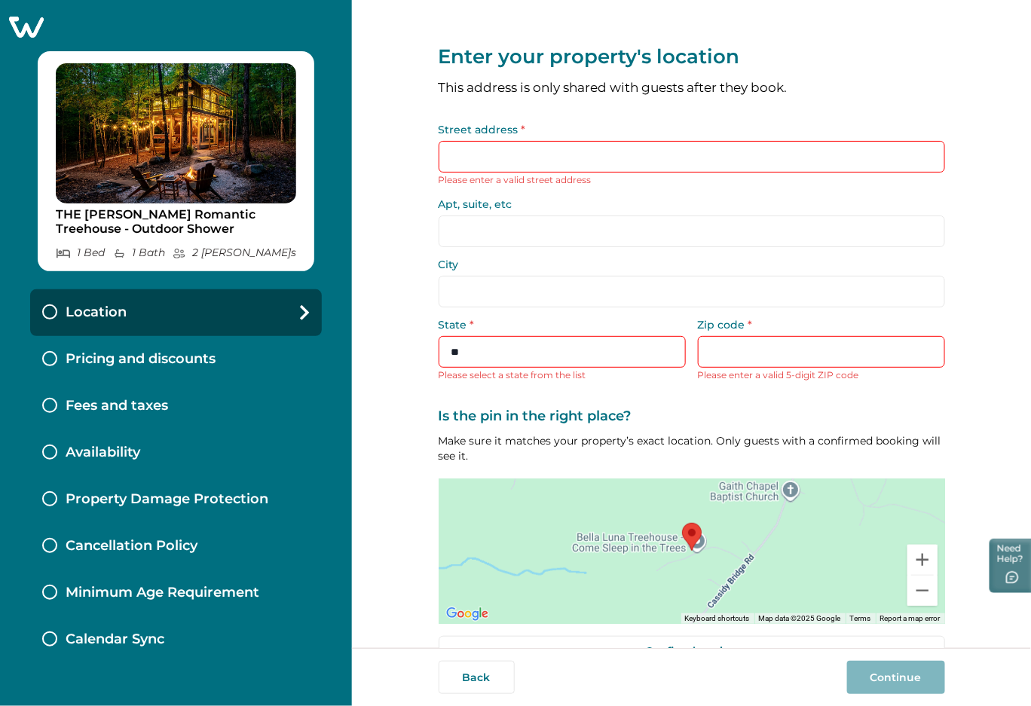
click at [500, 158] on input "Street address *" at bounding box center [692, 157] width 507 height 32
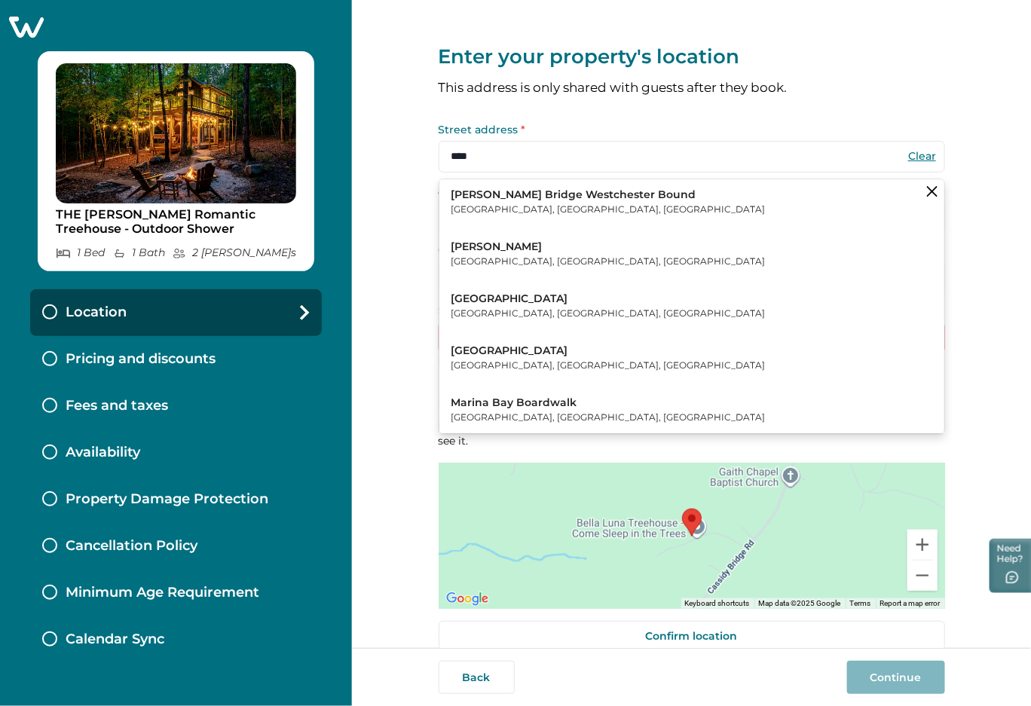
click at [570, 314] on button "Marine Drive East Portland, OR, USA" at bounding box center [692, 306] width 505 height 46
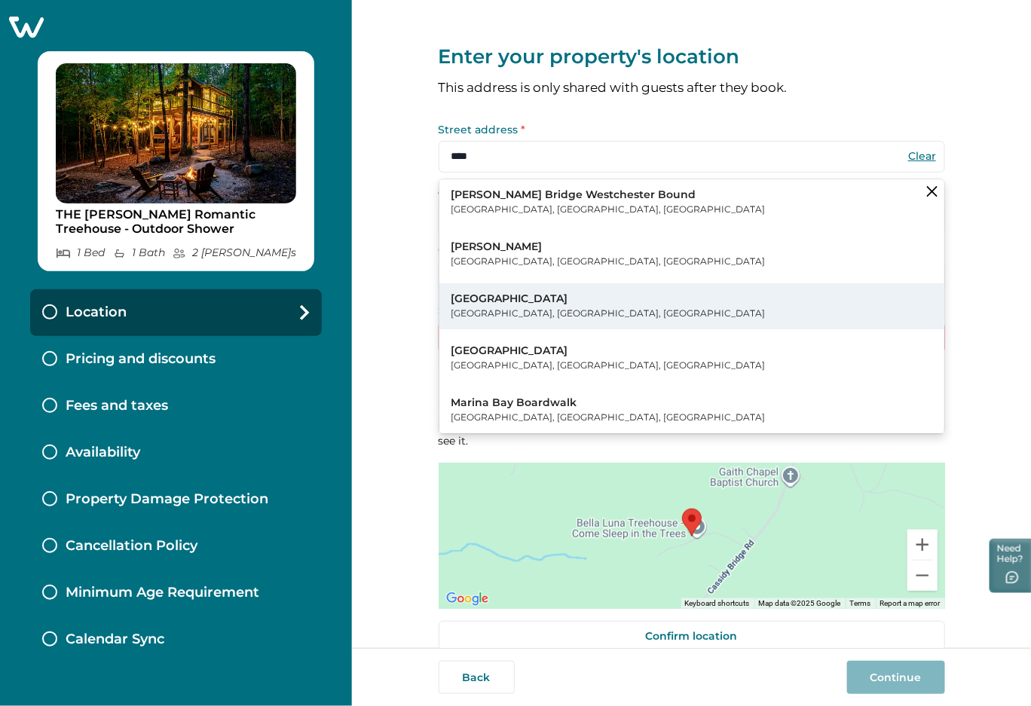
type input "**********"
type input "********"
select select "**"
type input "*****"
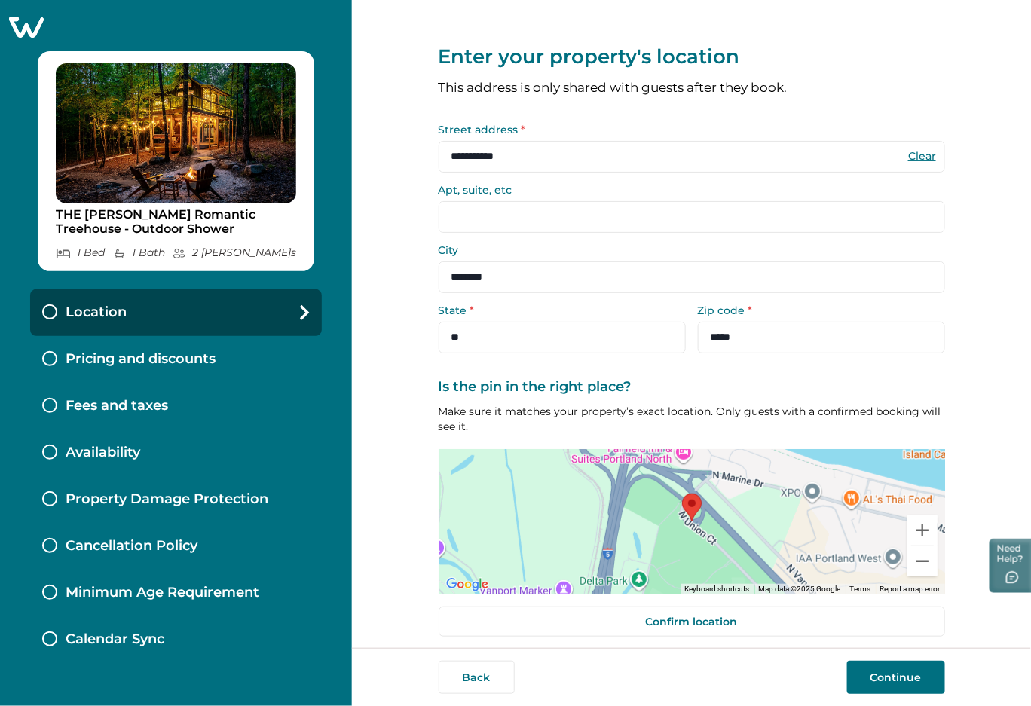
click at [891, 670] on button "Continue" at bounding box center [896, 677] width 98 height 33
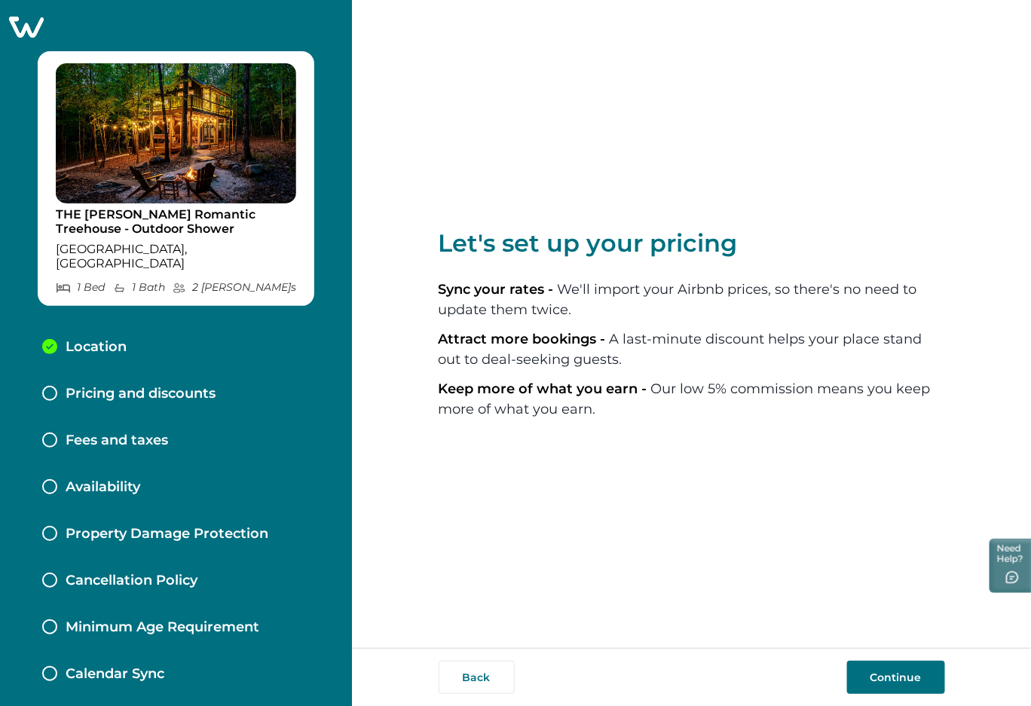
click at [885, 680] on button "Continue" at bounding box center [896, 677] width 98 height 33
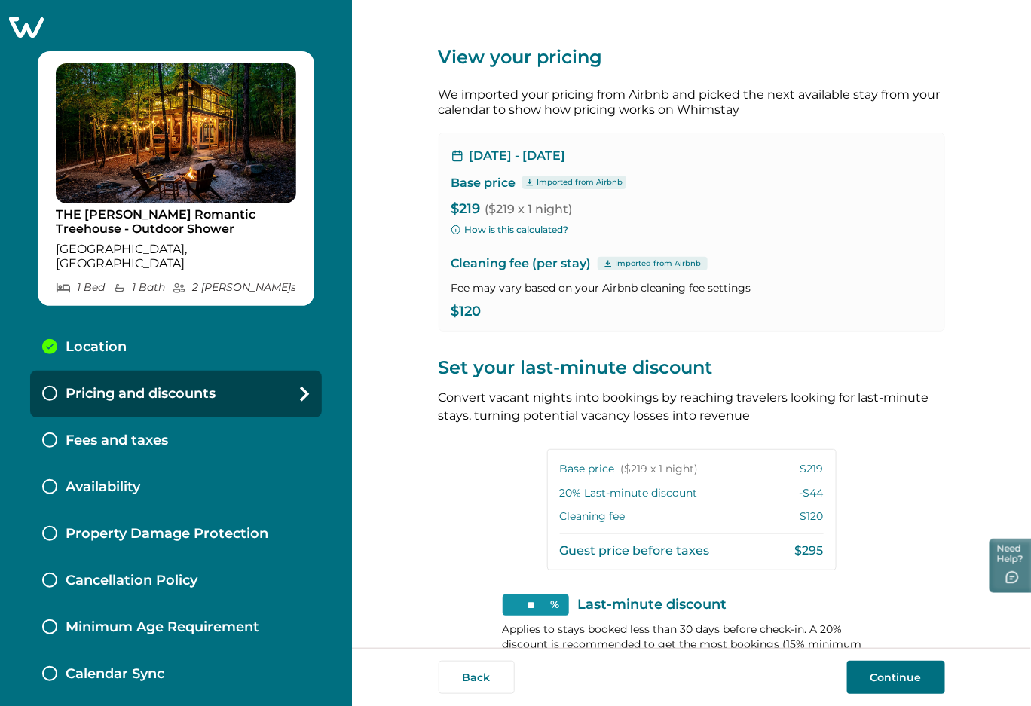
click at [121, 418] on div "Fees and taxes" at bounding box center [176, 441] width 292 height 47
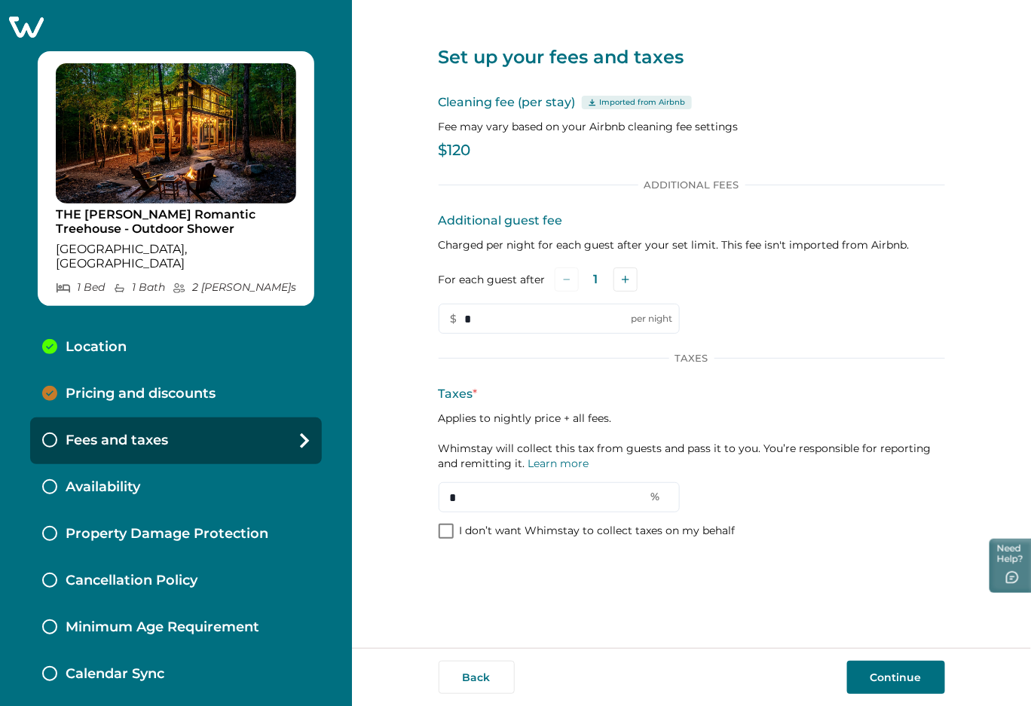
click at [140, 479] on p "Availability" at bounding box center [103, 487] width 75 height 17
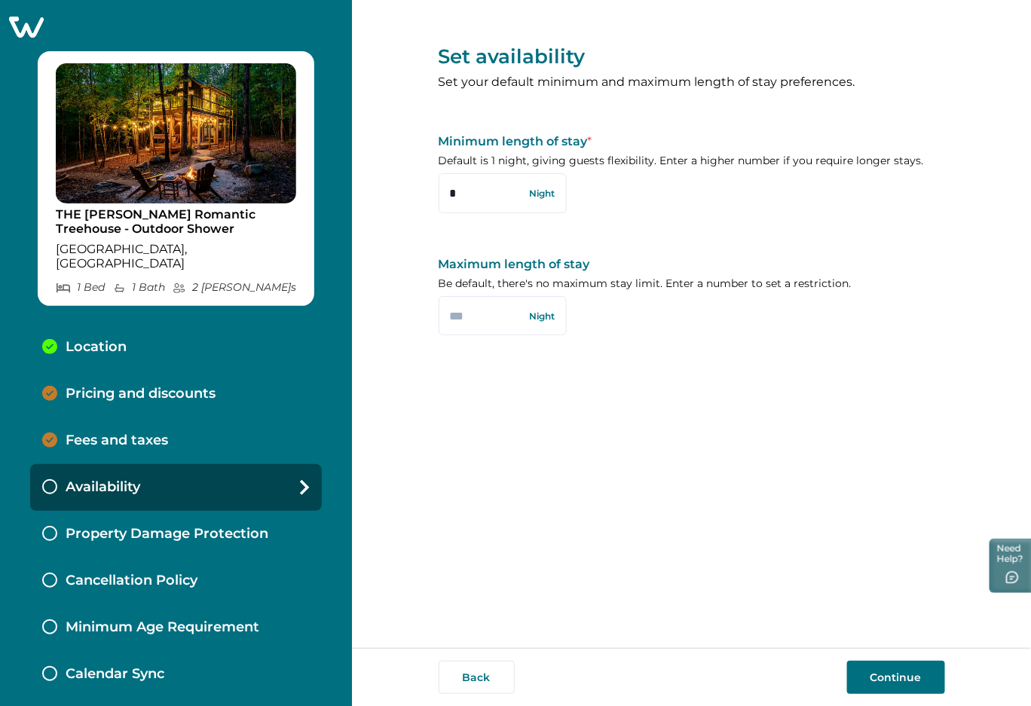
click at [90, 386] on p "Pricing and discounts" at bounding box center [141, 394] width 150 height 17
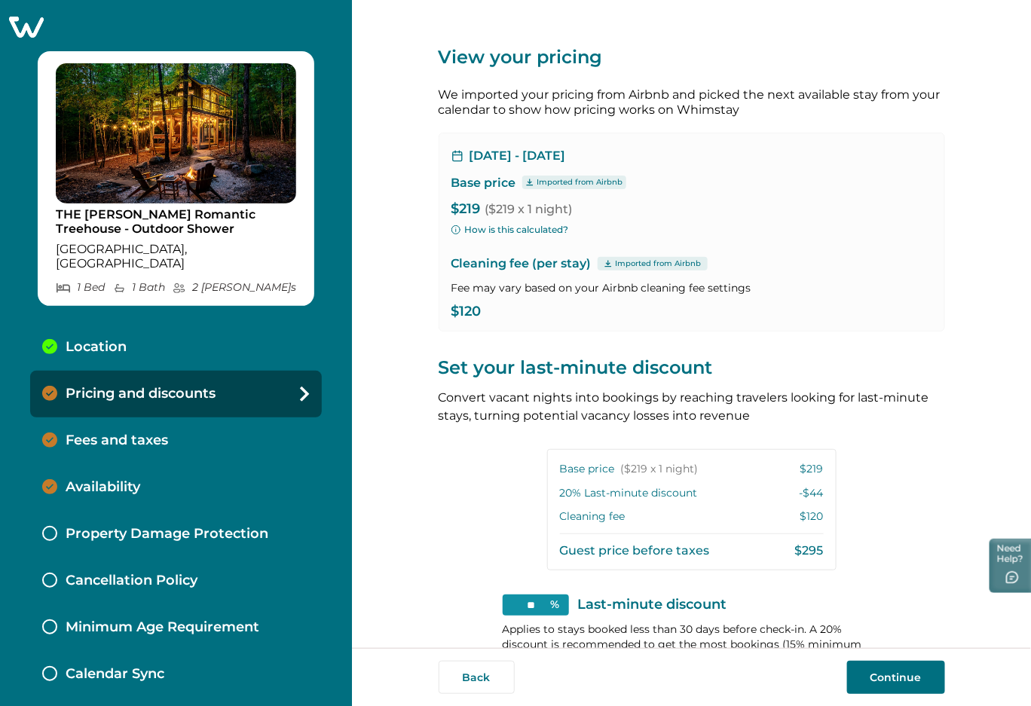
click at [920, 688] on button "Continue" at bounding box center [896, 677] width 98 height 33
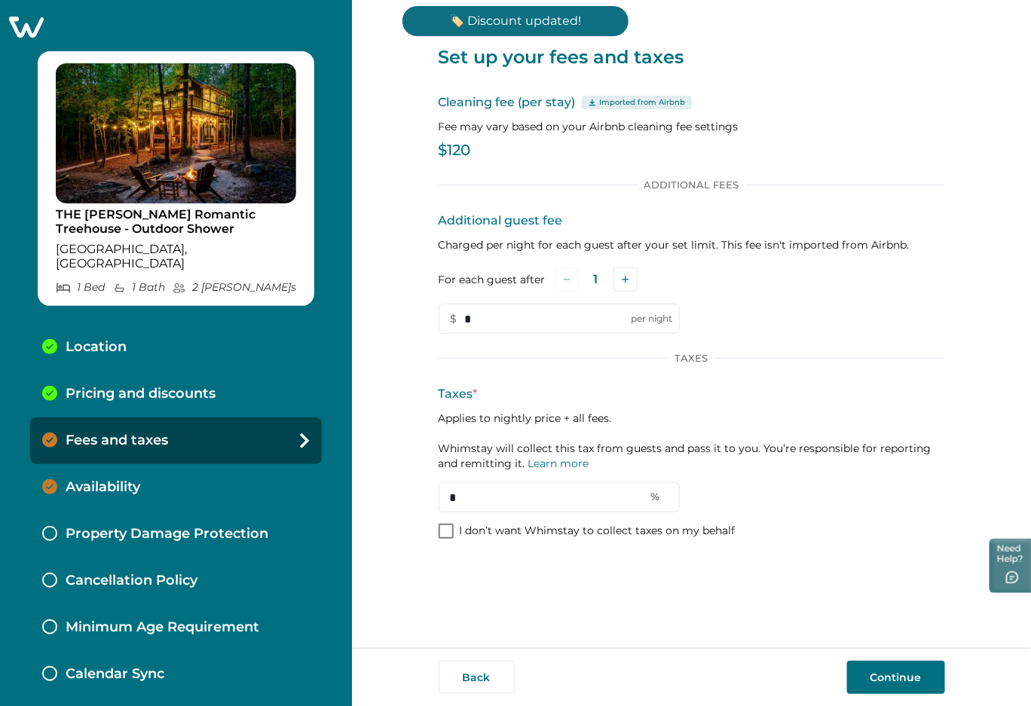
click at [898, 682] on button "Continue" at bounding box center [896, 677] width 98 height 33
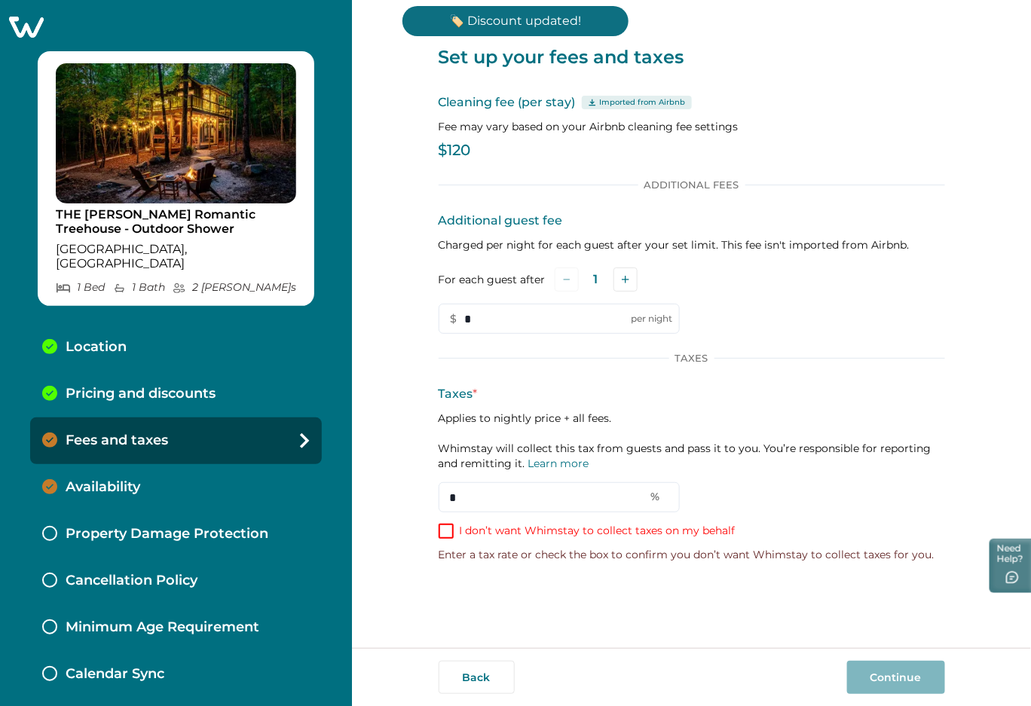
click at [480, 526] on p "I don’t want Whimstay to collect taxes on my behalf" at bounding box center [598, 531] width 276 height 15
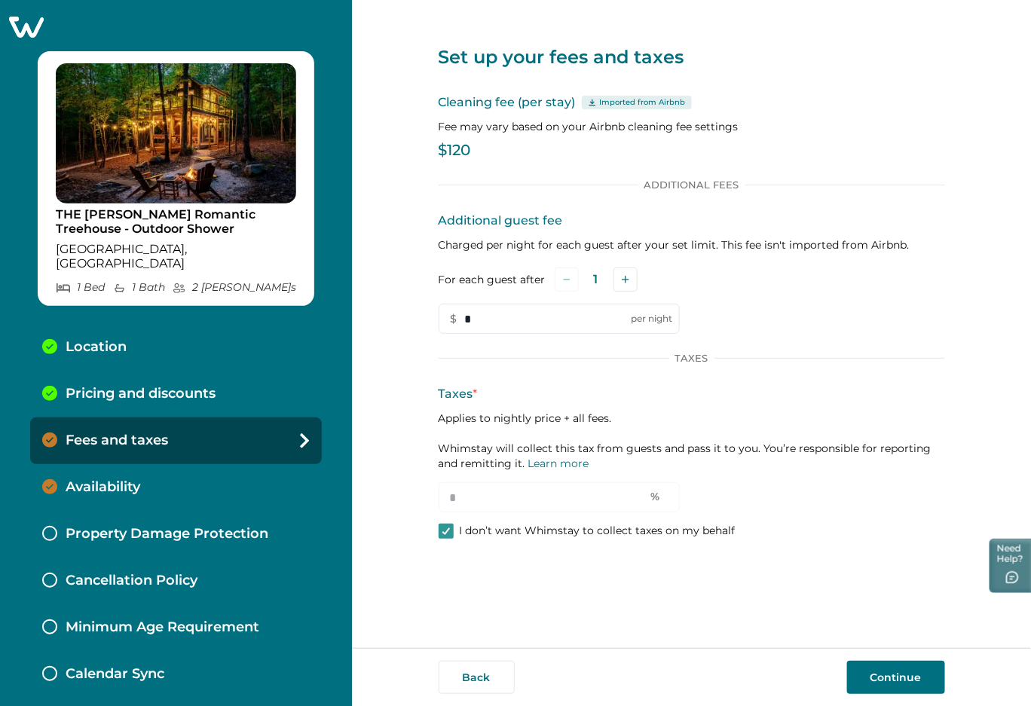
click at [918, 673] on button "Continue" at bounding box center [896, 677] width 98 height 33
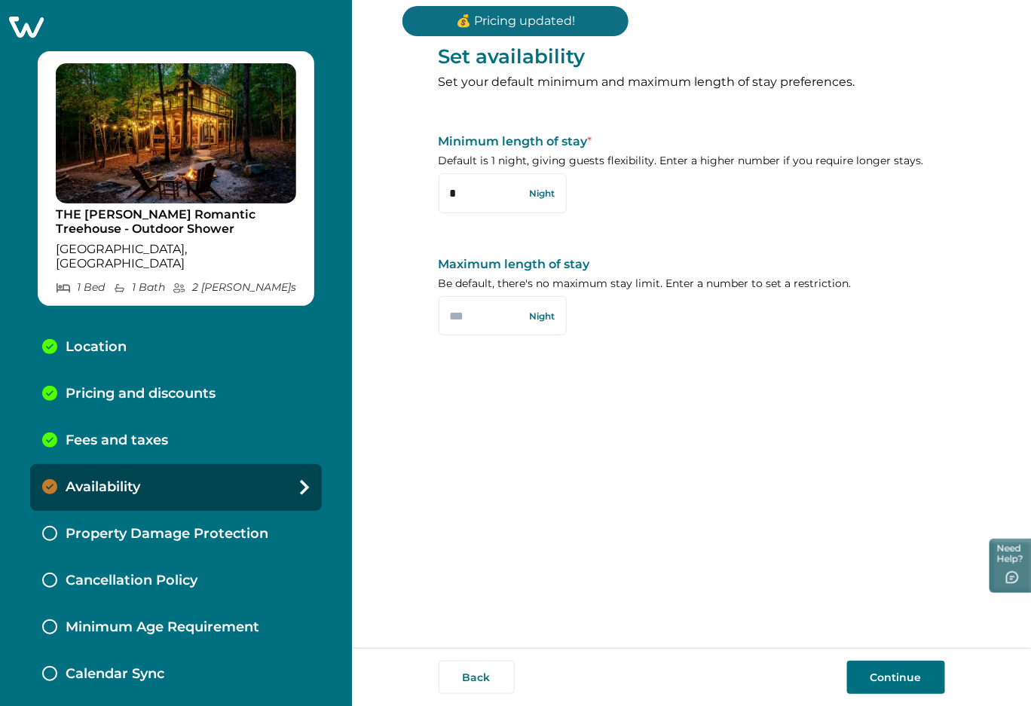
click at [130, 386] on p "Pricing and discounts" at bounding box center [141, 394] width 150 height 17
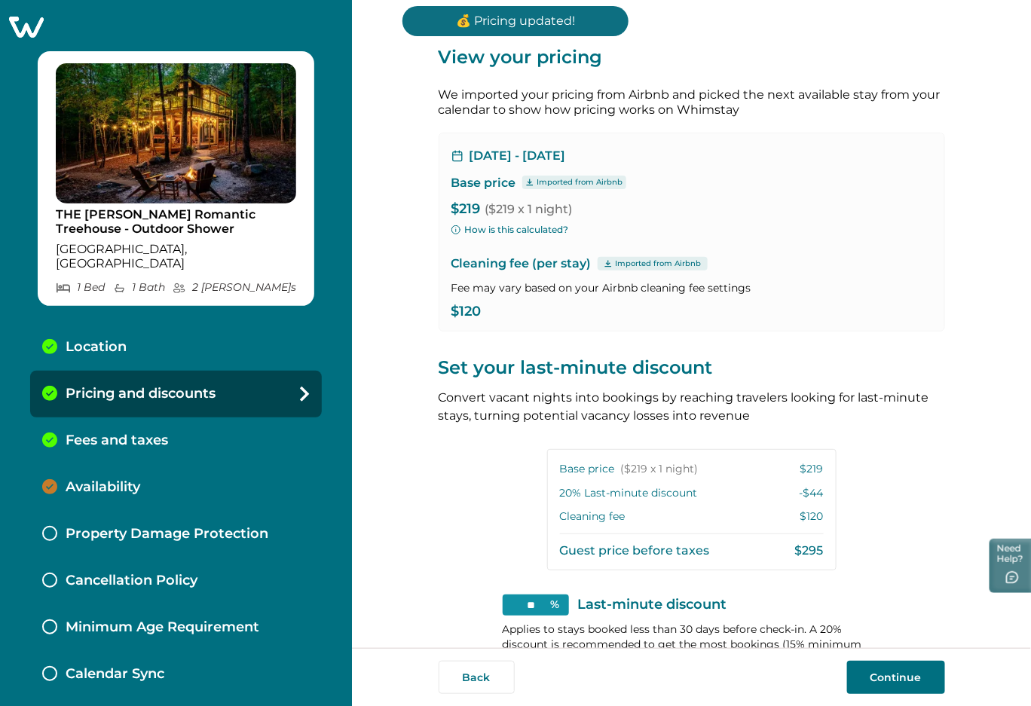
click at [127, 479] on p "Availability" at bounding box center [103, 487] width 75 height 17
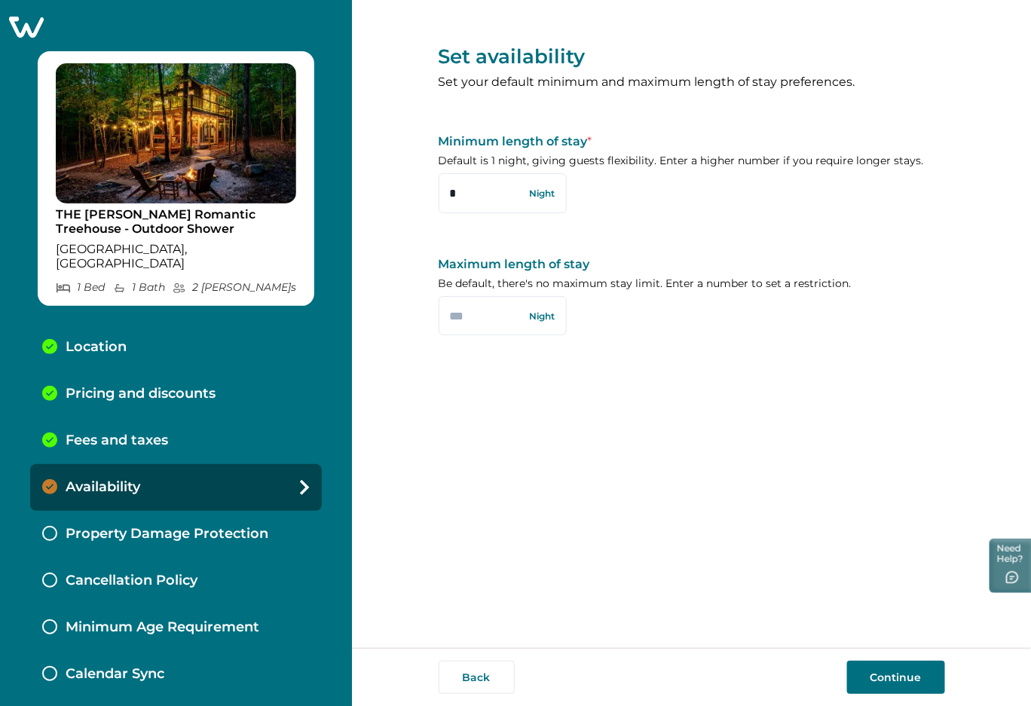
click at [141, 371] on div "Pricing and discounts" at bounding box center [176, 394] width 292 height 47
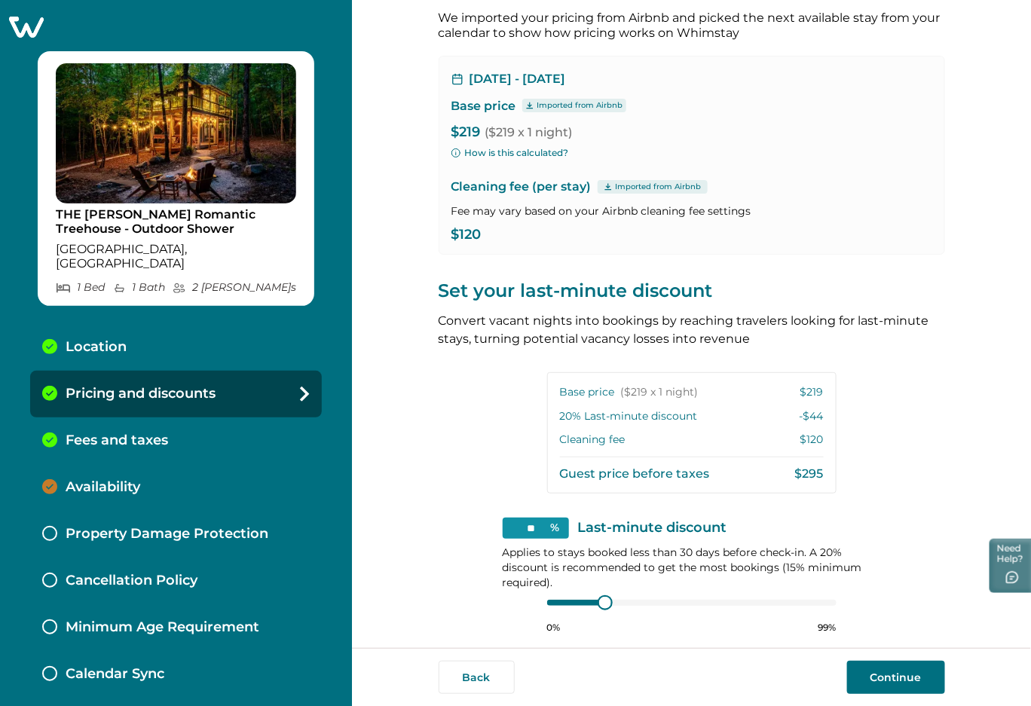
scroll to position [157, 0]
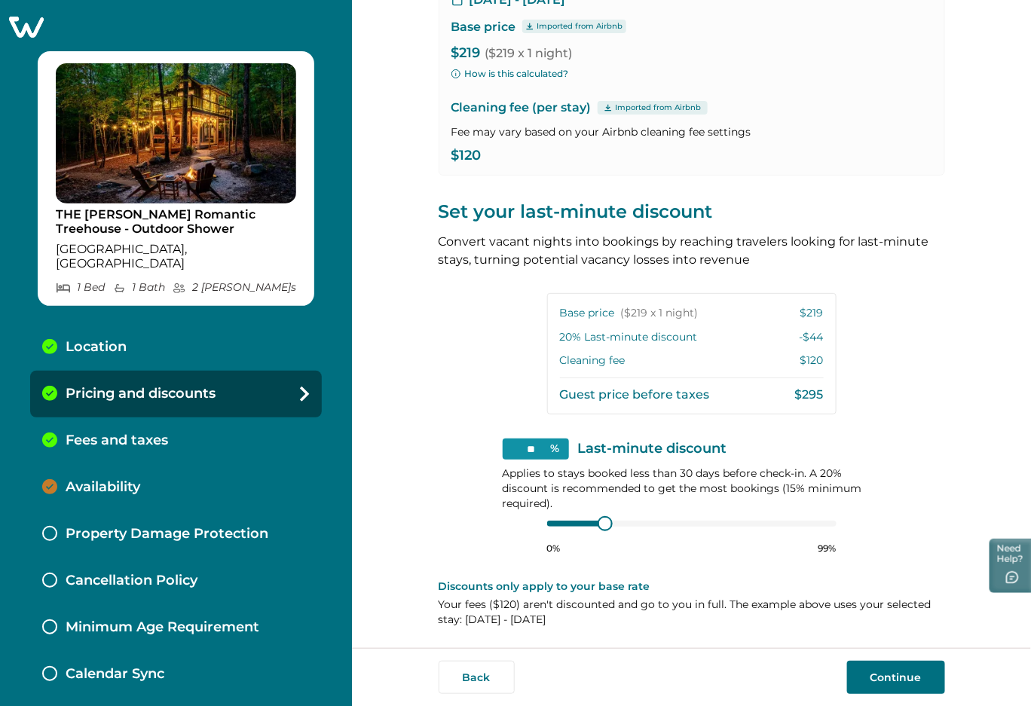
type input "**"
click at [614, 524] on div at bounding box center [620, 524] width 14 height 14
click at [148, 433] on p "Fees and taxes" at bounding box center [117, 441] width 103 height 17
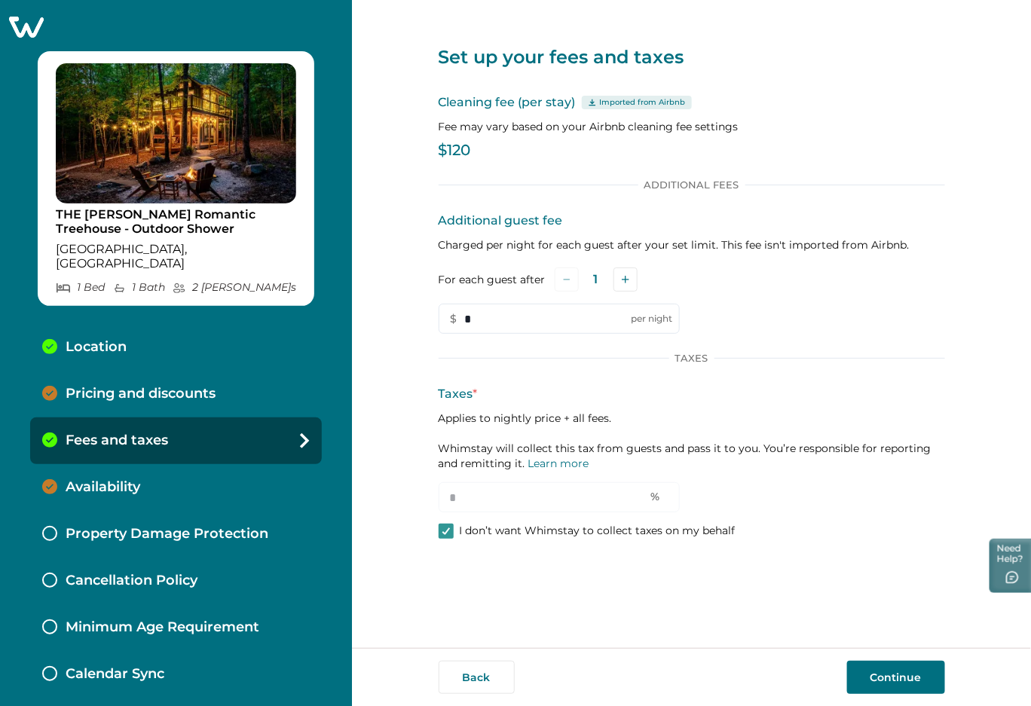
click at [118, 386] on p "Pricing and discounts" at bounding box center [141, 394] width 150 height 17
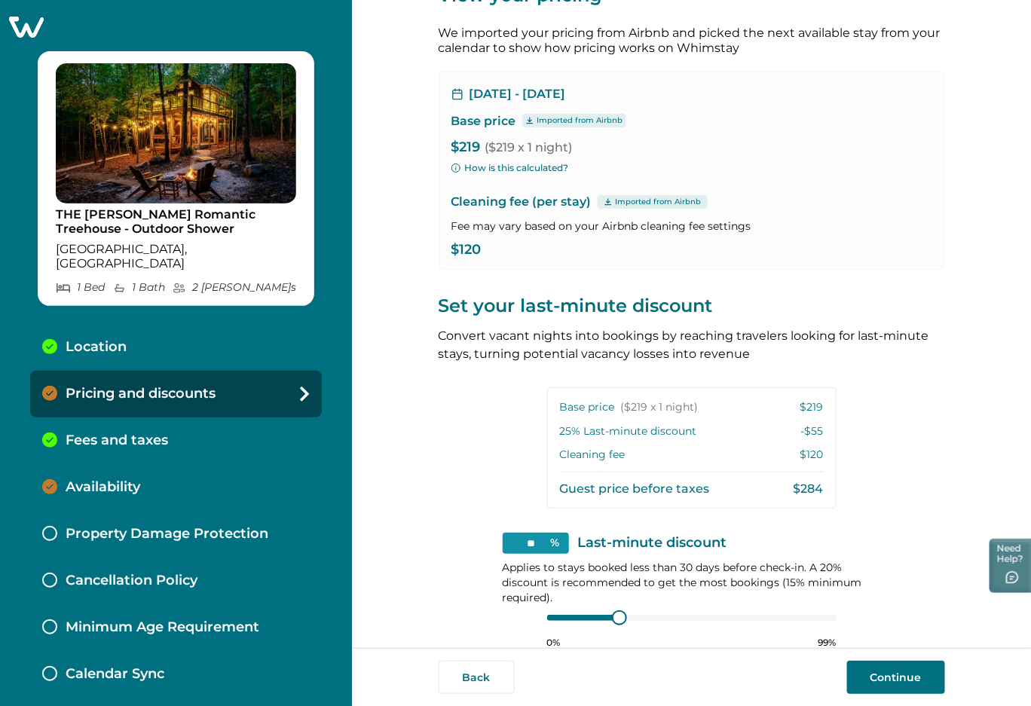
scroll to position [157, 0]
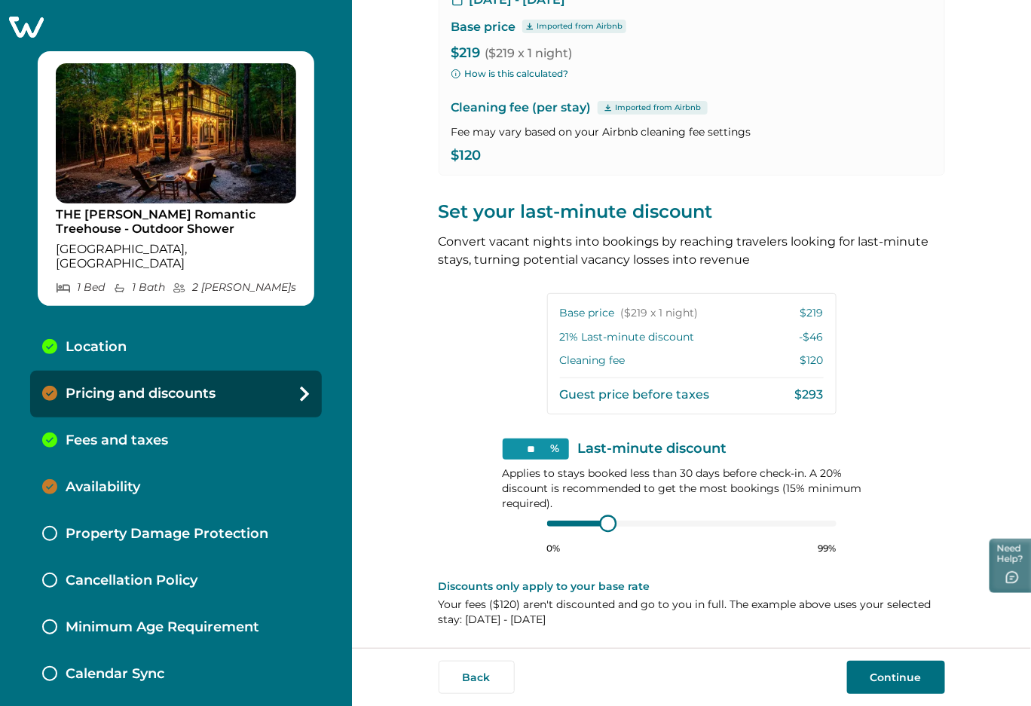
type input "**"
click at [601, 528] on div at bounding box center [606, 524] width 14 height 14
click at [161, 433] on p "Fees and taxes" at bounding box center [117, 441] width 103 height 17
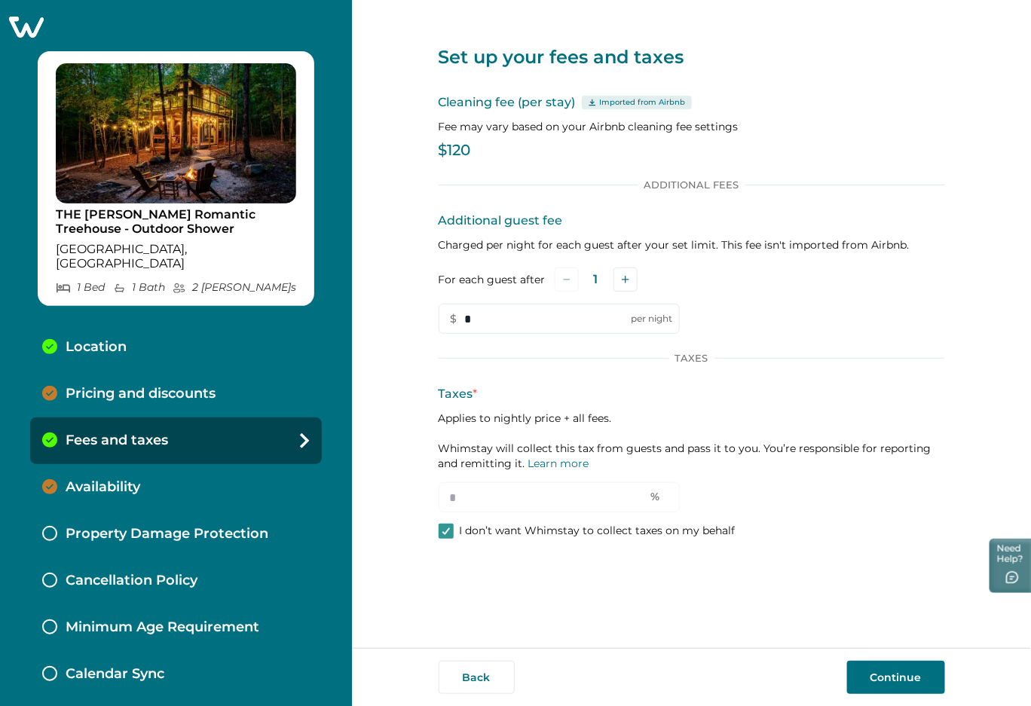
click at [134, 386] on p "Pricing and discounts" at bounding box center [141, 394] width 150 height 17
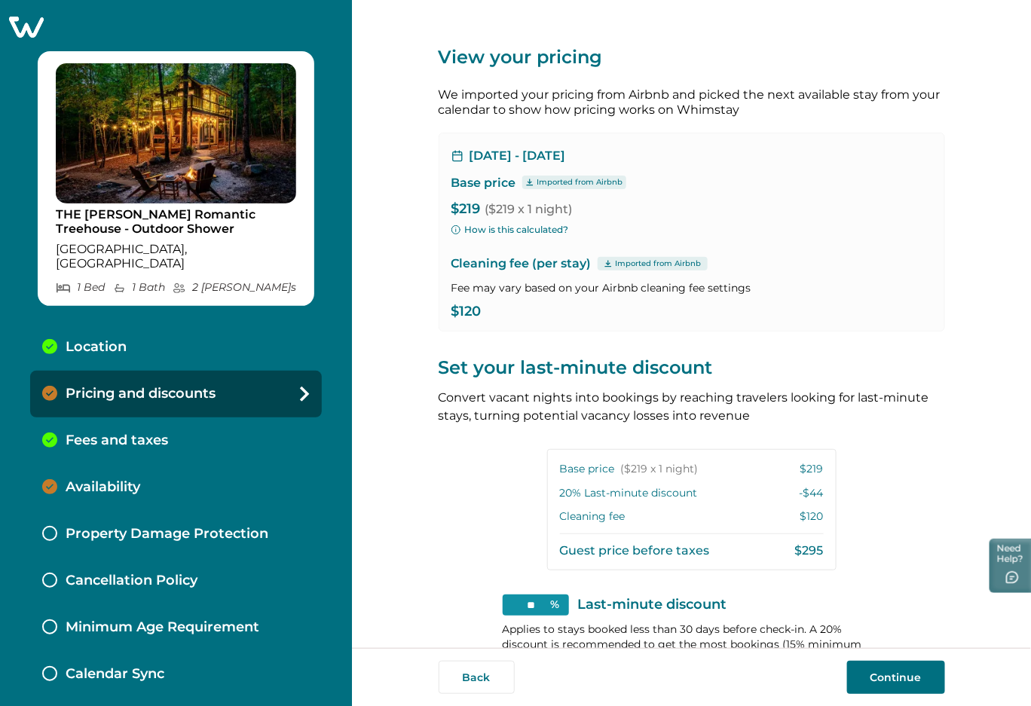
click at [906, 679] on button "Continue" at bounding box center [896, 677] width 98 height 33
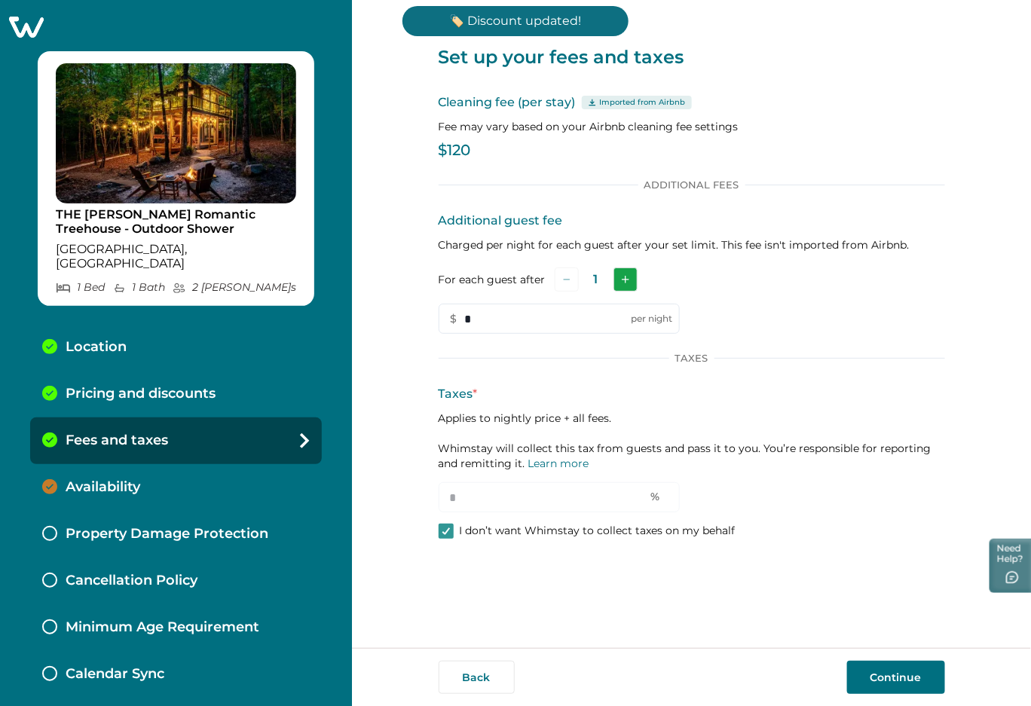
click at [628, 284] on button "Add" at bounding box center [626, 280] width 24 height 24
click at [179, 464] on div "Availability" at bounding box center [176, 487] width 292 height 47
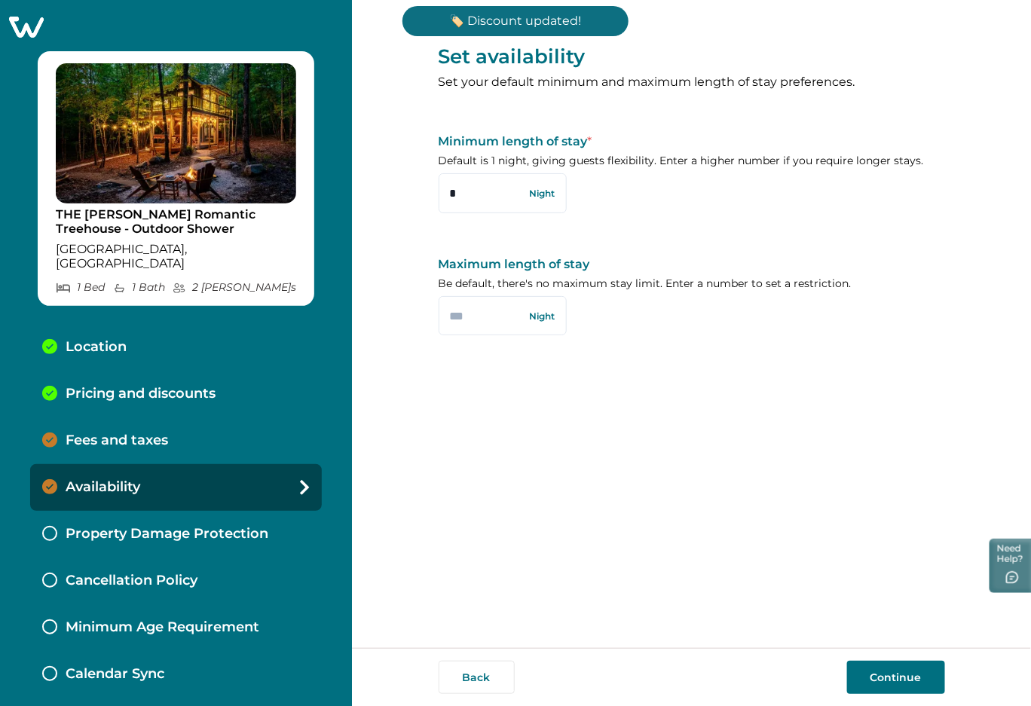
click at [121, 433] on p "Fees and taxes" at bounding box center [117, 441] width 103 height 17
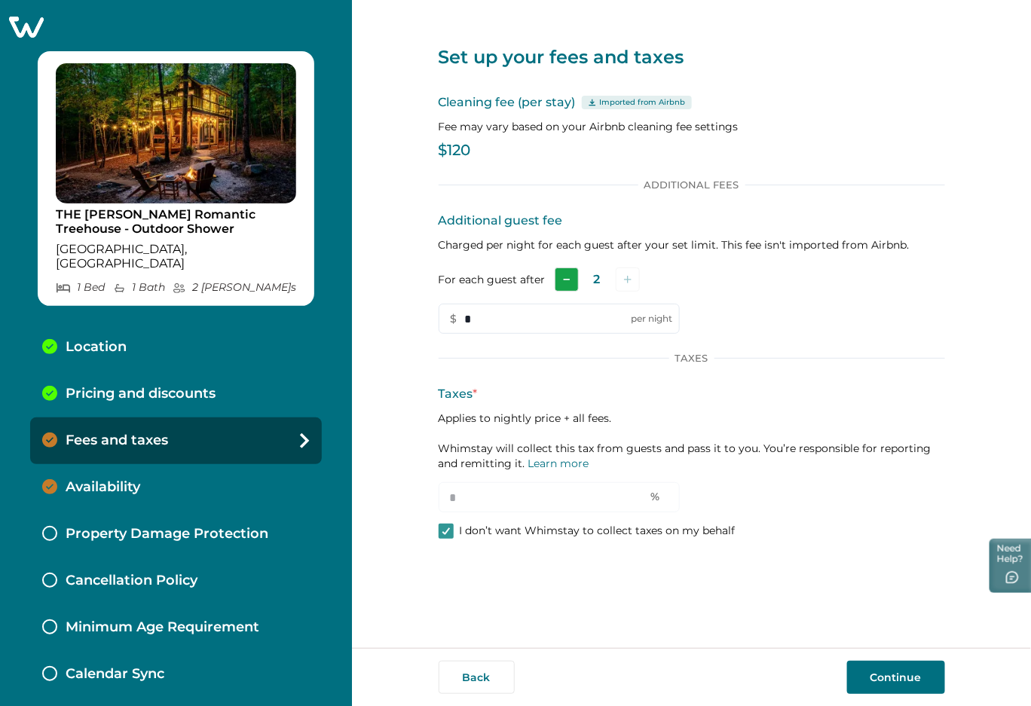
click at [556, 275] on button "Subtract" at bounding box center [567, 280] width 24 height 24
click at [125, 464] on div "Availability" at bounding box center [176, 487] width 292 height 47
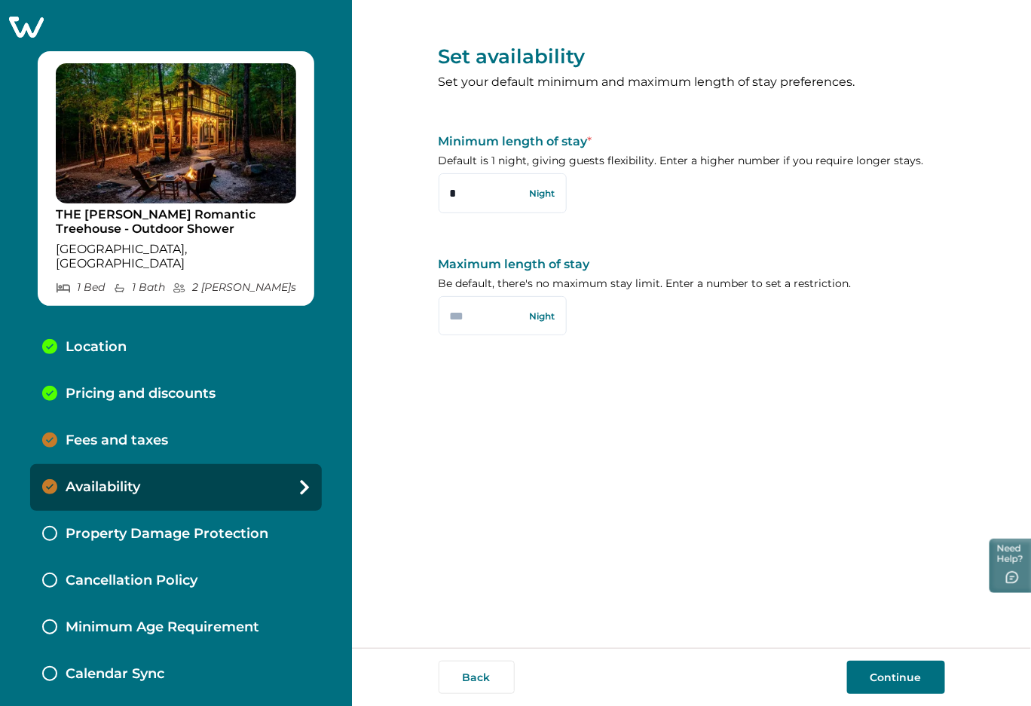
click at [121, 433] on p "Fees and taxes" at bounding box center [117, 441] width 103 height 17
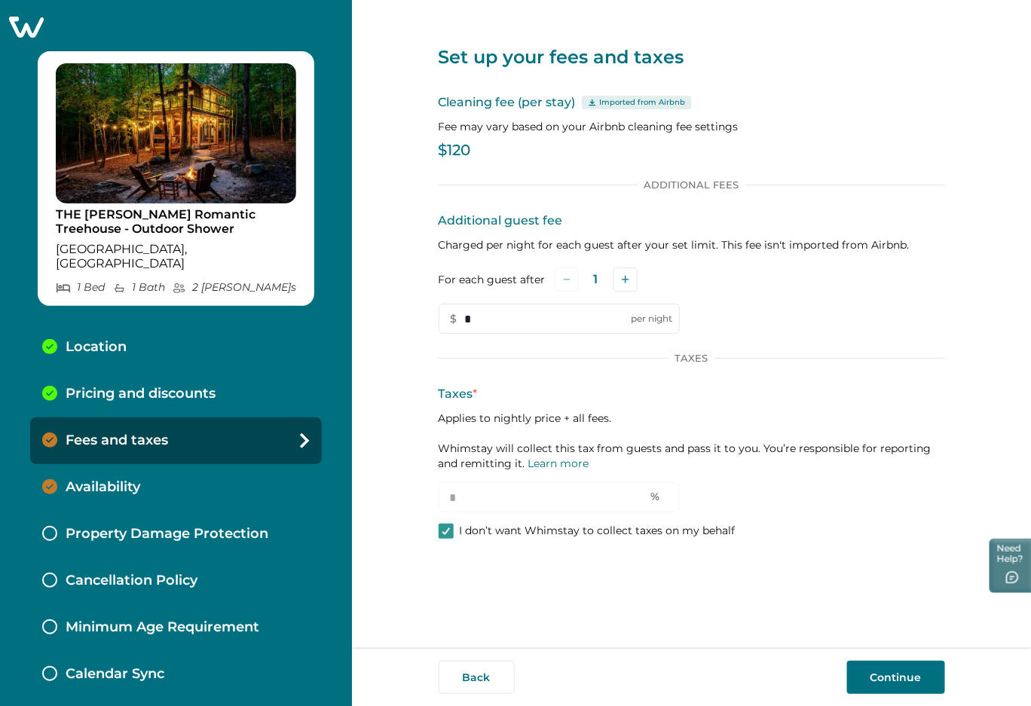
click at [899, 669] on button "Continue" at bounding box center [896, 677] width 98 height 33
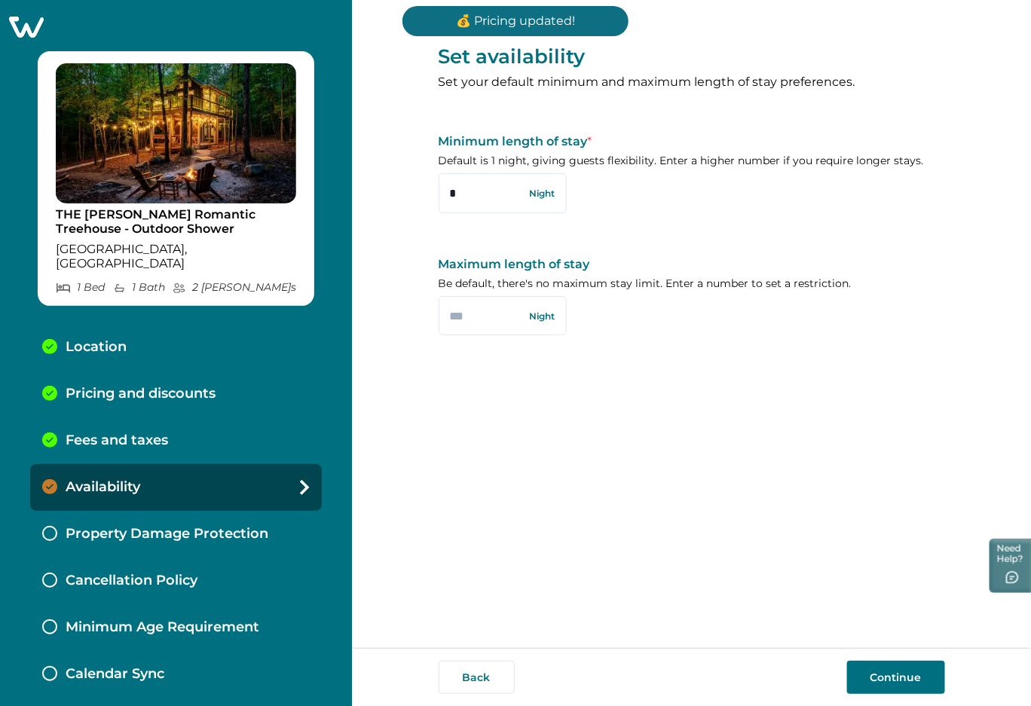
click at [149, 418] on div "Fees and taxes" at bounding box center [176, 441] width 292 height 47
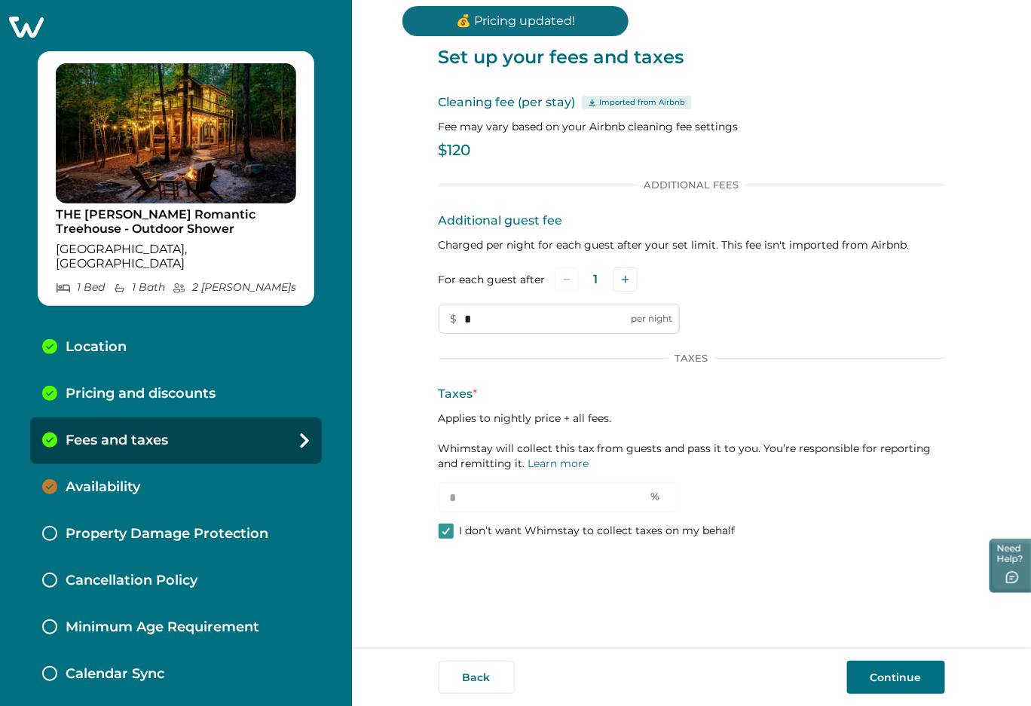
drag, startPoint x: 492, startPoint y: 314, endPoint x: 453, endPoint y: 314, distance: 39.2
click at [453, 314] on input "*" at bounding box center [559, 319] width 241 height 30
type input "**"
click at [118, 479] on p "Availability" at bounding box center [103, 487] width 75 height 17
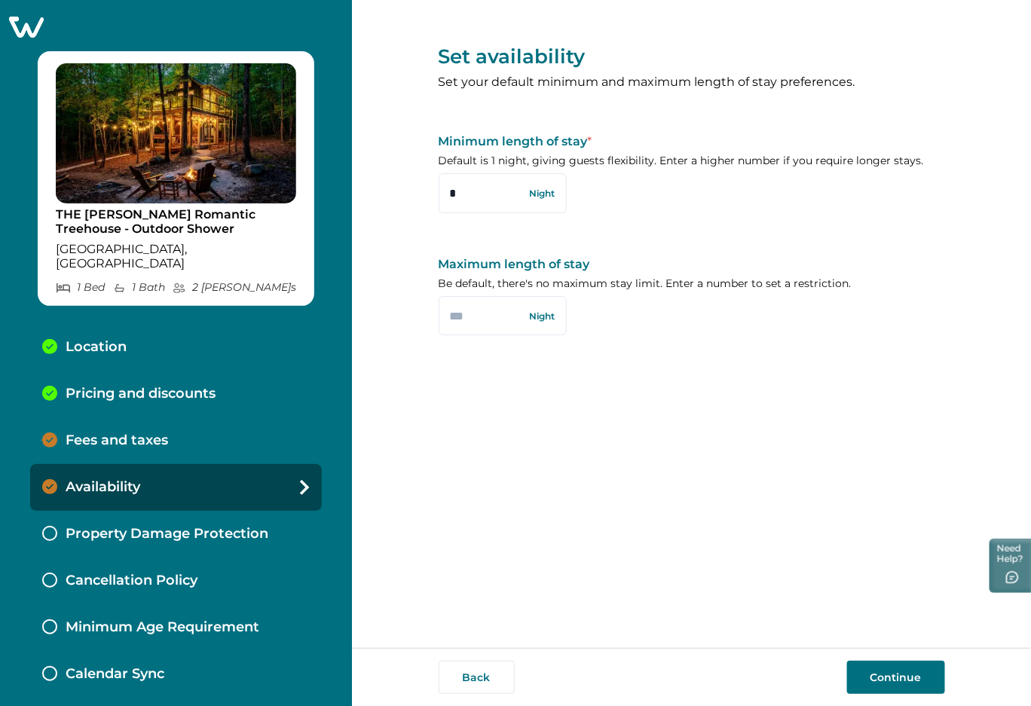
click at [148, 434] on div "Fees and taxes" at bounding box center [176, 441] width 292 height 47
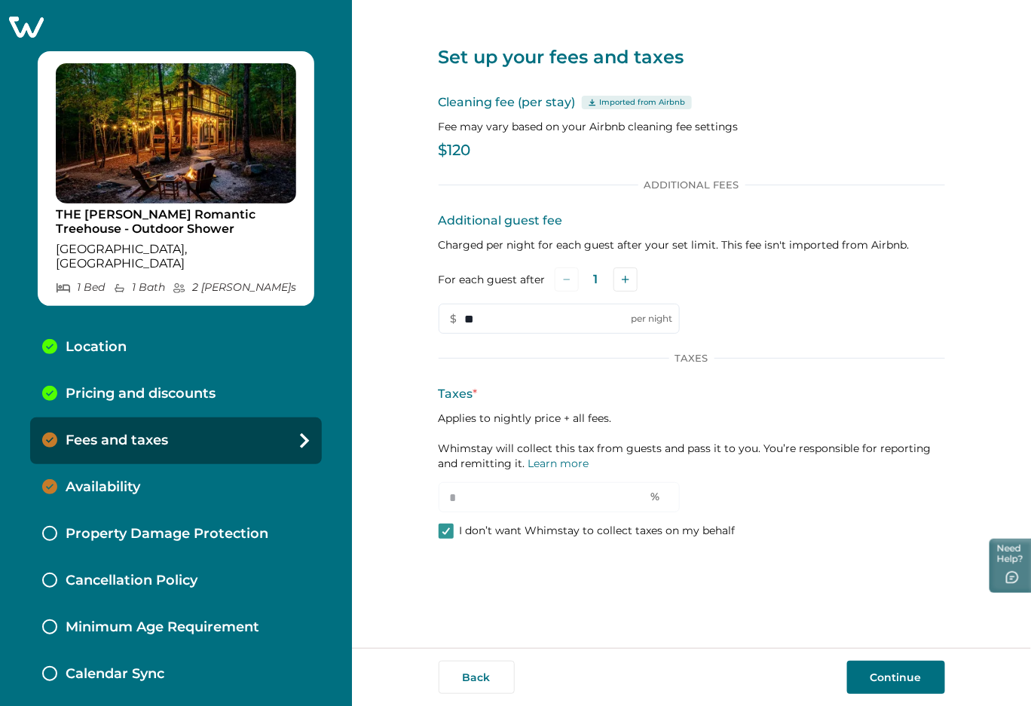
click at [887, 677] on button "Continue" at bounding box center [896, 677] width 98 height 33
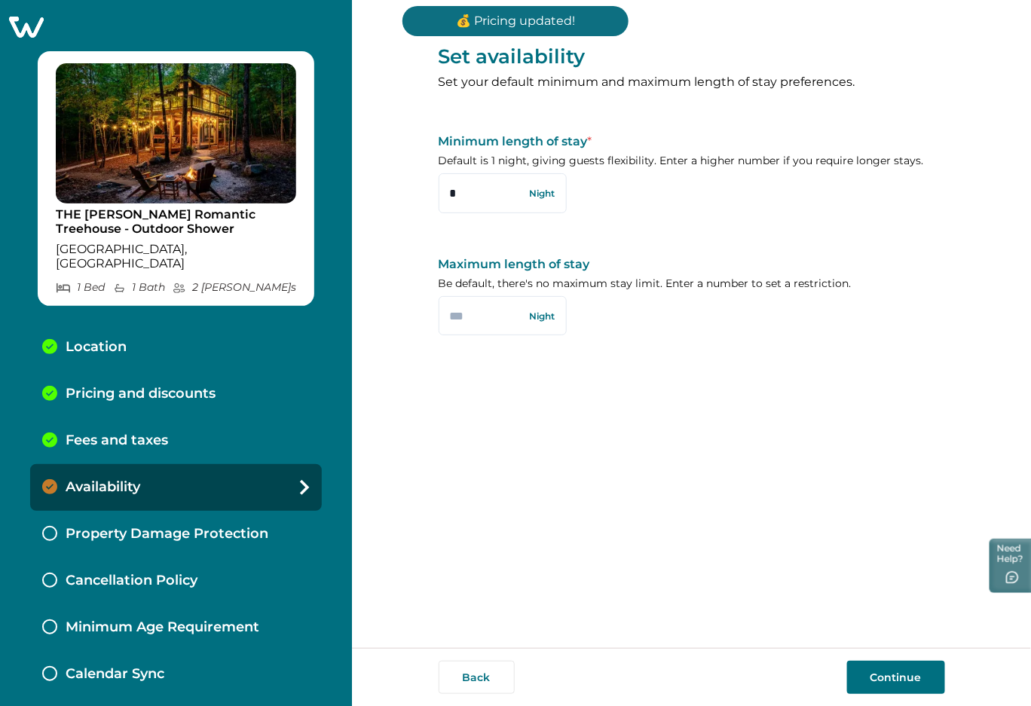
click at [185, 427] on div "Fees and taxes" at bounding box center [176, 441] width 292 height 47
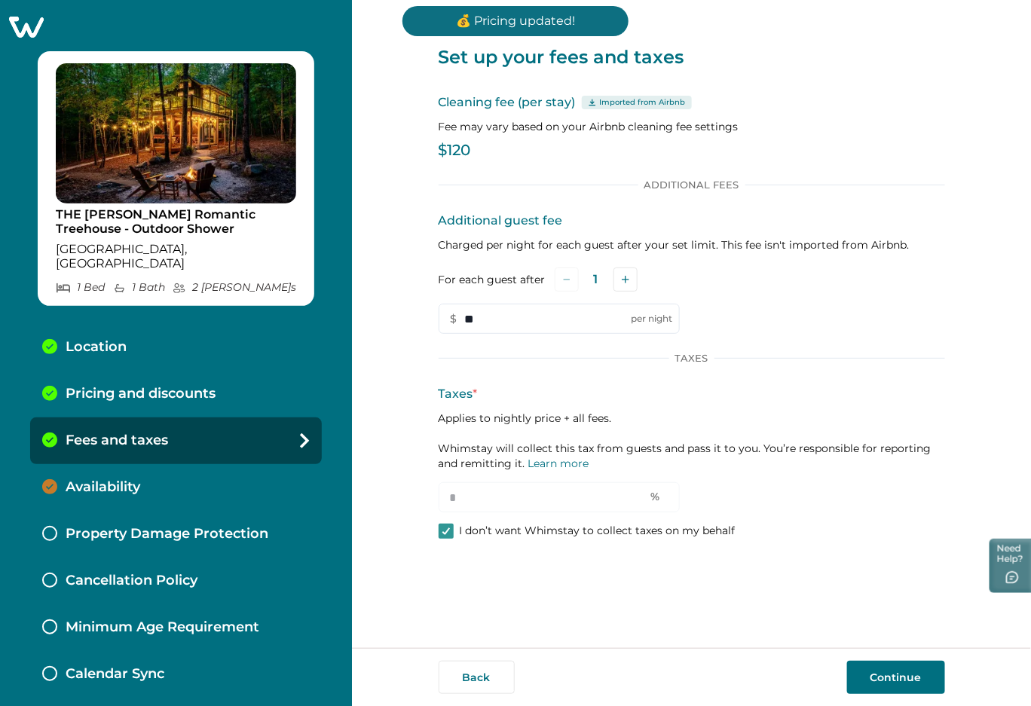
click at [496, 529] on p "I don’t want Whimstay to collect taxes on my behalf" at bounding box center [598, 531] width 276 height 15
click at [107, 464] on div "Availability" at bounding box center [176, 487] width 292 height 47
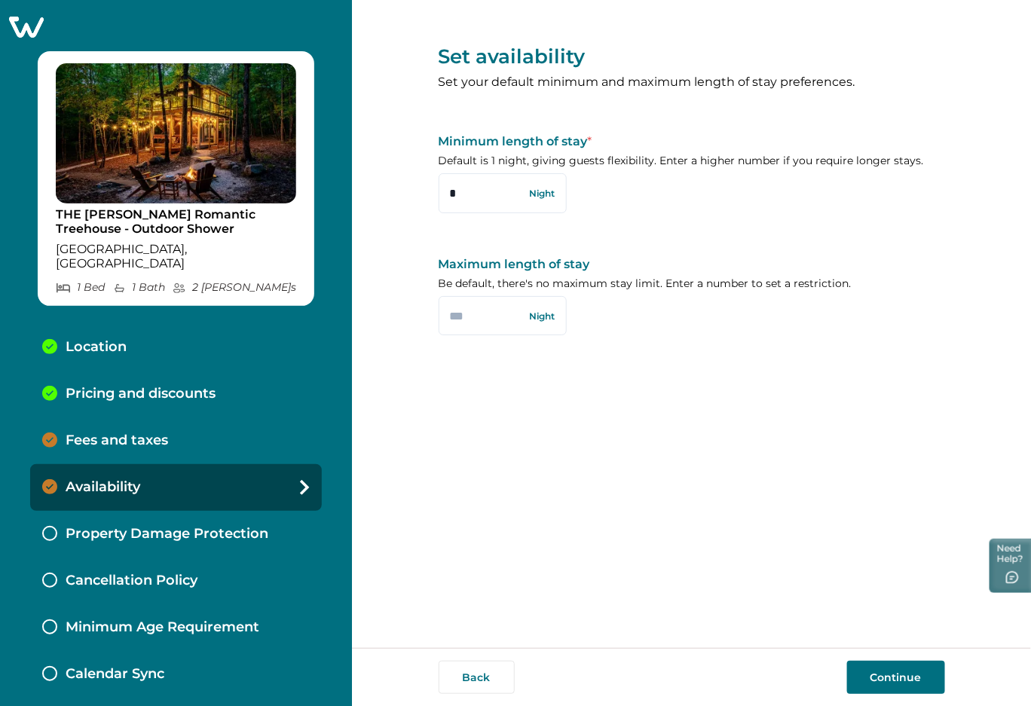
click at [118, 435] on div "Fees and taxes" at bounding box center [176, 441] width 292 height 47
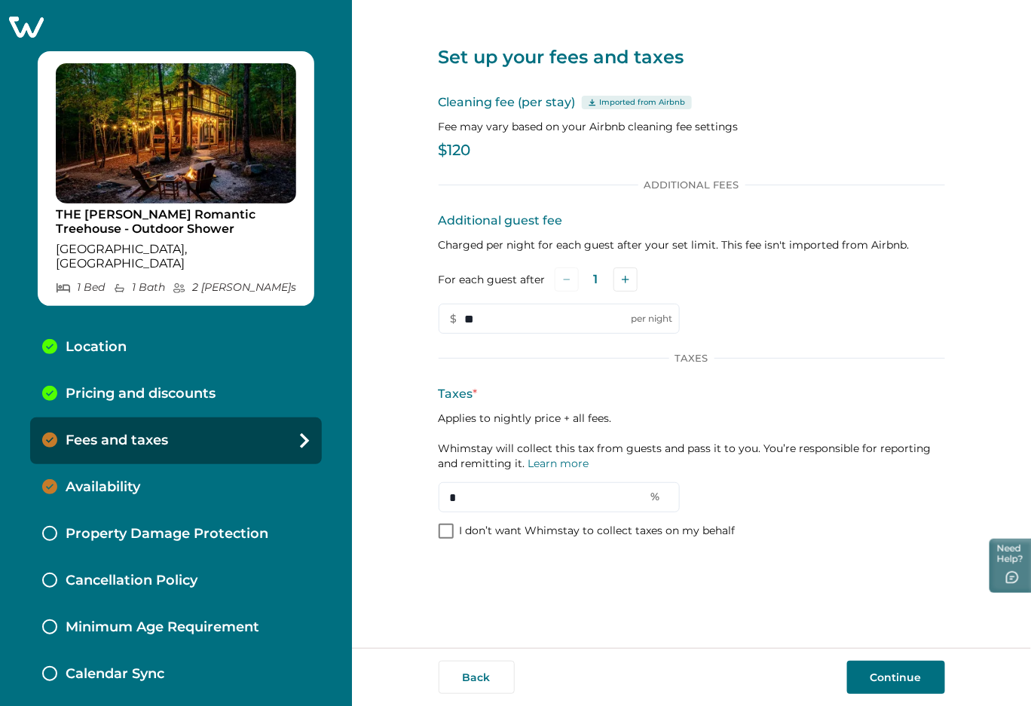
click at [492, 526] on p "I don’t want Whimstay to collect taxes on my behalf" at bounding box center [598, 531] width 276 height 15
click at [894, 677] on button "Continue" at bounding box center [896, 677] width 98 height 33
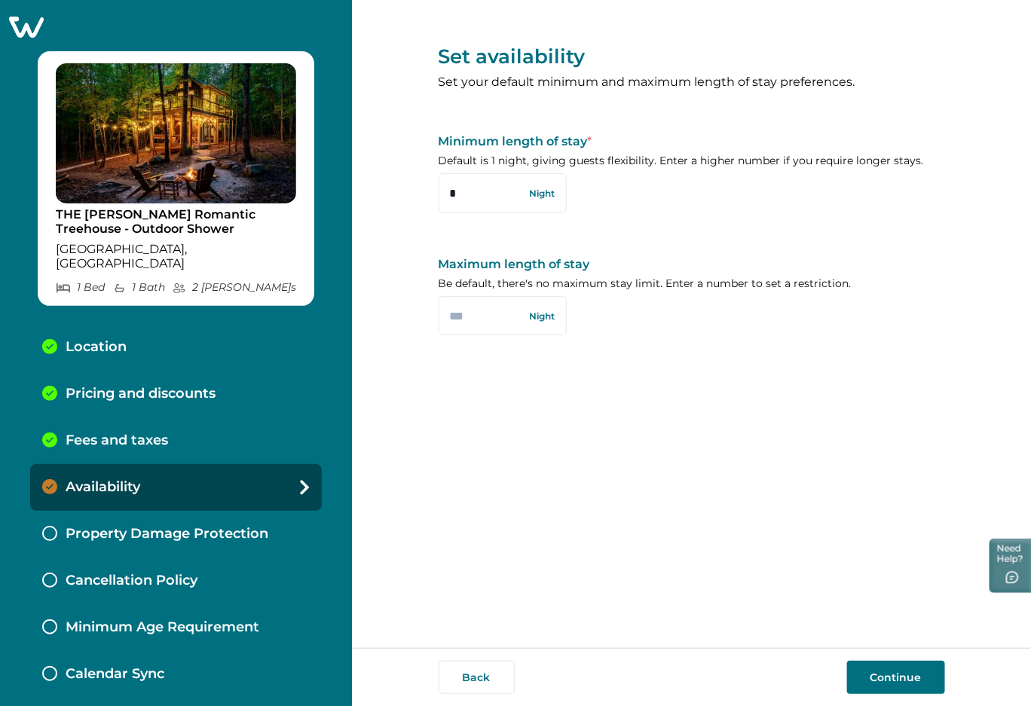
click at [878, 677] on button "Continue" at bounding box center [896, 677] width 98 height 33
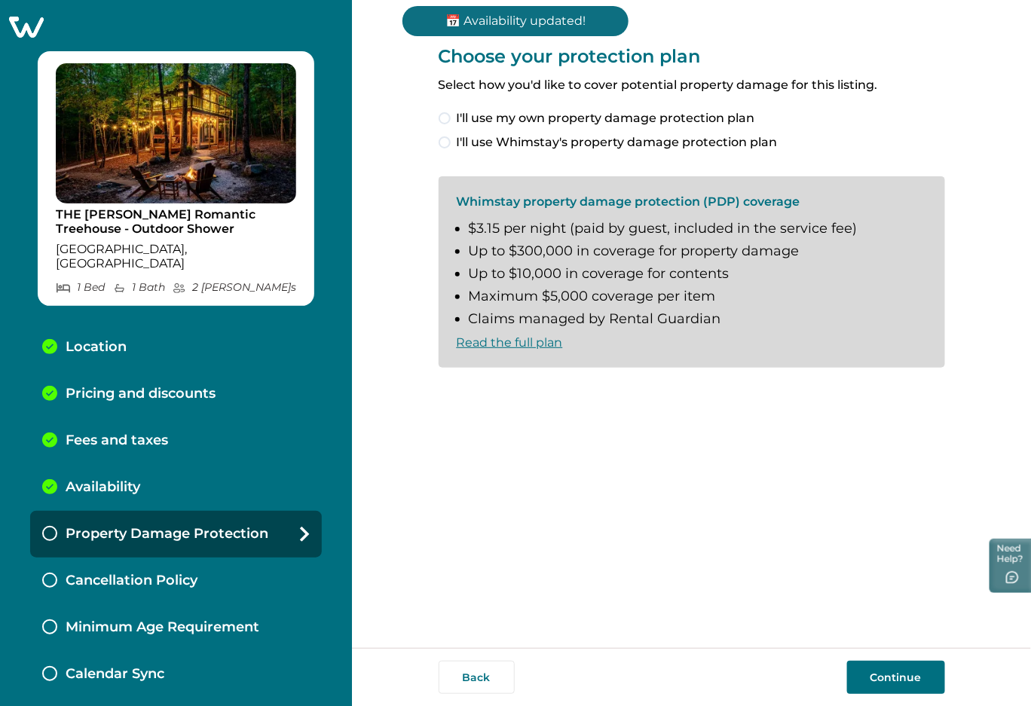
click at [537, 143] on span "I'll use Whimstay's property damage protection plan" at bounding box center [617, 142] width 321 height 18
click at [544, 392] on span "I understand and accept the Whimstay Host Terms and Conditions" at bounding box center [660, 393] width 406 height 18
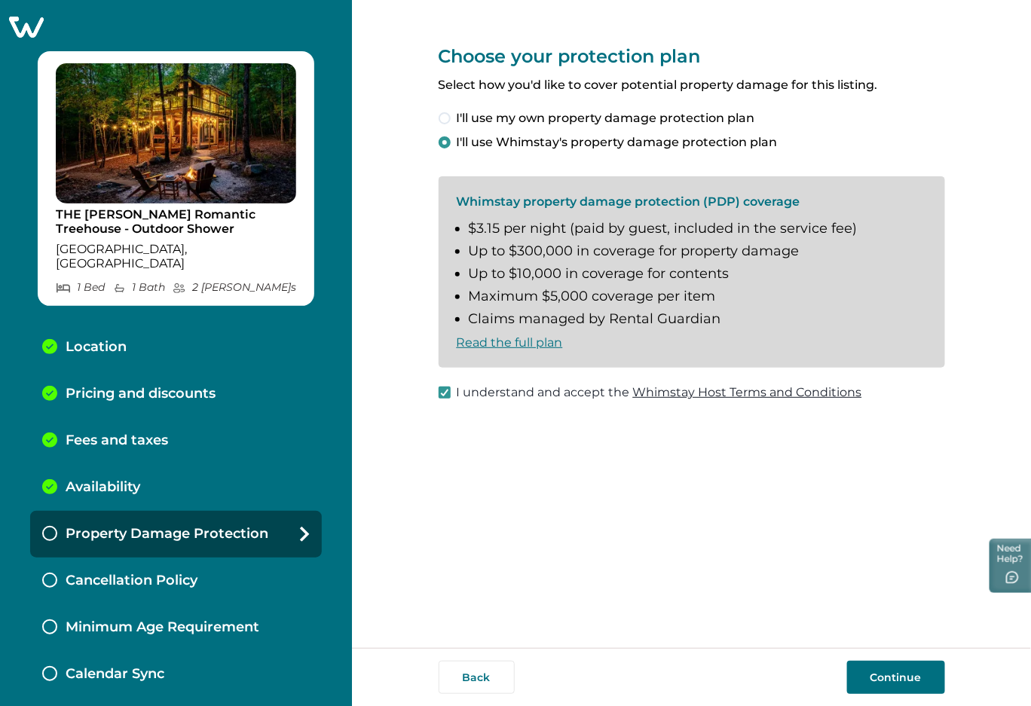
click at [891, 679] on button "Continue" at bounding box center [896, 677] width 98 height 33
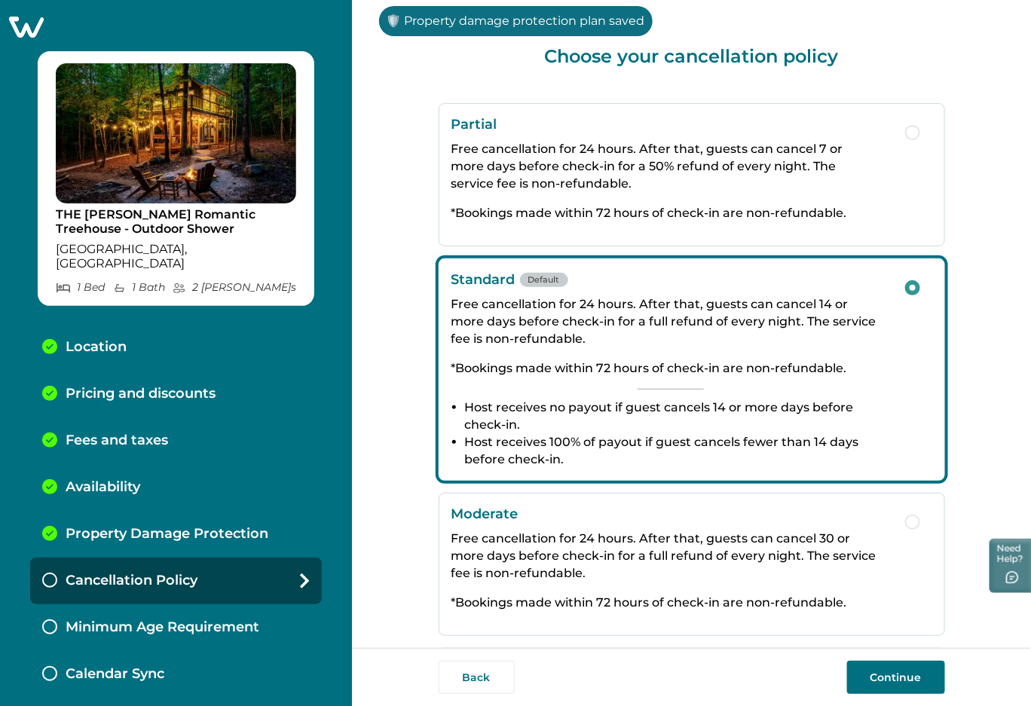
click at [905, 676] on button "Continue" at bounding box center [896, 677] width 98 height 33
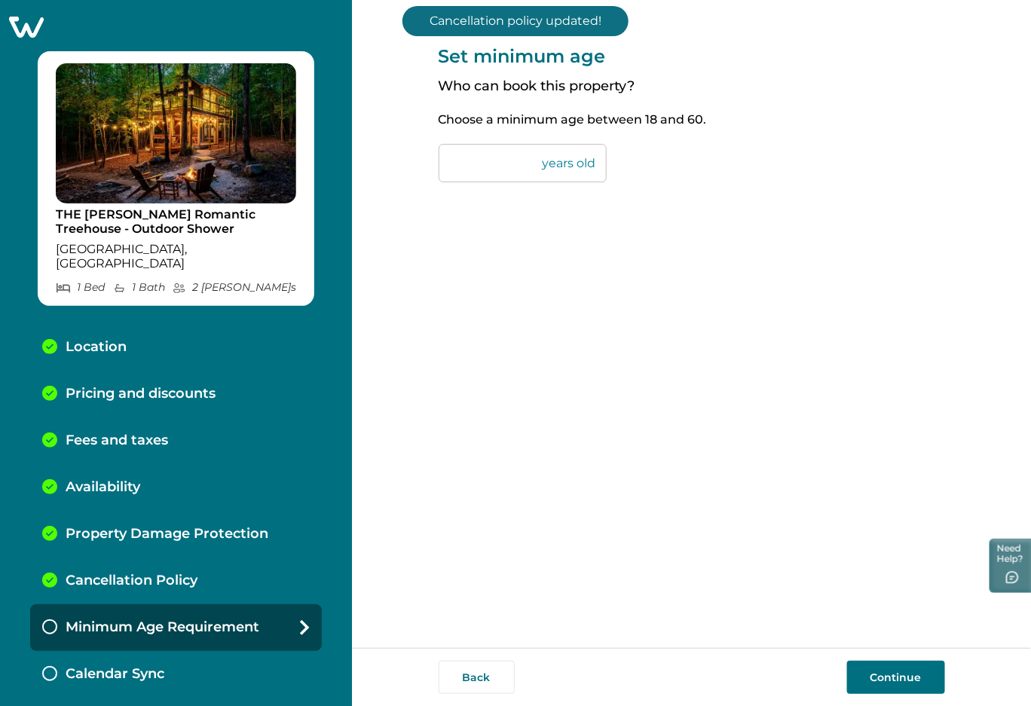
click at [896, 676] on button "Continue" at bounding box center [896, 677] width 98 height 33
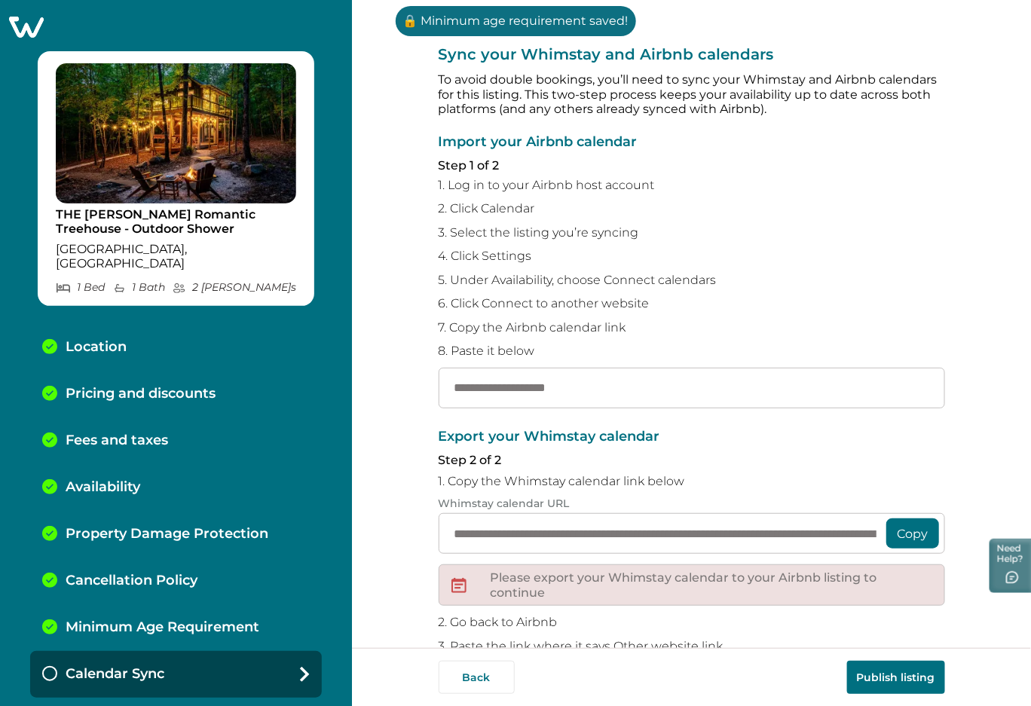
click at [211, 526] on p "Property Damage Protection" at bounding box center [167, 534] width 203 height 17
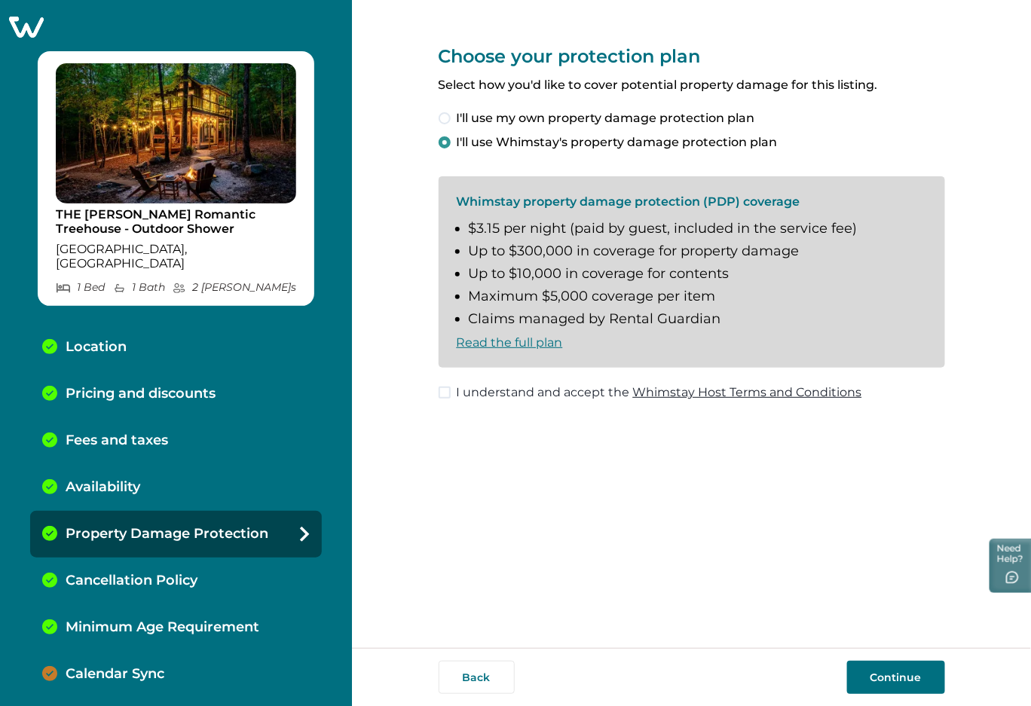
click at [140, 651] on div "Calendar Sync" at bounding box center [176, 674] width 292 height 47
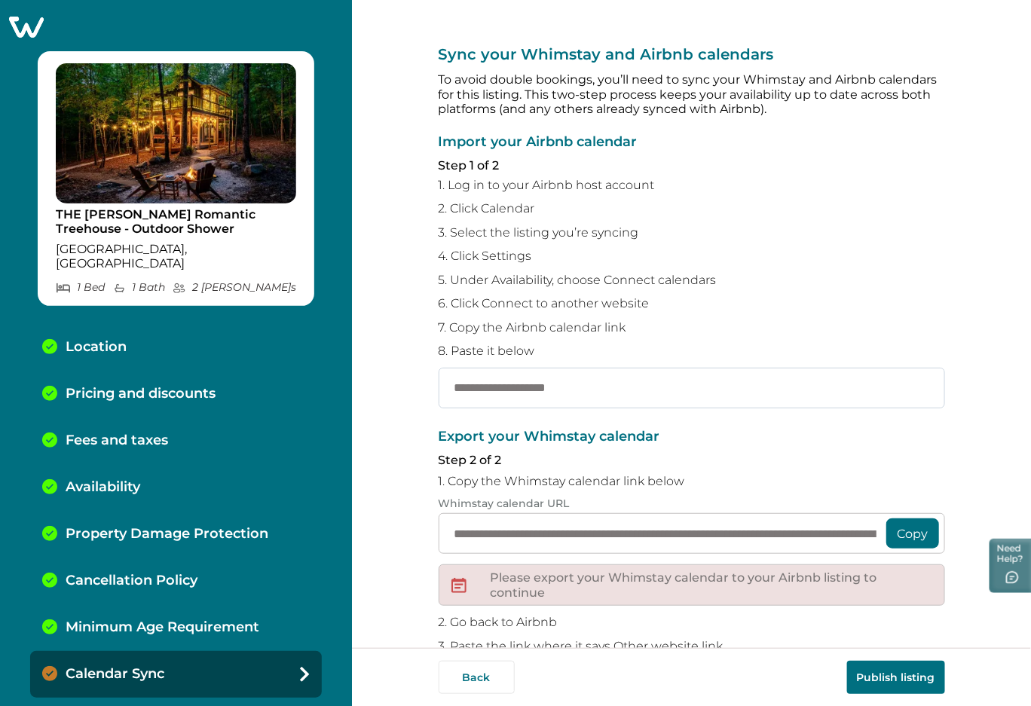
click at [548, 391] on input "text" at bounding box center [692, 388] width 507 height 41
paste input "**********"
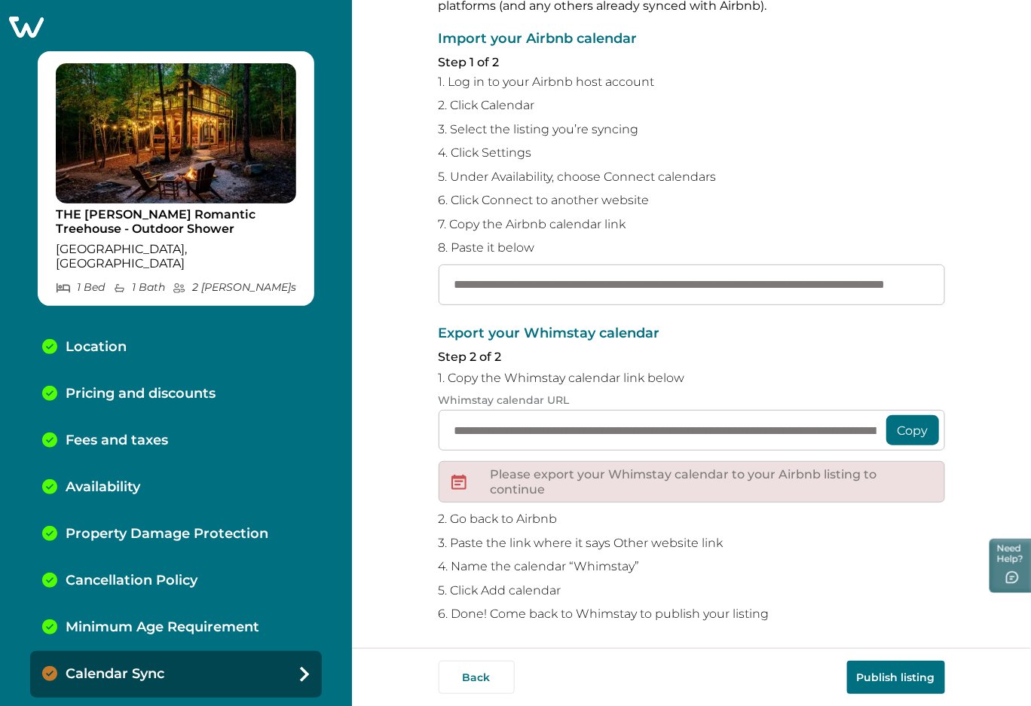
scroll to position [106, 0]
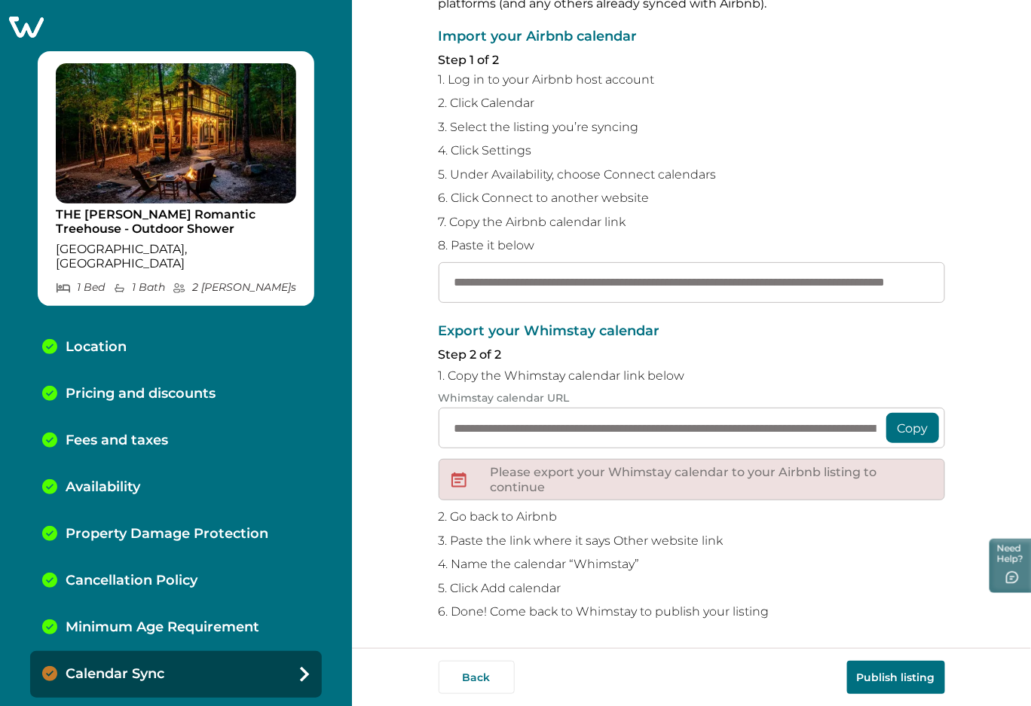
type input "**********"
click at [867, 681] on button "Publish listing" at bounding box center [896, 677] width 98 height 33
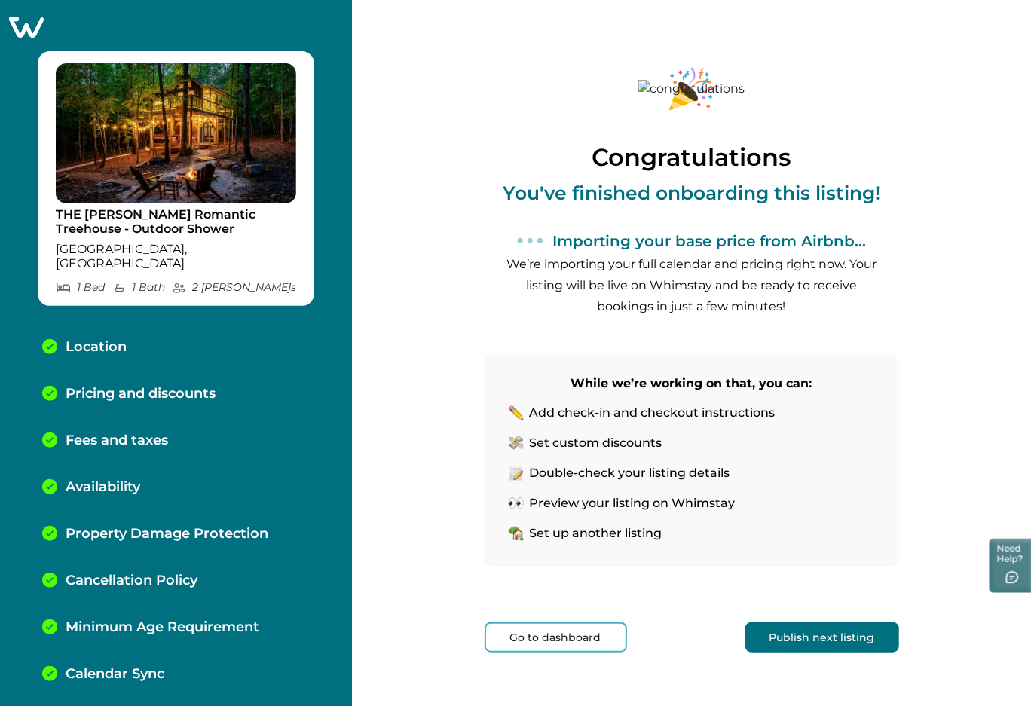
click at [801, 642] on button "Publish next listing" at bounding box center [823, 638] width 154 height 30
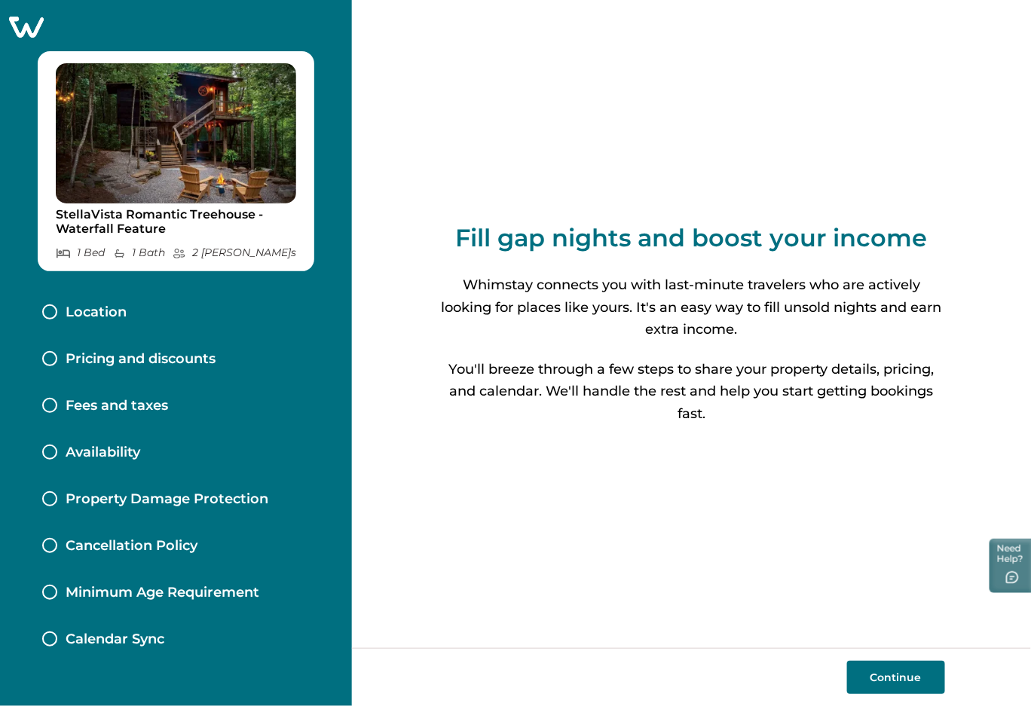
click at [39, 29] on icon at bounding box center [26, 26] width 37 height 23
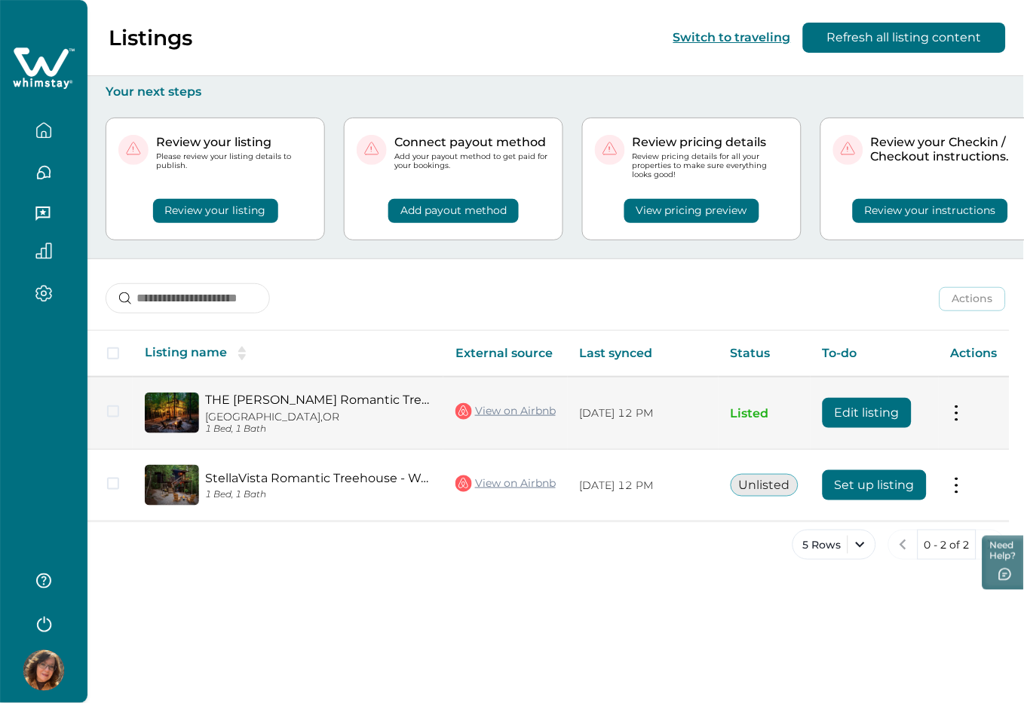
click at [891, 403] on button "Edit listing" at bounding box center [867, 413] width 89 height 30
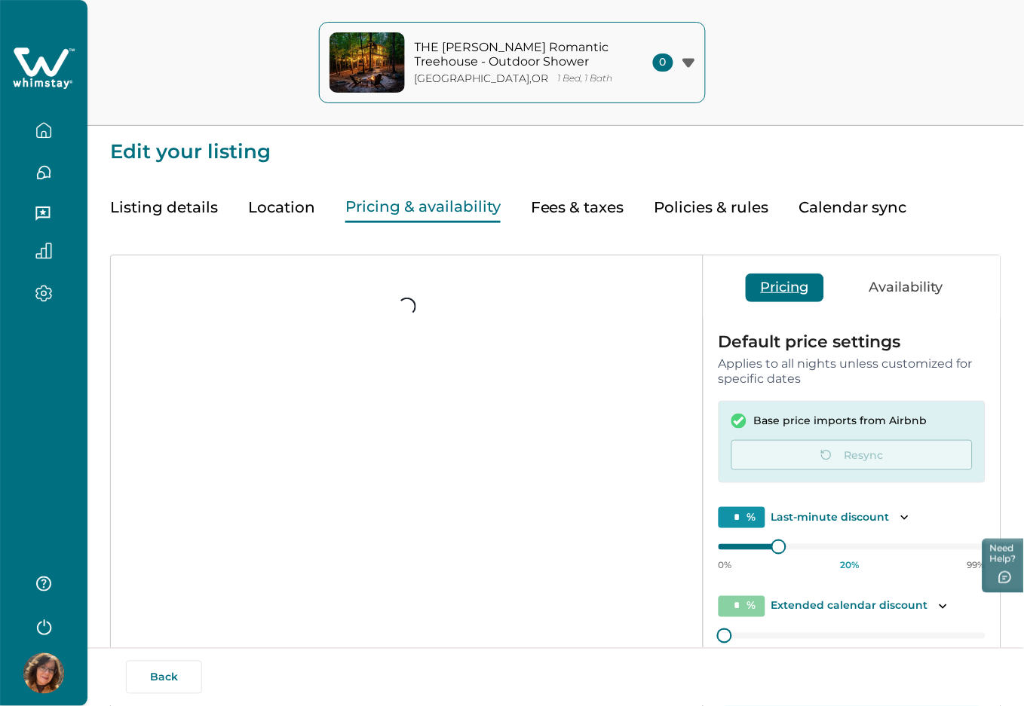
click at [408, 201] on button "Pricing & availability" at bounding box center [422, 207] width 155 height 31
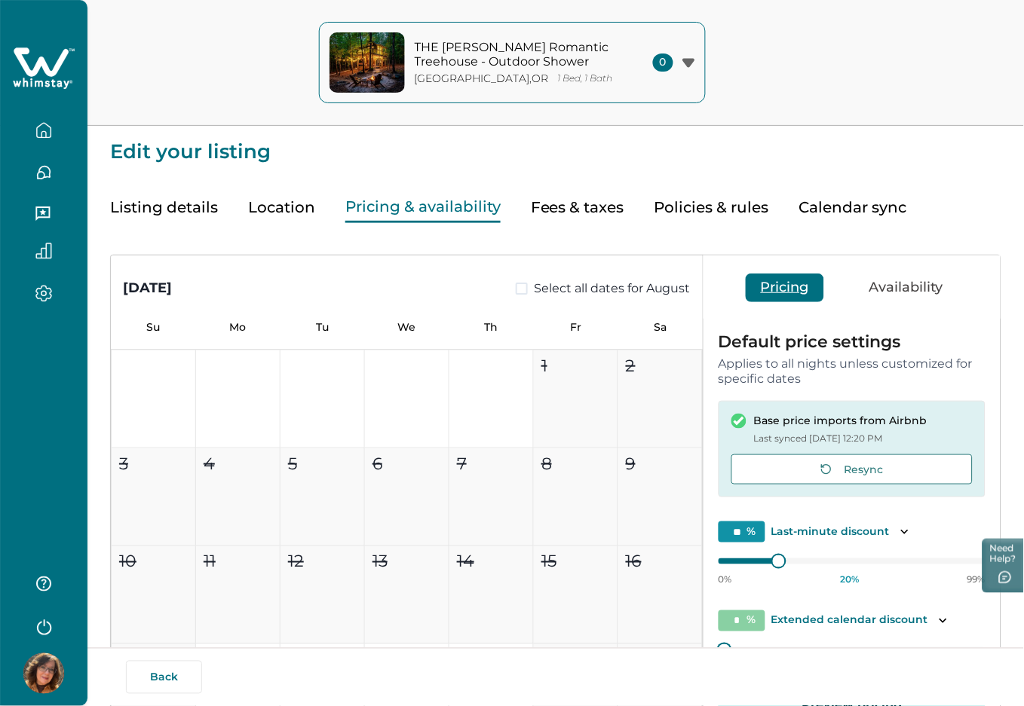
type input "**"
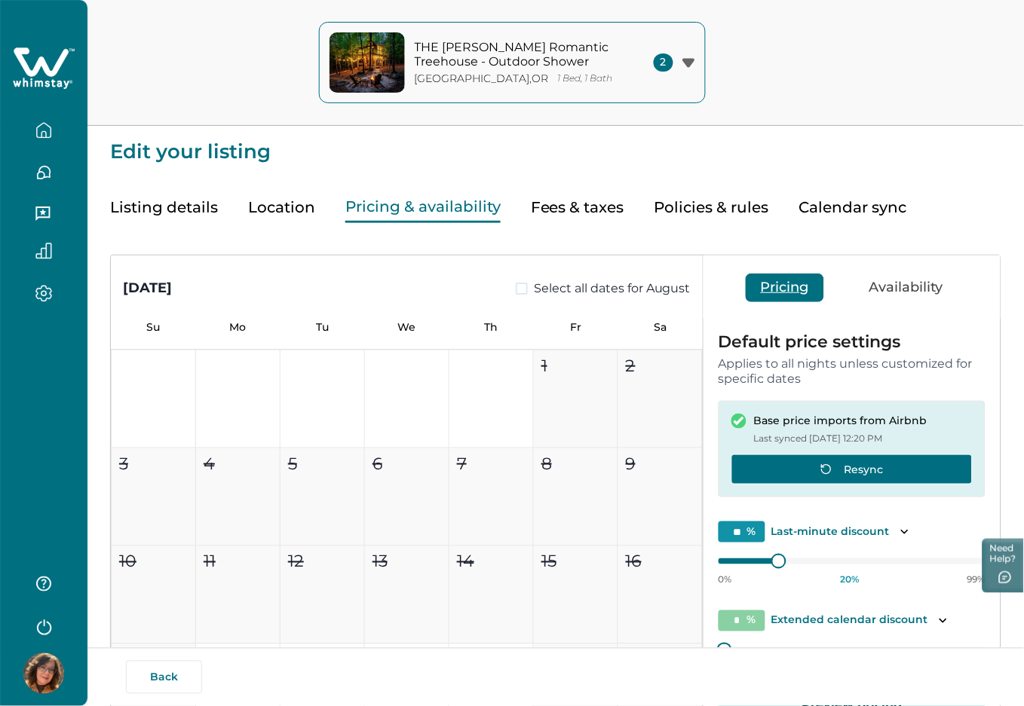
click at [839, 470] on button "Resync" at bounding box center [851, 470] width 241 height 30
click at [557, 210] on button "Fees & taxes" at bounding box center [577, 207] width 93 height 31
click at [457, 211] on button "Pricing & availability" at bounding box center [422, 207] width 155 height 31
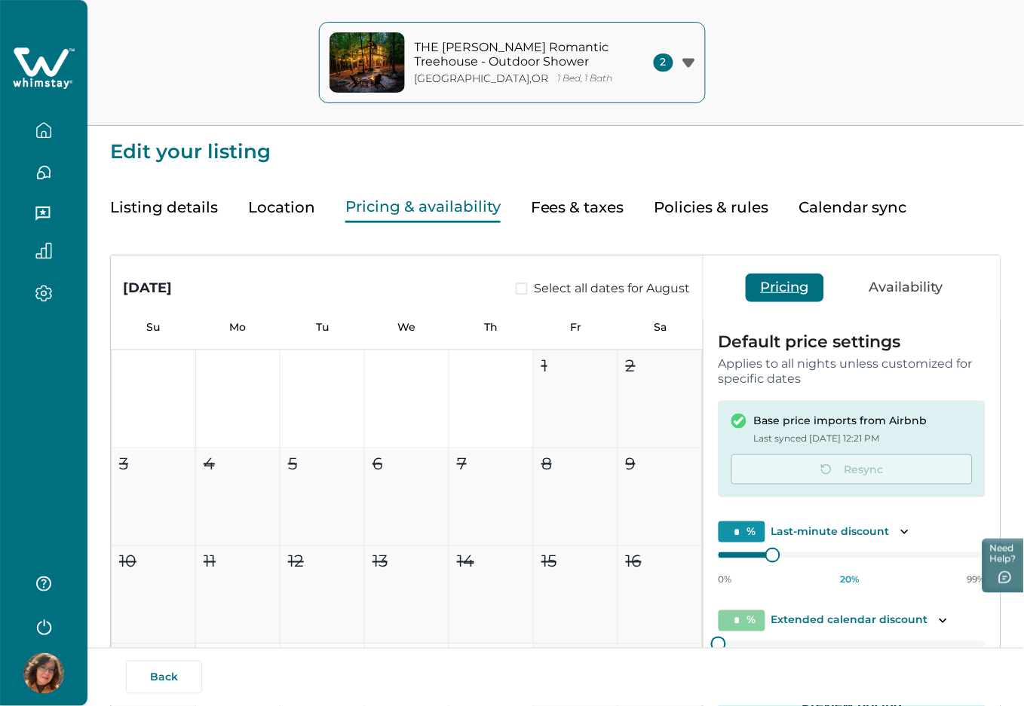
type input "**"
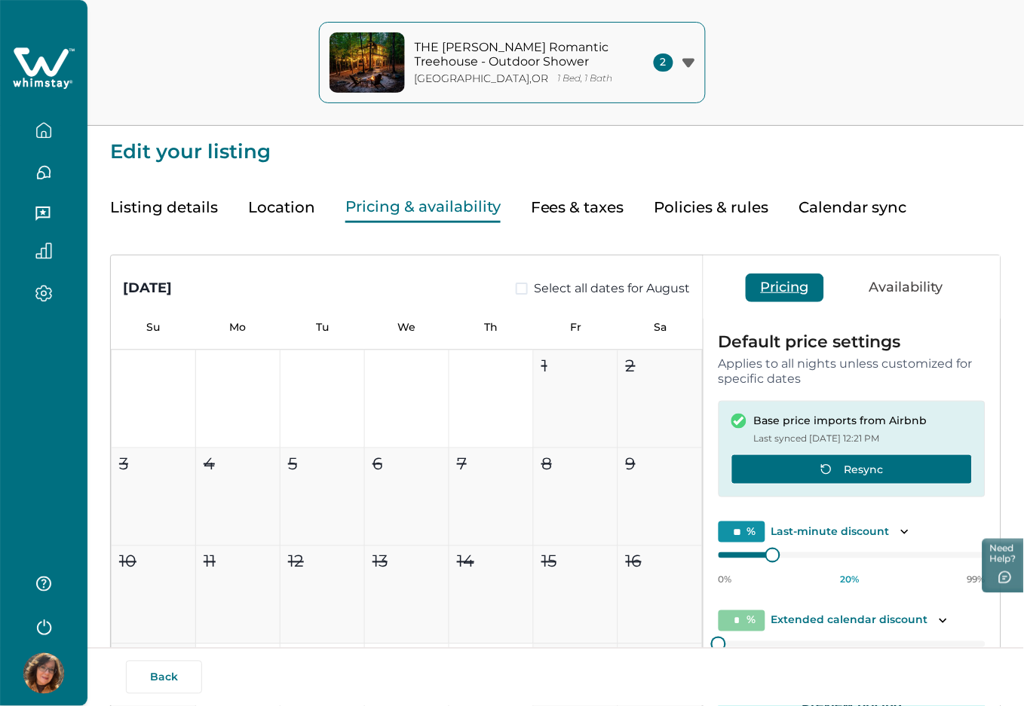
click at [829, 476] on button "Resync" at bounding box center [851, 470] width 241 height 30
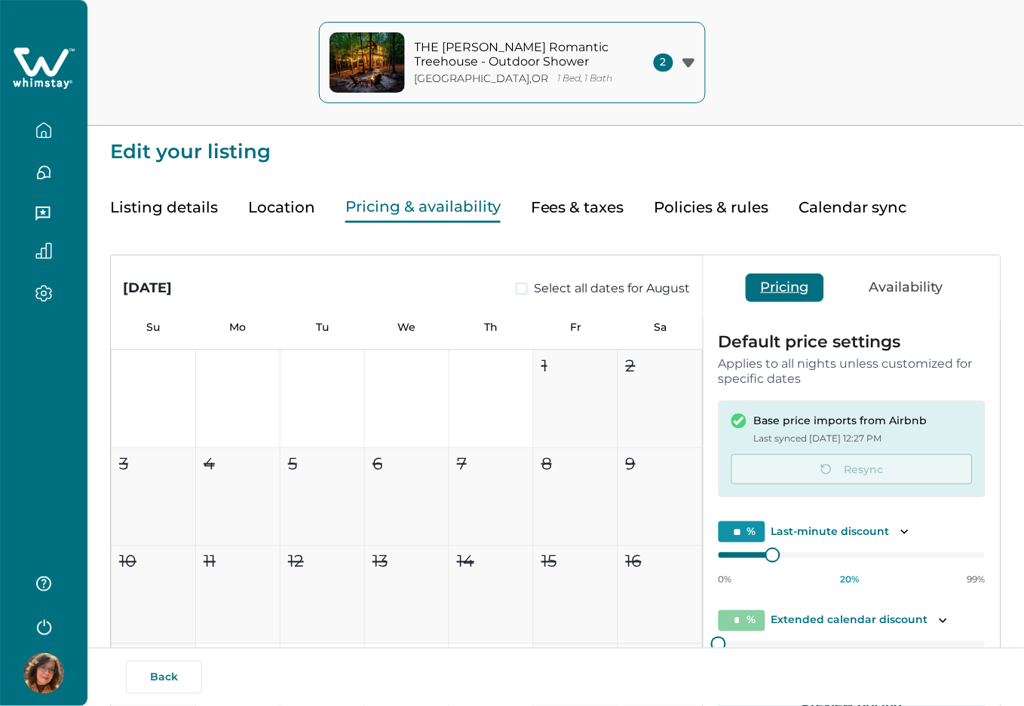
type input "**"
